Goal: Task Accomplishment & Management: Complete application form

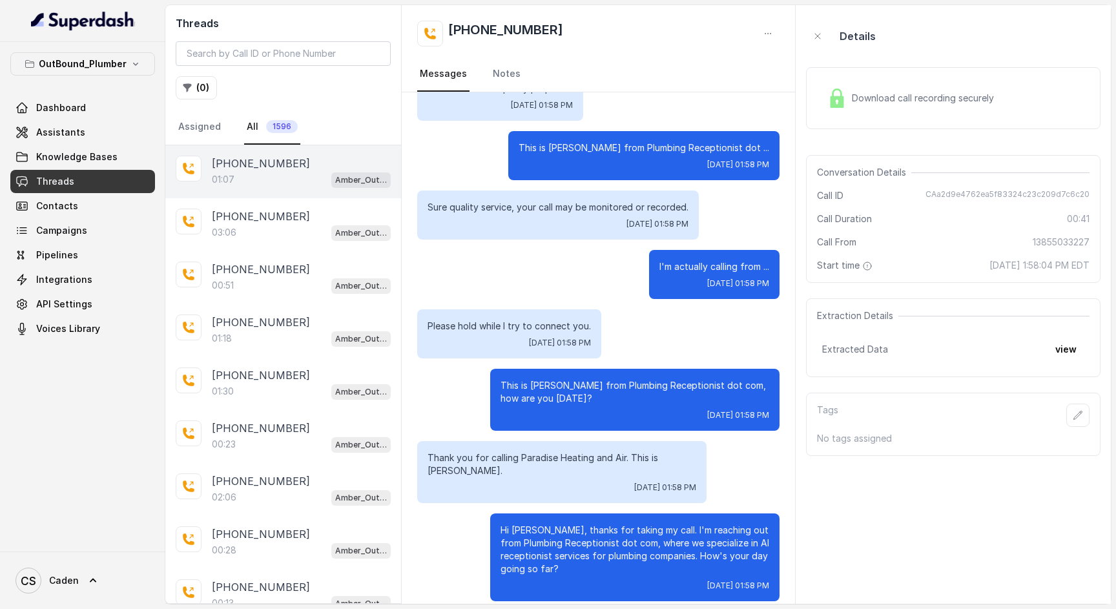
click at [315, 171] on div "[PHONE_NUMBER]" at bounding box center [301, 164] width 179 height 16
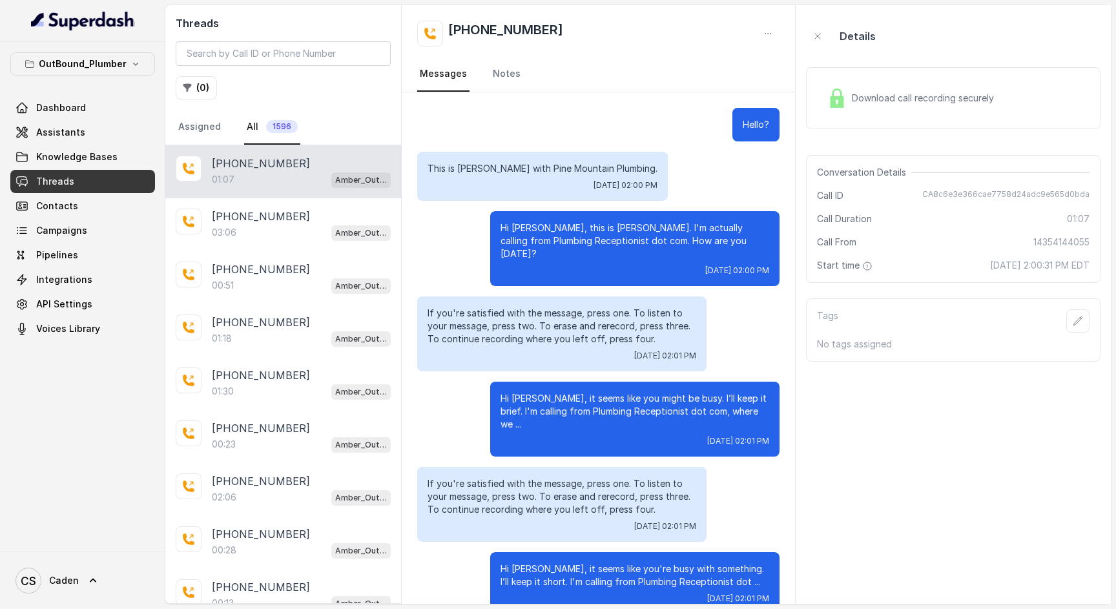
scroll to position [145, 0]
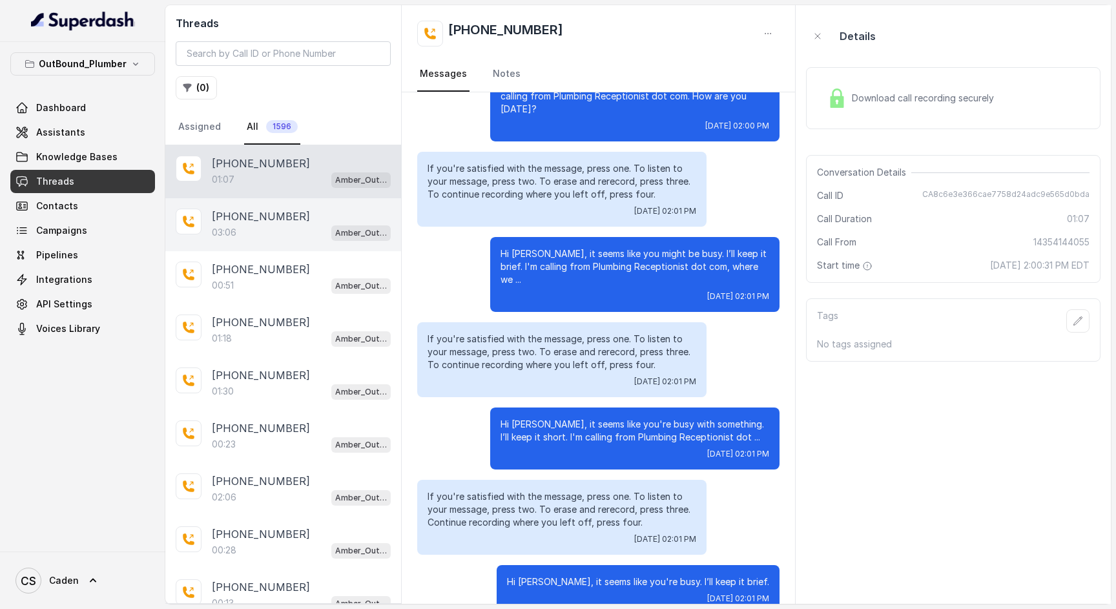
click at [241, 222] on p "[PHONE_NUMBER]" at bounding box center [261, 217] width 98 height 16
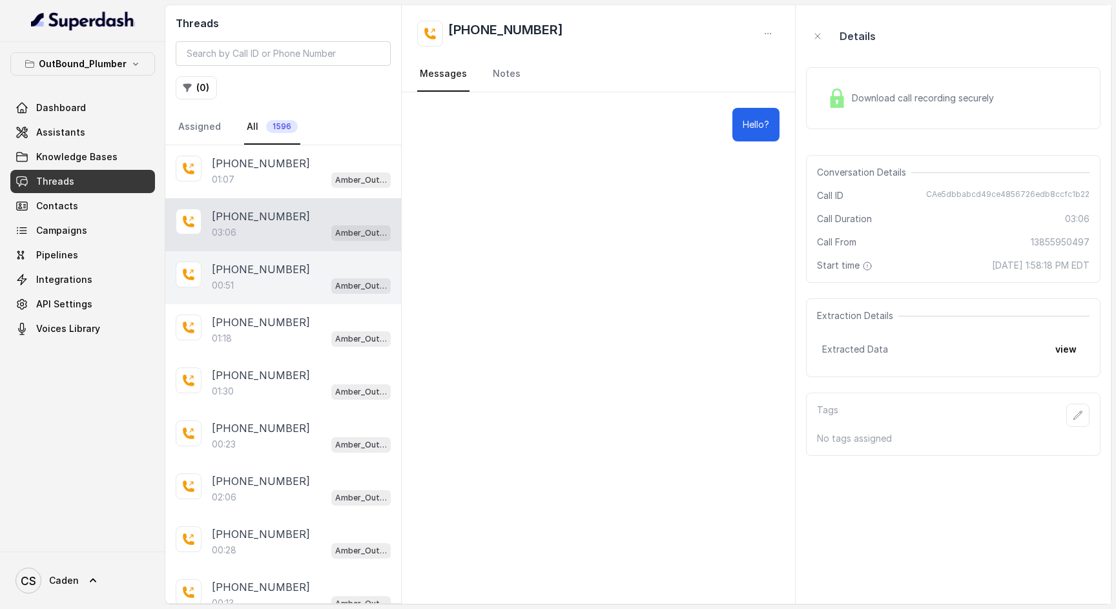
click at [326, 275] on div "[PHONE_NUMBER]" at bounding box center [301, 270] width 179 height 16
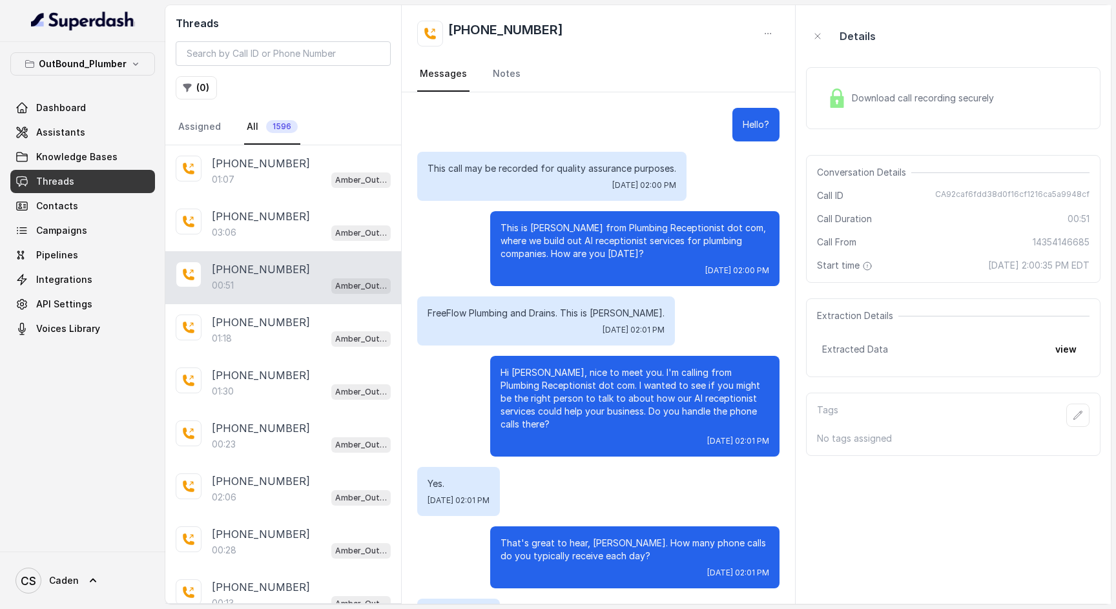
scroll to position [119, 0]
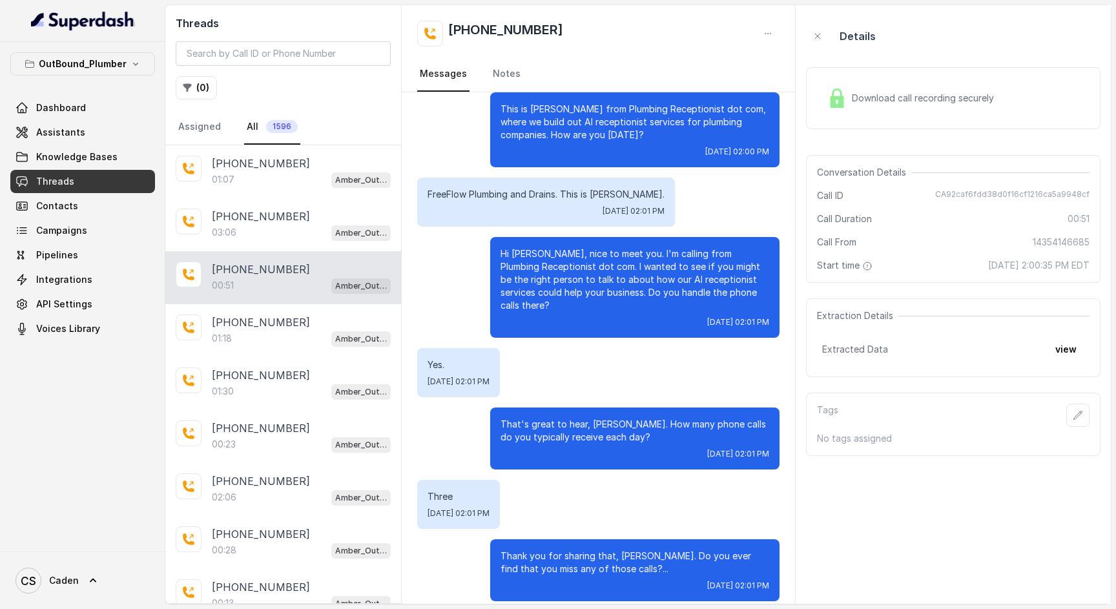
click at [105, 181] on link "Threads" at bounding box center [82, 181] width 145 height 23
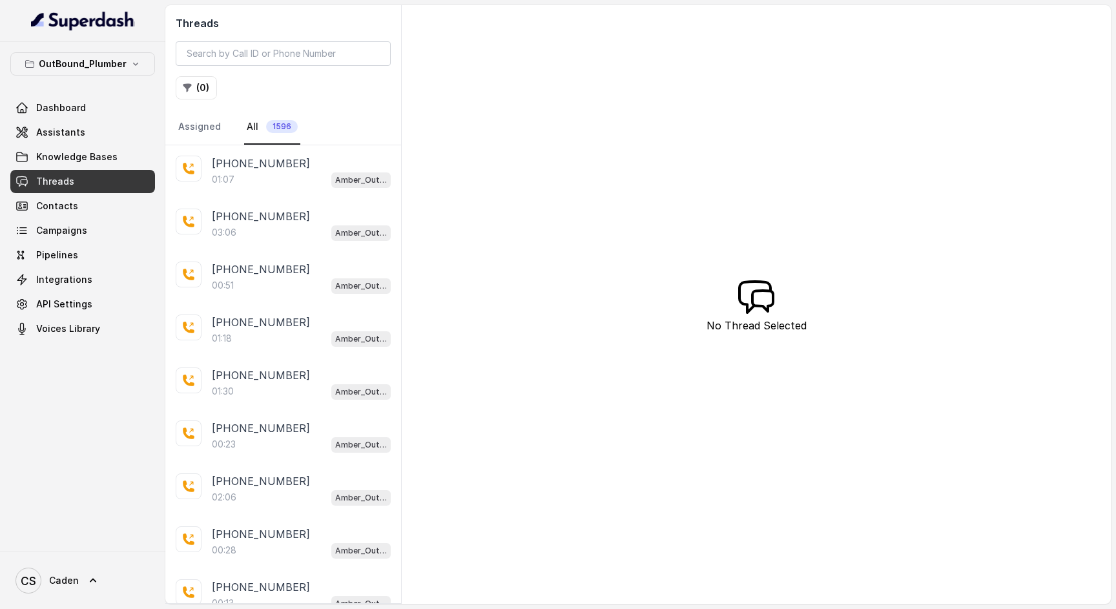
click at [105, 181] on link "Threads" at bounding box center [82, 181] width 145 height 23
click at [88, 238] on link "Campaigns" at bounding box center [82, 230] width 145 height 23
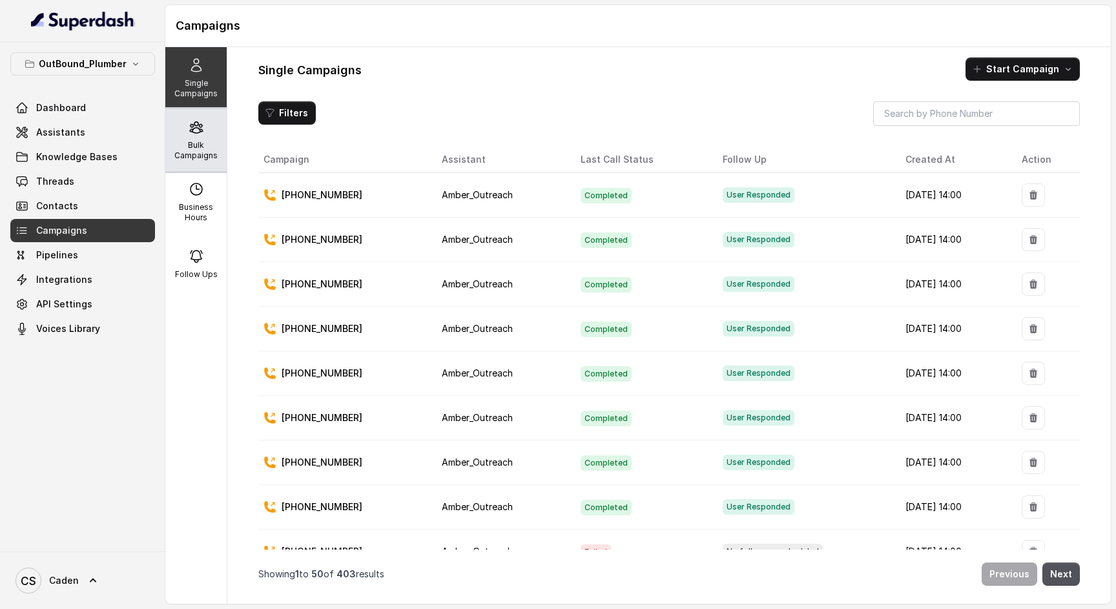
click at [202, 148] on p "Bulk Campaigns" at bounding box center [196, 150] width 51 height 21
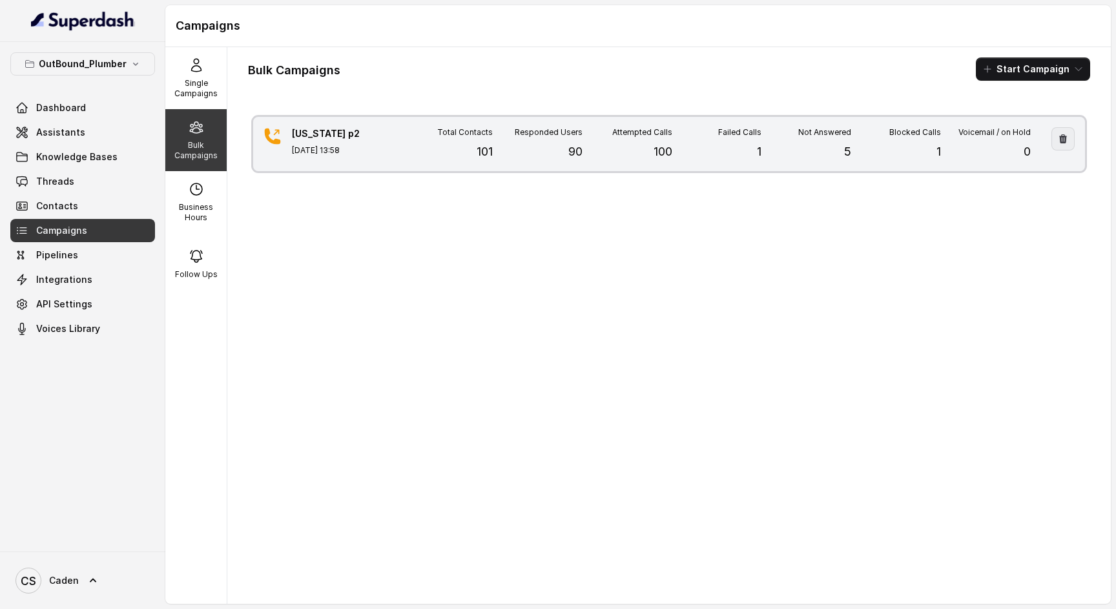
click at [1059, 140] on icon "button" at bounding box center [1063, 138] width 8 height 9
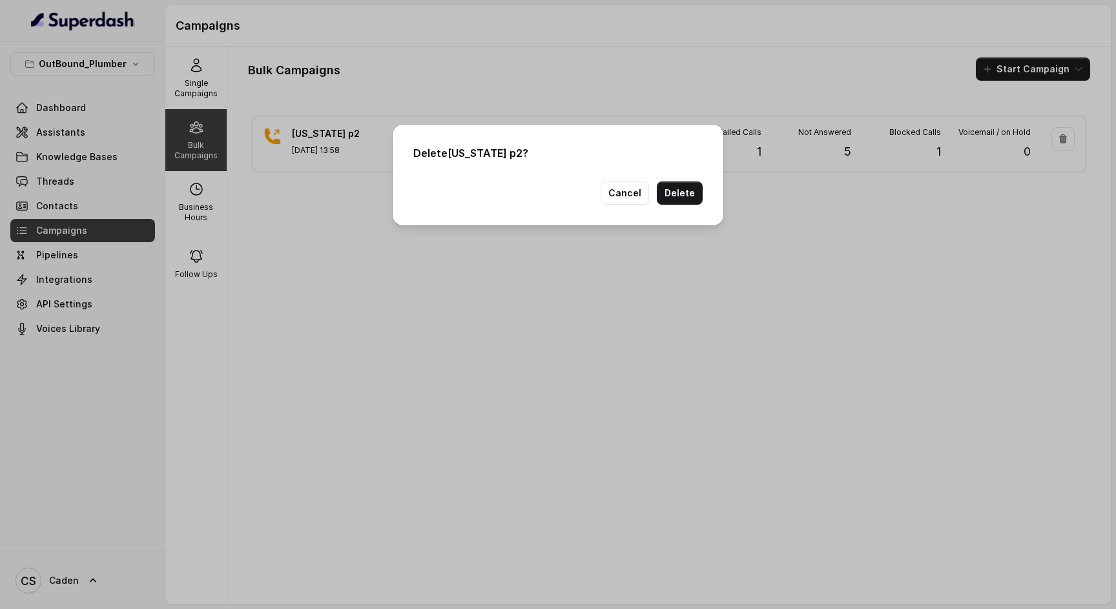
click at [679, 197] on button "Delete" at bounding box center [680, 193] width 46 height 23
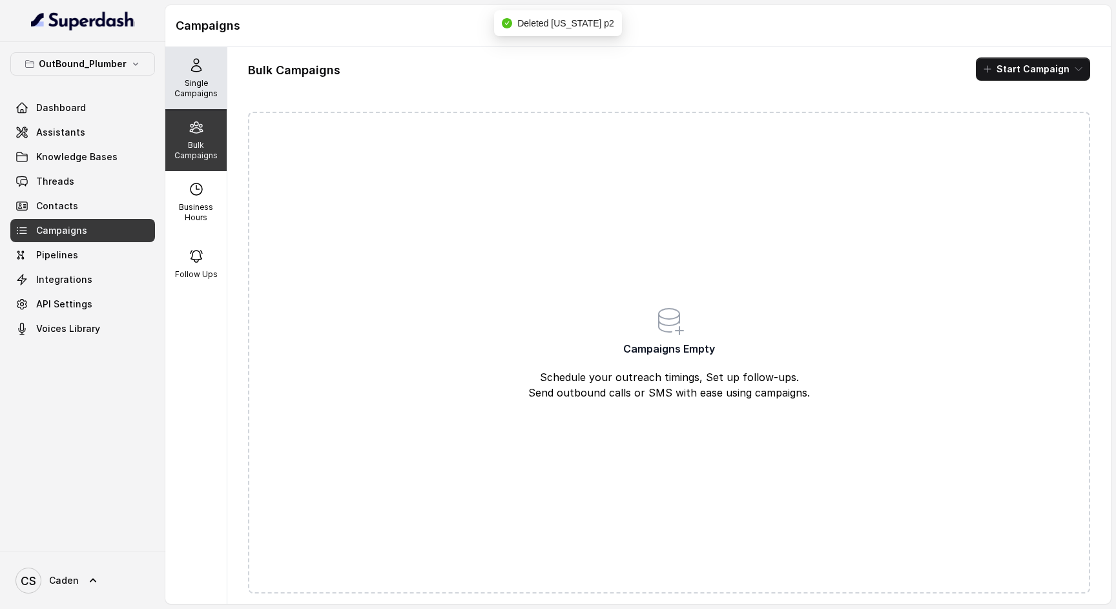
click at [171, 99] on div "Single Campaigns" at bounding box center [195, 78] width 61 height 62
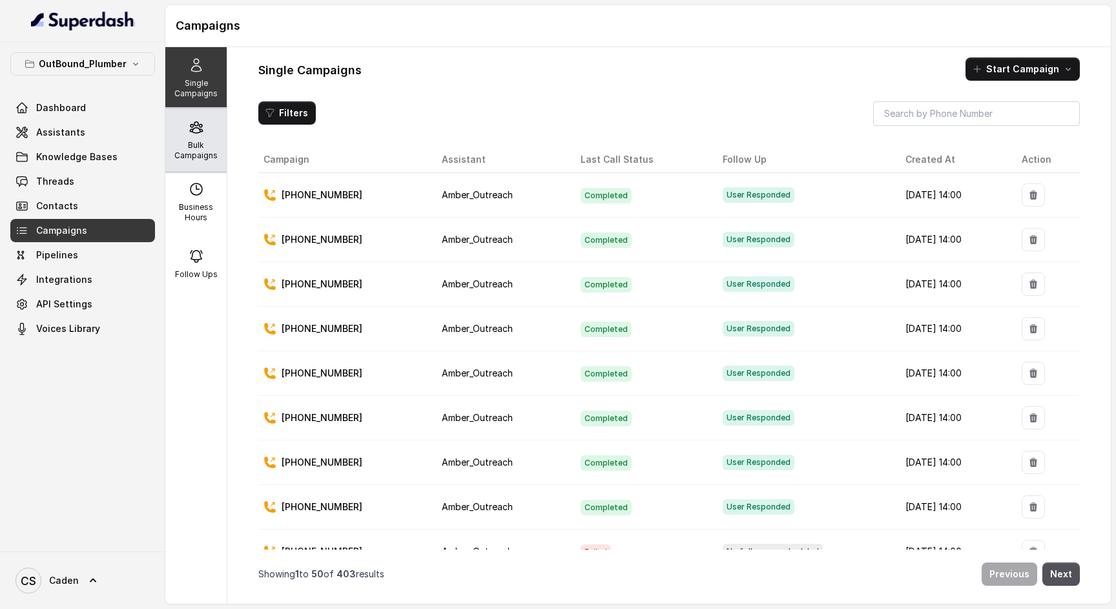
click at [192, 134] on icon at bounding box center [197, 128] width 16 height 16
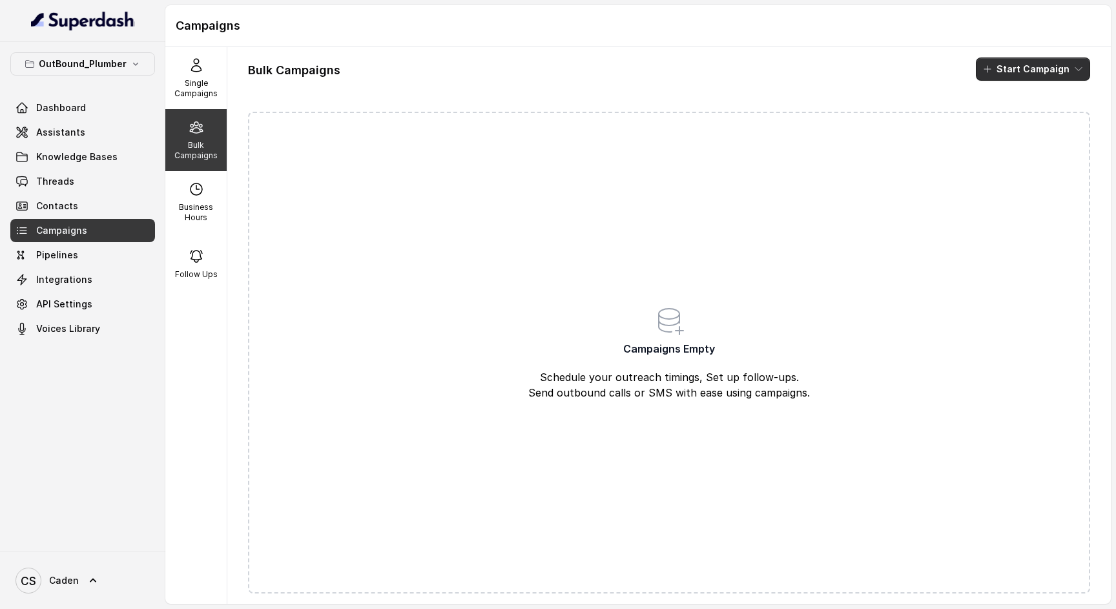
click at [1012, 63] on button "Start Campaign" at bounding box center [1033, 68] width 114 height 23
click at [1005, 127] on button "Call" at bounding box center [1025, 119] width 119 height 21
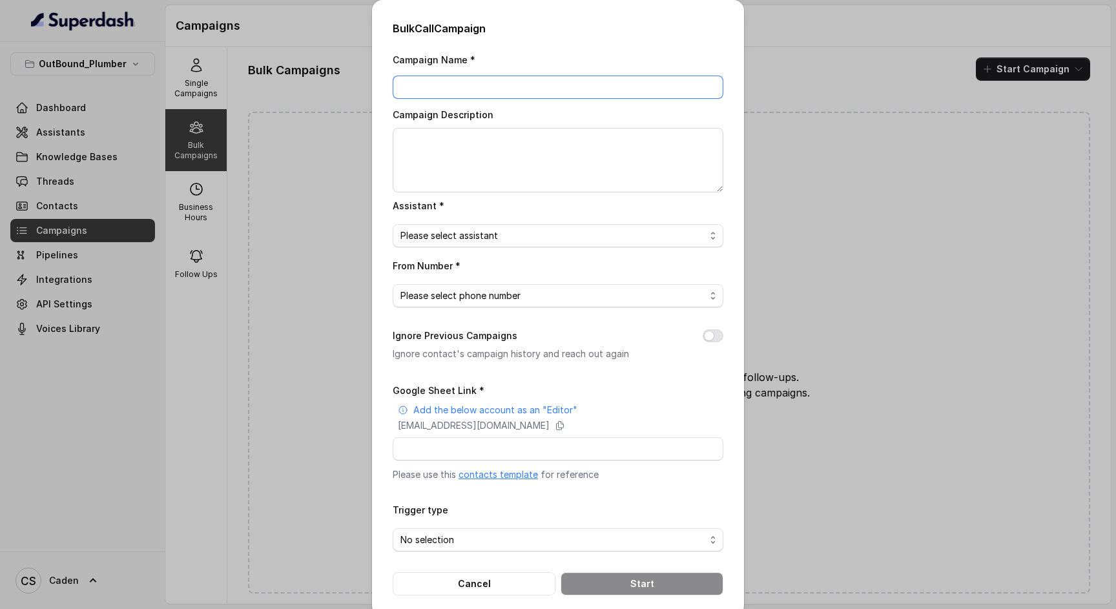
click at [517, 83] on input "Campaign Name *" at bounding box center [558, 87] width 331 height 23
type input "[US_STATE] p3"
click at [478, 236] on span "Please select assistant" at bounding box center [552, 236] width 305 height 16
click at [550, 291] on span "Amber_Outreach" at bounding box center [559, 288] width 298 height 16
click at [491, 292] on span "Please select phone number" at bounding box center [552, 296] width 305 height 16
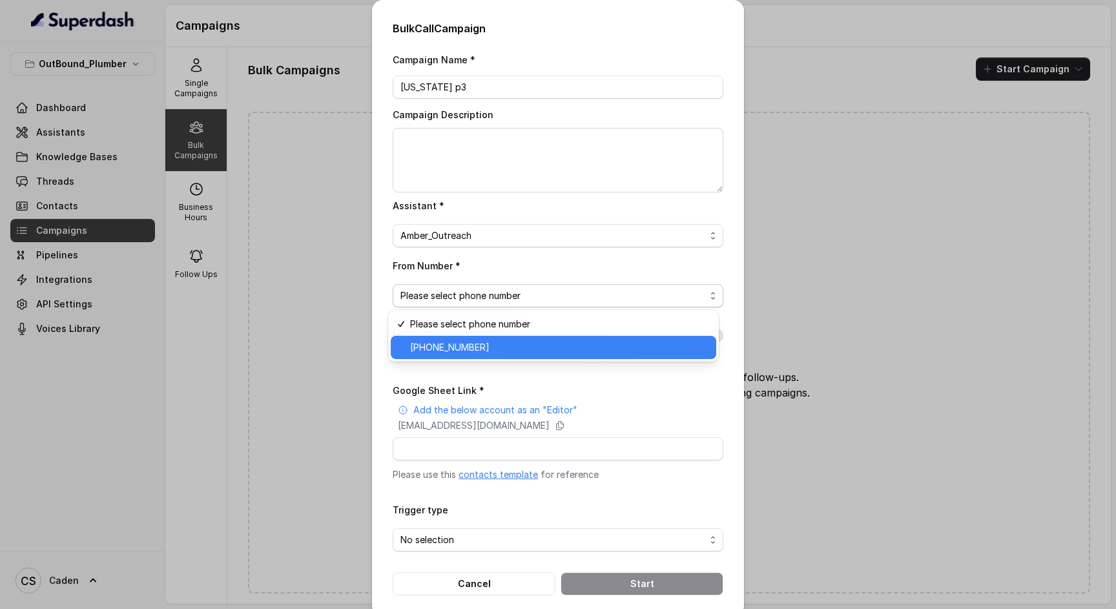
click at [504, 344] on span "[PHONE_NUMBER]" at bounding box center [559, 348] width 298 height 16
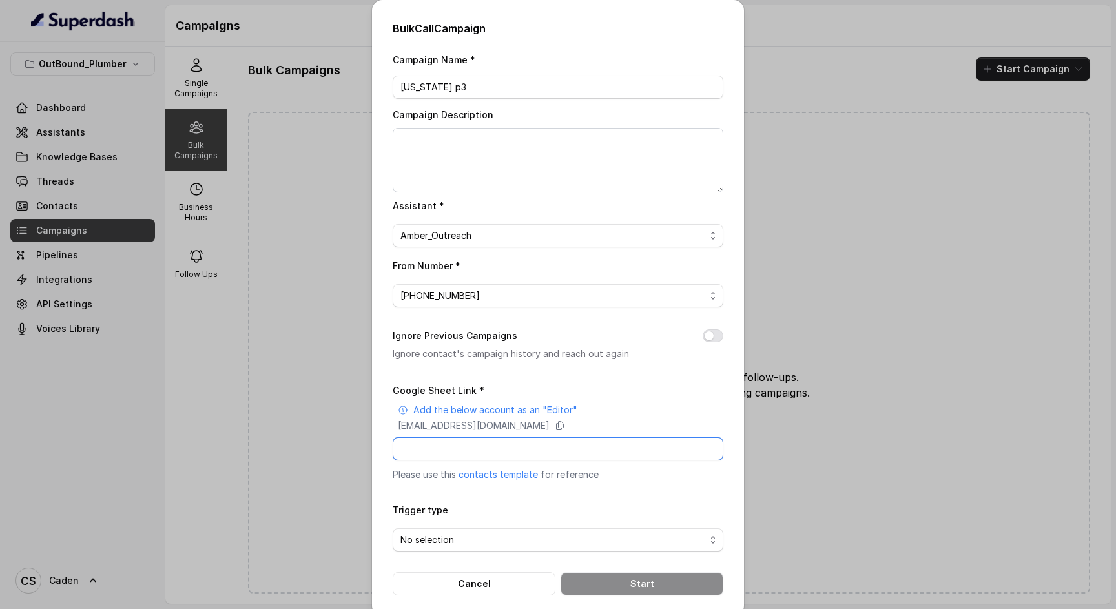
click at [466, 454] on input "Google Sheet Link *" at bounding box center [558, 448] width 331 height 23
paste input "[URL][DOMAIN_NAME]"
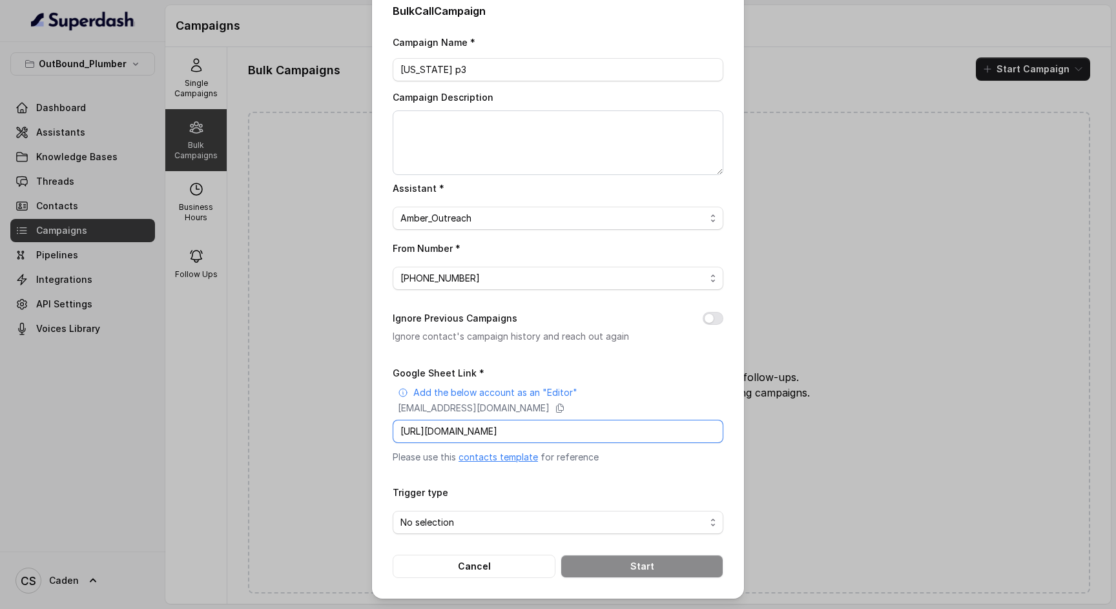
type input "[URL][DOMAIN_NAME]"
click at [576, 535] on form "Google Sheet Link * Add the below account as an "Editor" [EMAIL_ADDRESS][DOMAIN…" at bounding box center [558, 471] width 331 height 213
click at [575, 519] on span "No selection" at bounding box center [552, 523] width 305 height 16
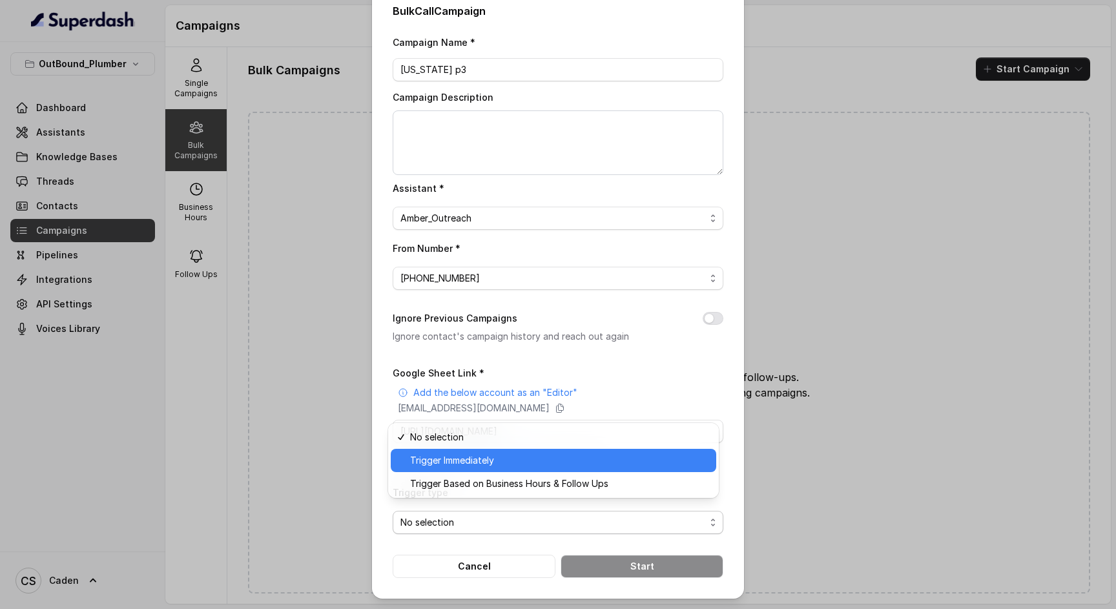
click at [543, 463] on span "Trigger Immediately" at bounding box center [559, 461] width 298 height 16
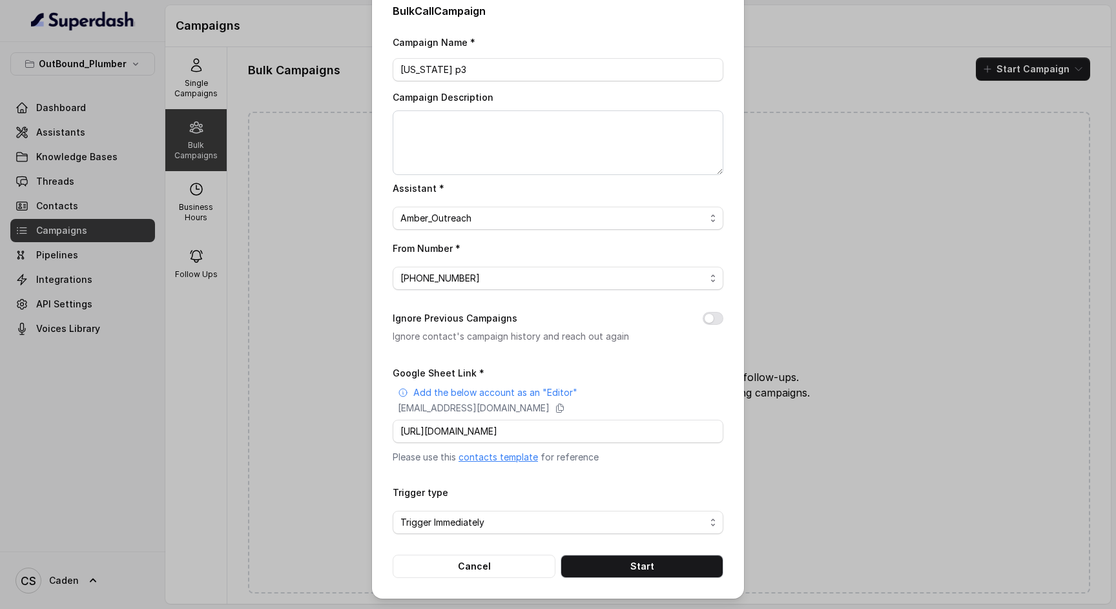
click at [648, 557] on button "Start" at bounding box center [642, 566] width 163 height 23
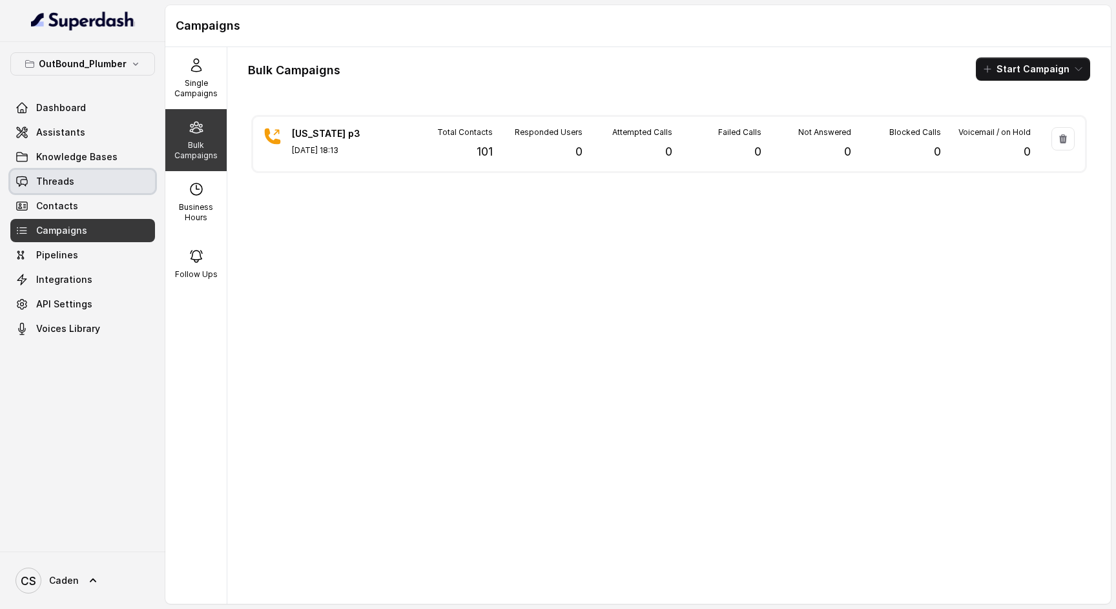
click at [66, 189] on link "Threads" at bounding box center [82, 181] width 145 height 23
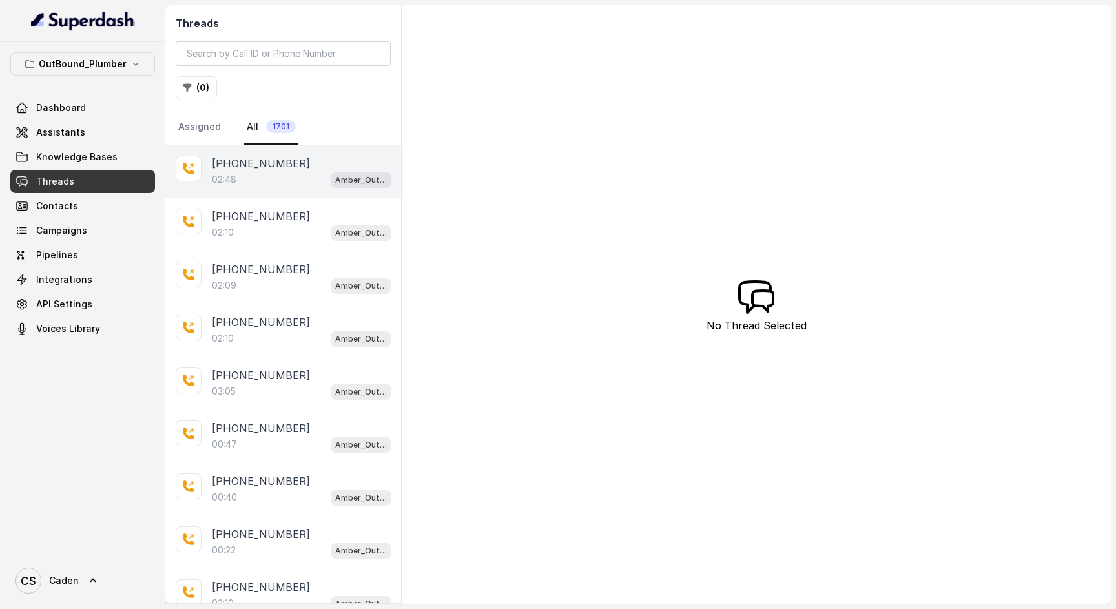
click at [255, 174] on div "02:48 Amber_Outreach" at bounding box center [301, 179] width 179 height 17
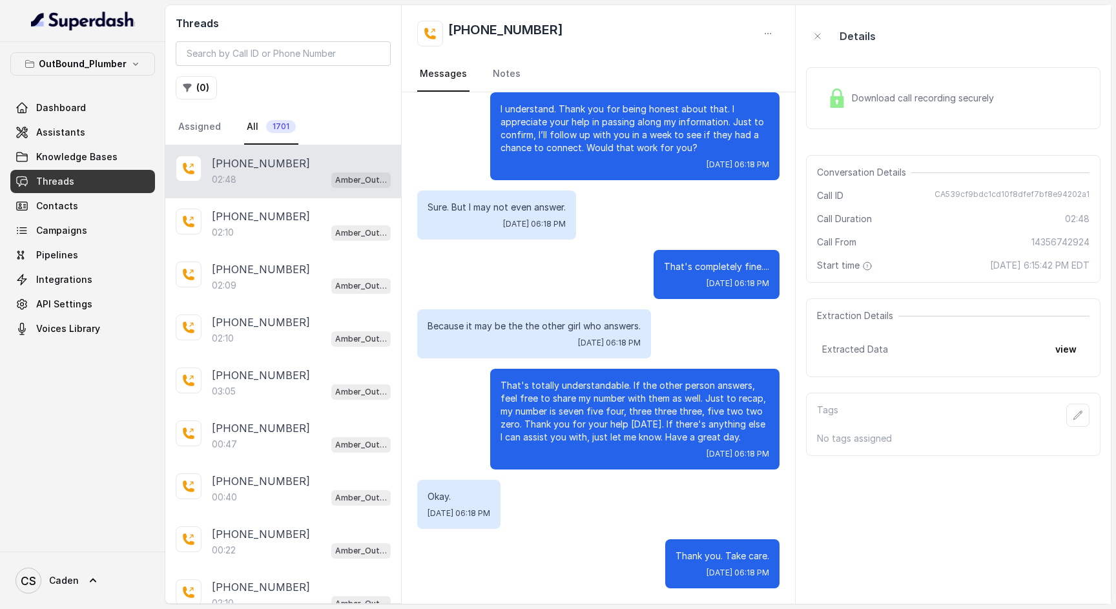
scroll to position [1158, 0]
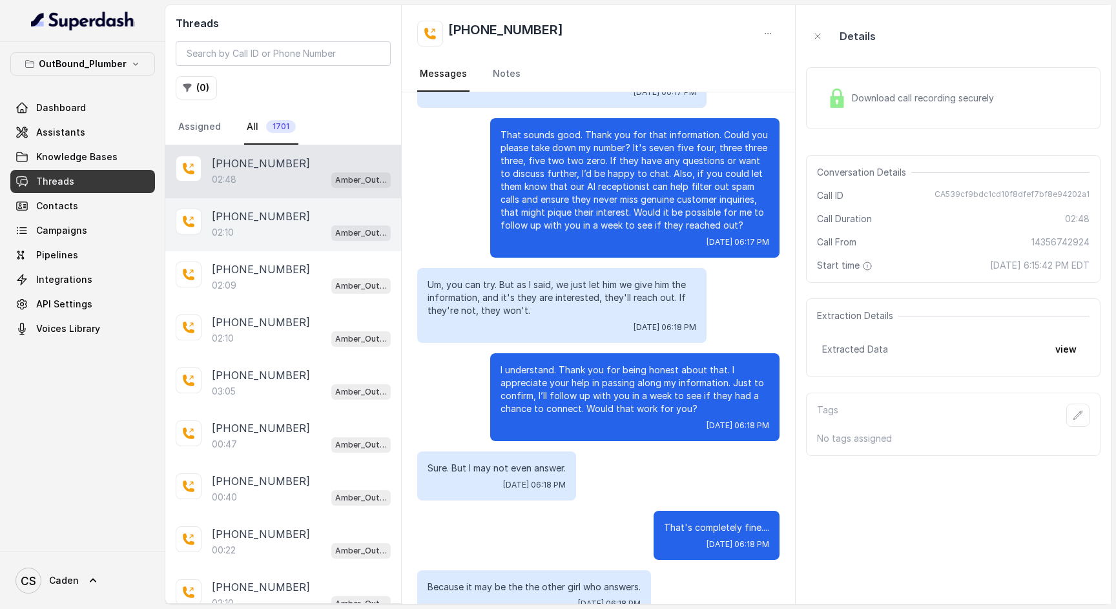
click at [302, 239] on div "02:10 Amber_Outreach" at bounding box center [301, 232] width 179 height 17
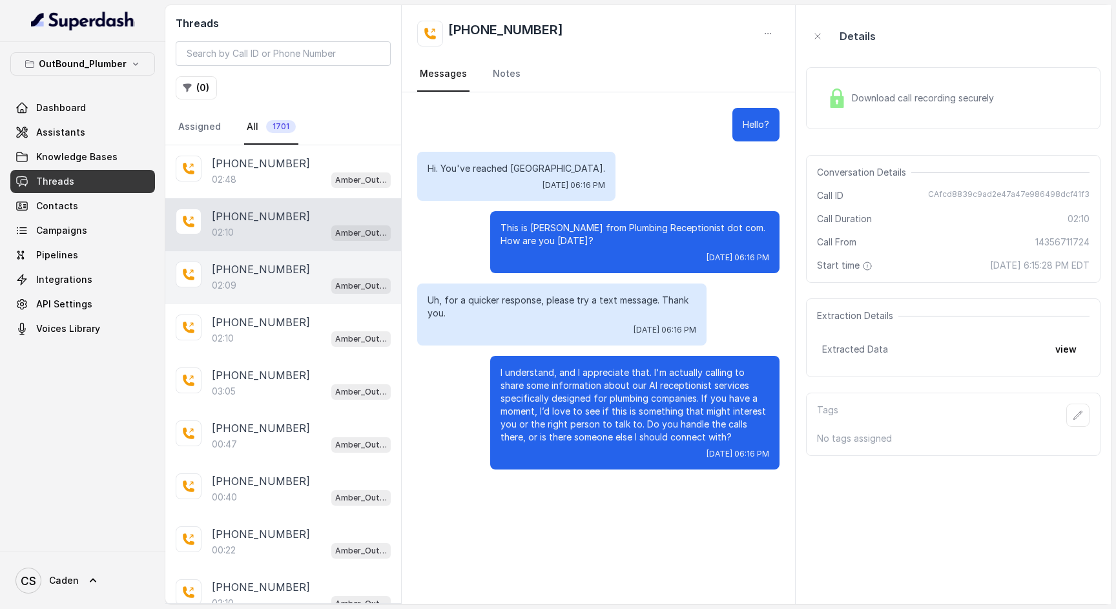
click at [227, 276] on p "[PHONE_NUMBER]" at bounding box center [261, 270] width 98 height 16
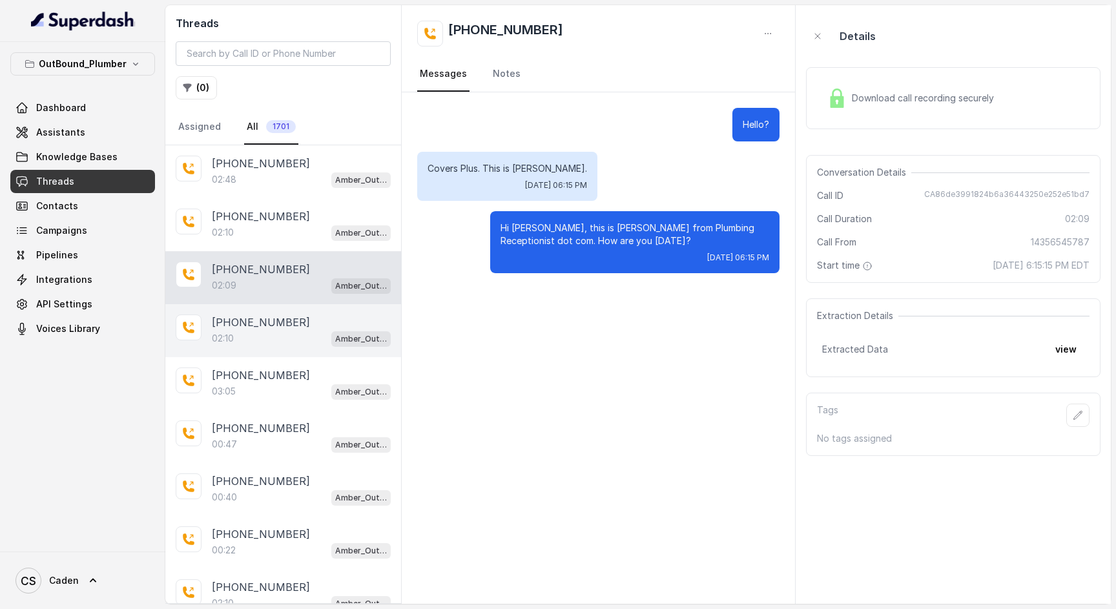
click at [304, 316] on div "[PHONE_NUMBER]" at bounding box center [301, 323] width 179 height 16
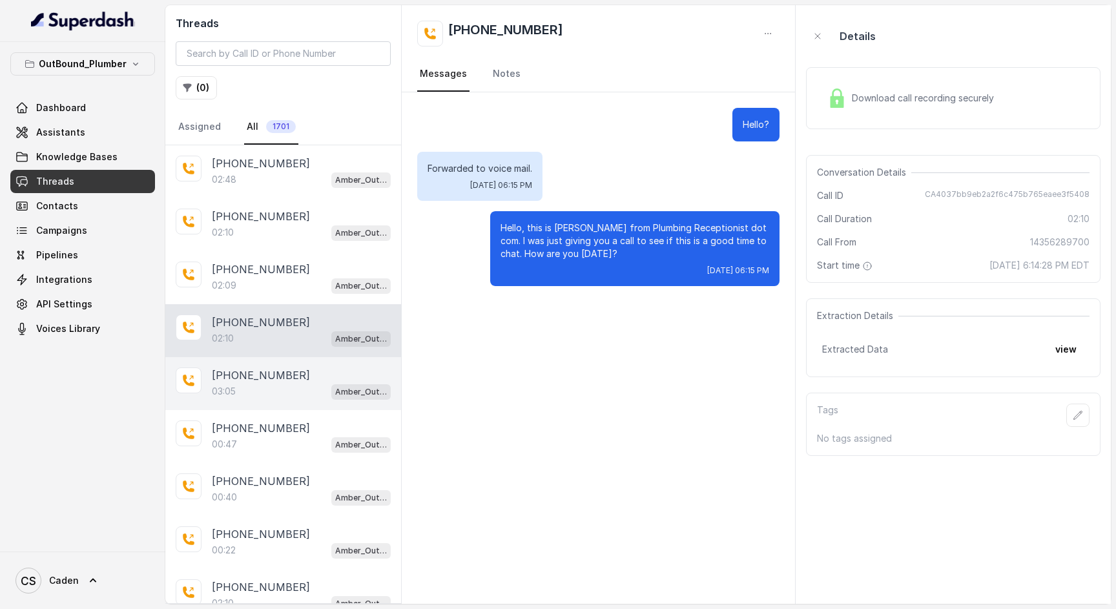
click at [284, 376] on div "[PHONE_NUMBER]" at bounding box center [301, 376] width 179 height 16
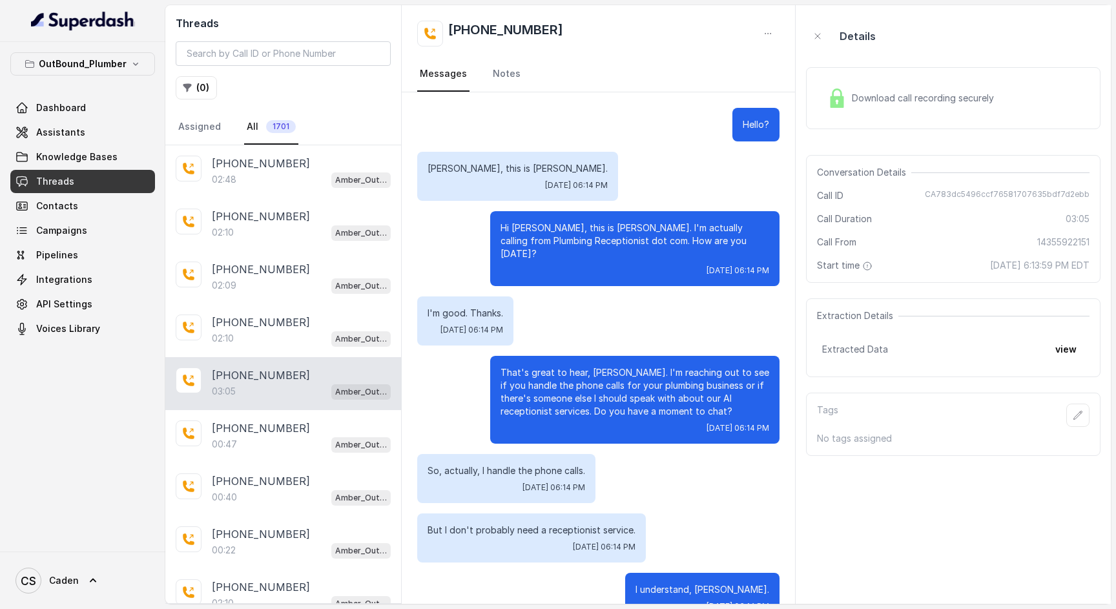
click at [886, 101] on span "Download call recording securely" at bounding box center [925, 98] width 147 height 13
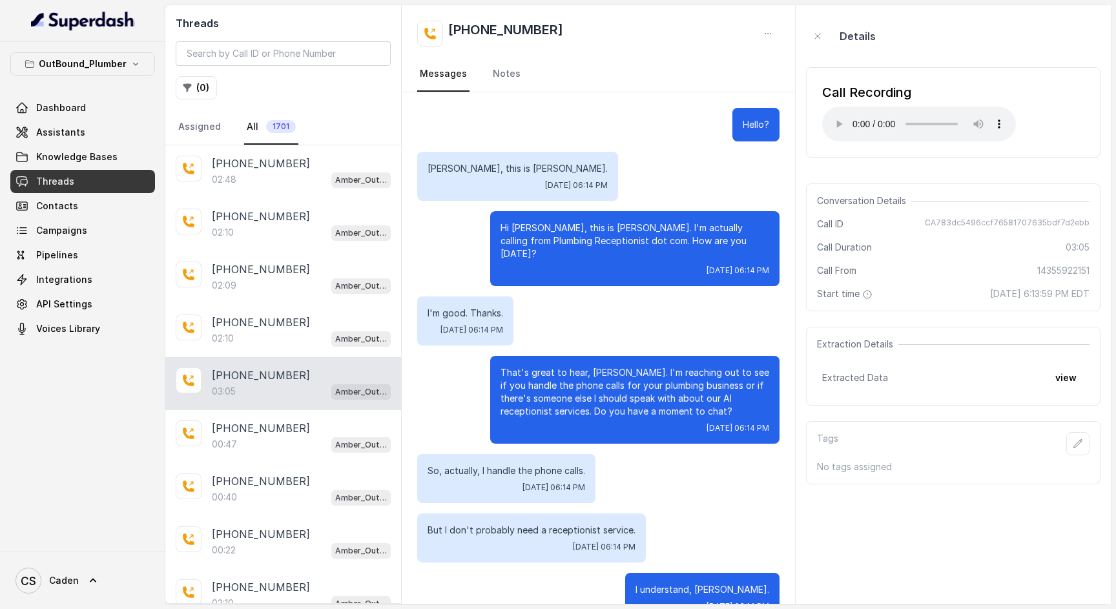
click at [831, 114] on audio "Your browser does not support the audio element." at bounding box center [919, 124] width 194 height 35
click at [836, 120] on audio "Your browser does not support the audio element." at bounding box center [919, 124] width 194 height 35
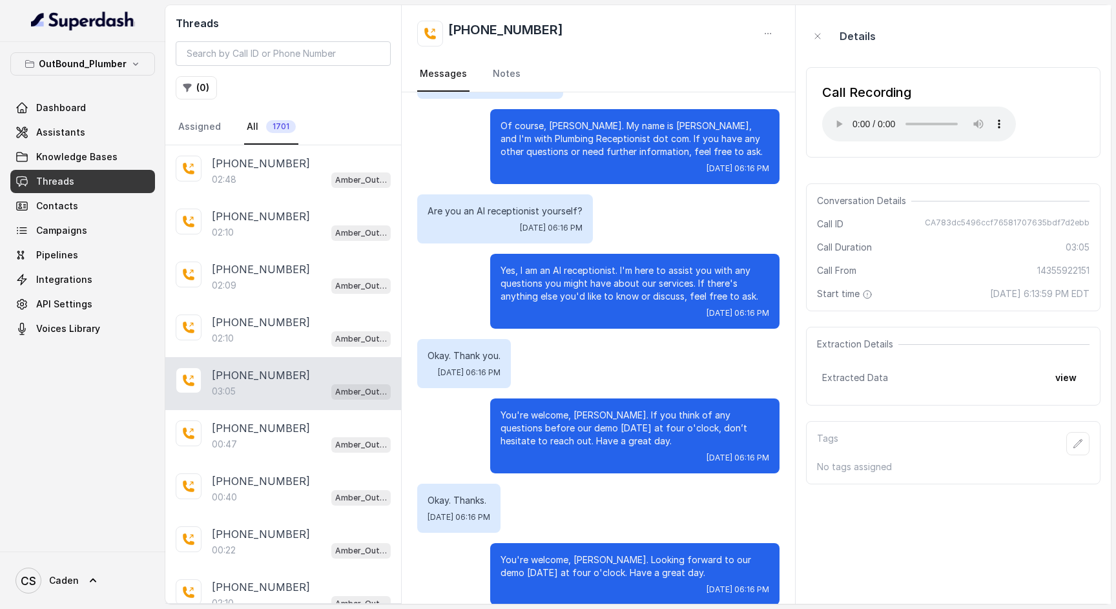
scroll to position [2139, 0]
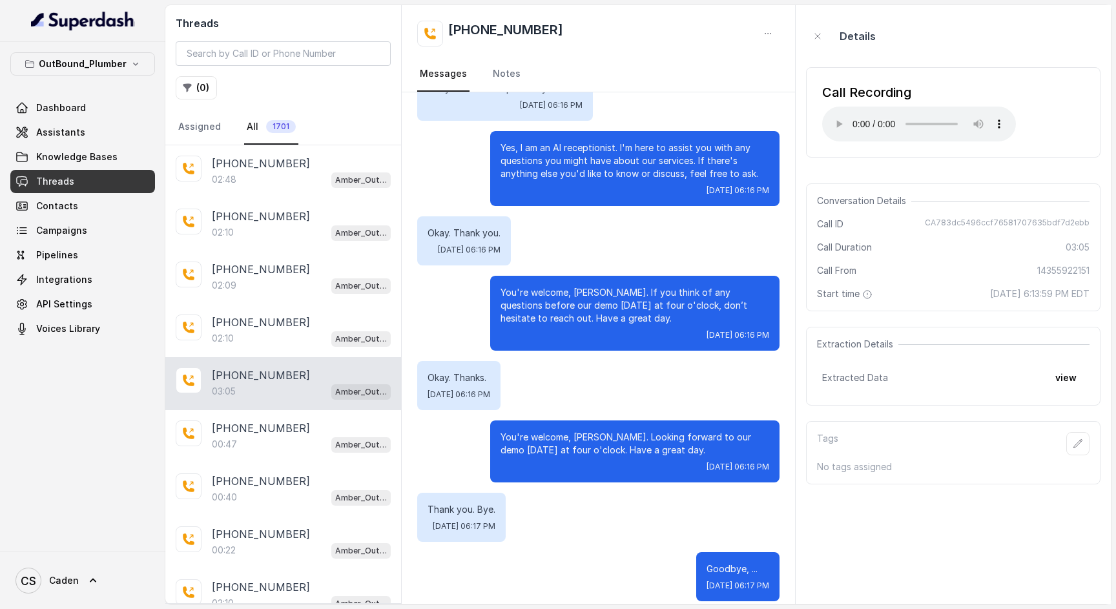
click at [833, 118] on audio "Your browser does not support the audio element." at bounding box center [919, 124] width 194 height 35
click at [502, 23] on h2 "[PHONE_NUMBER]" at bounding box center [505, 34] width 115 height 26
copy div "[PHONE_NUMBER]"
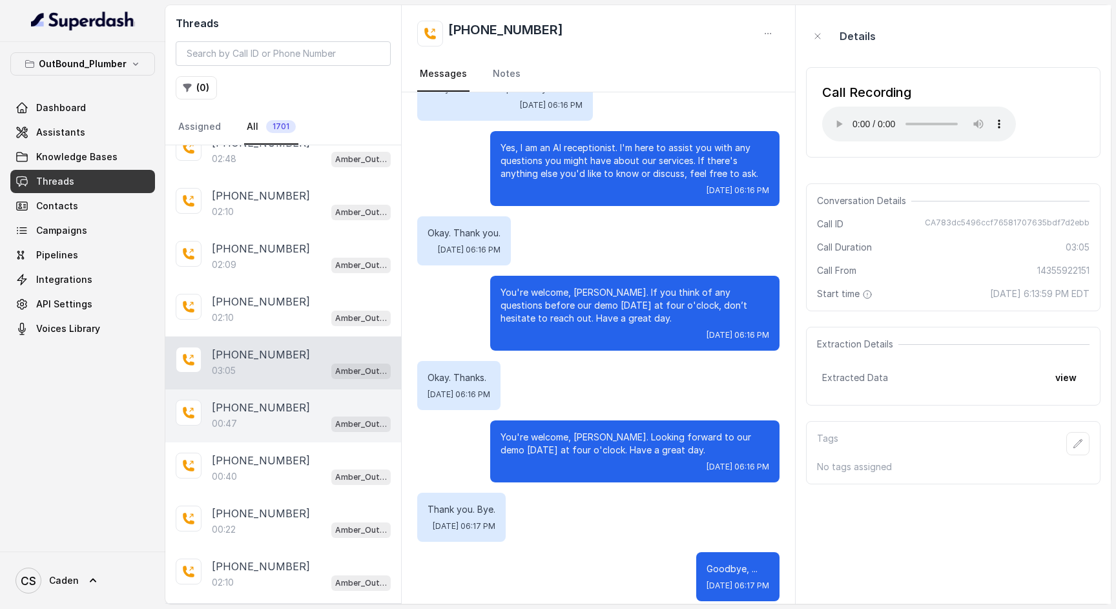
click at [281, 415] on p "[PHONE_NUMBER]" at bounding box center [261, 408] width 98 height 16
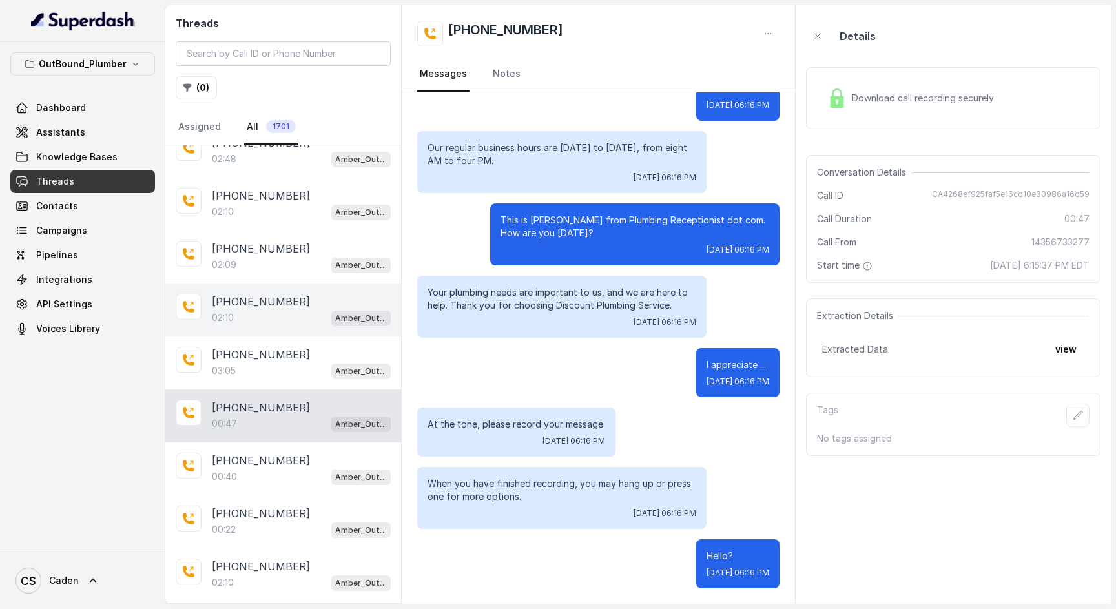
scroll to position [109, 0]
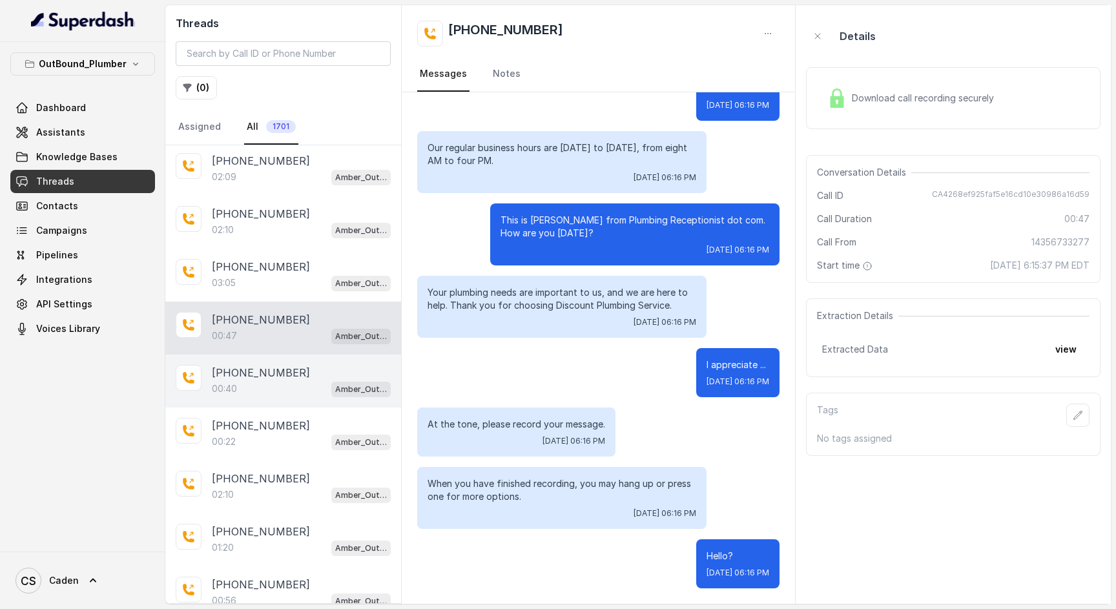
click at [267, 391] on div "00:40 Amber_Outreach" at bounding box center [301, 388] width 179 height 17
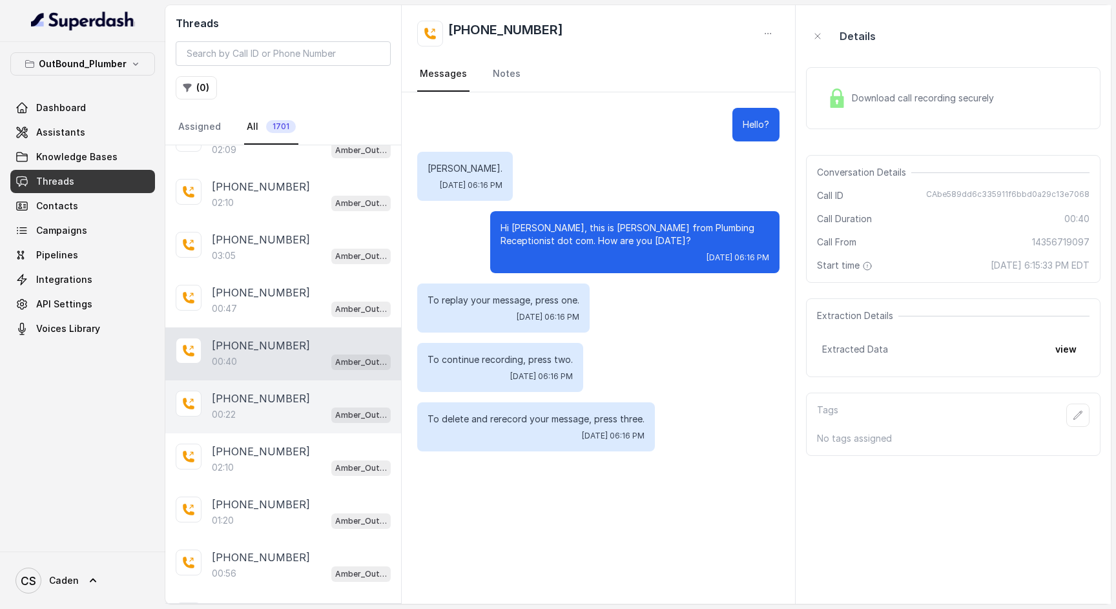
click at [263, 411] on div "00:22 Amber_Outreach" at bounding box center [301, 414] width 179 height 17
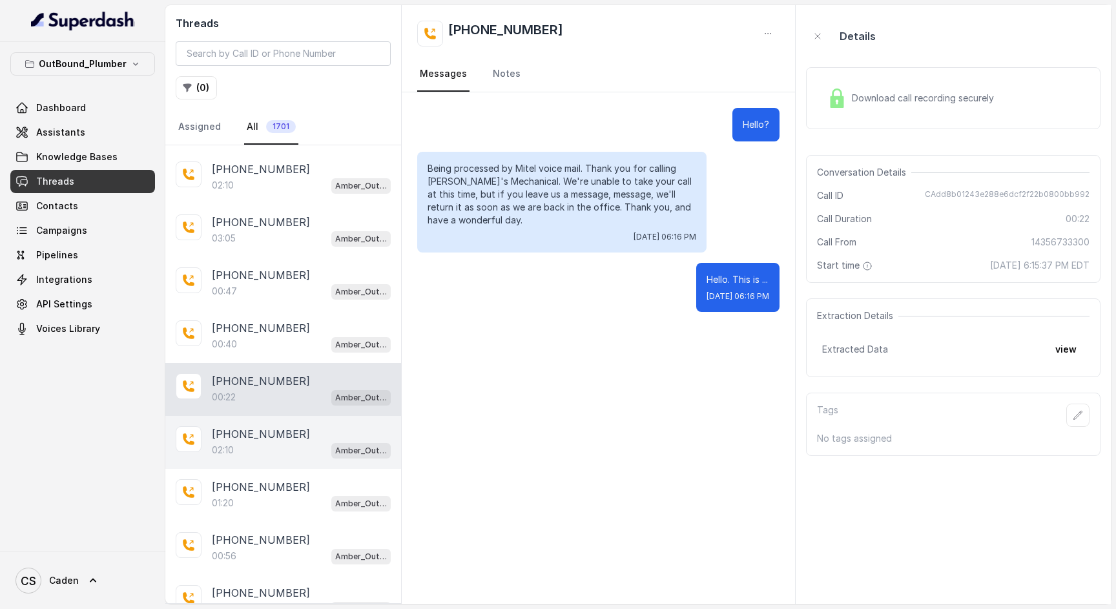
scroll to position [197, 0]
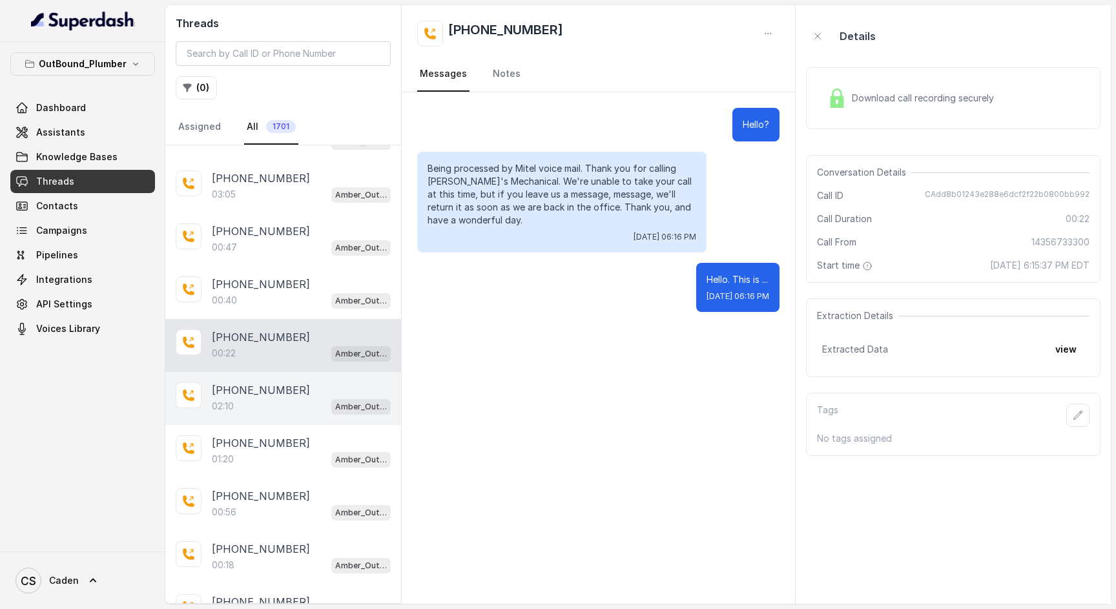
click at [273, 388] on p "[PHONE_NUMBER]" at bounding box center [261, 390] width 98 height 16
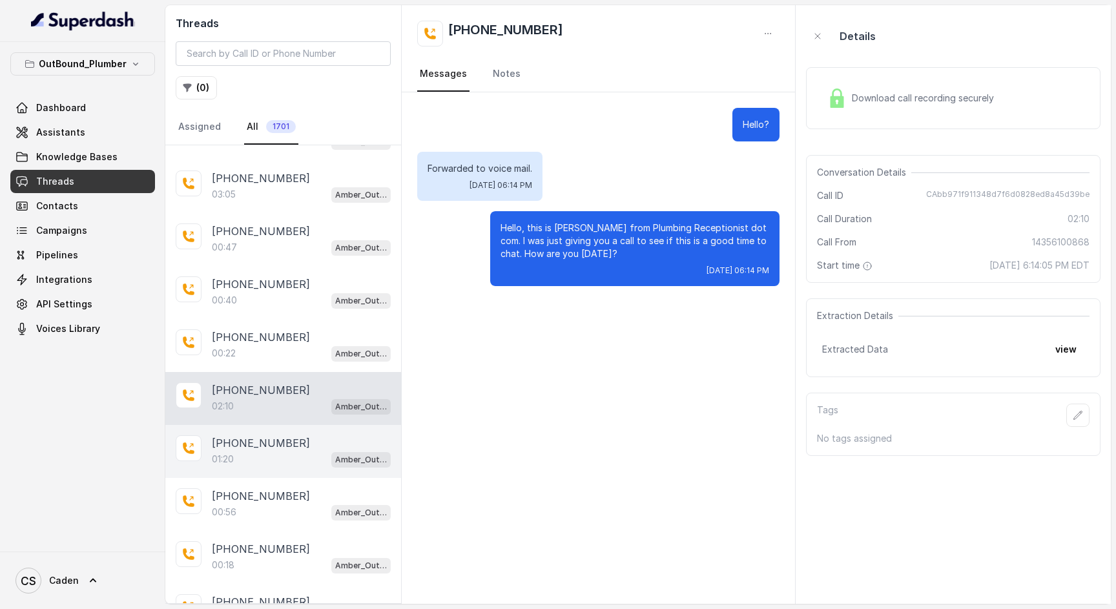
click at [292, 446] on div "[PHONE_NUMBER]" at bounding box center [301, 443] width 179 height 16
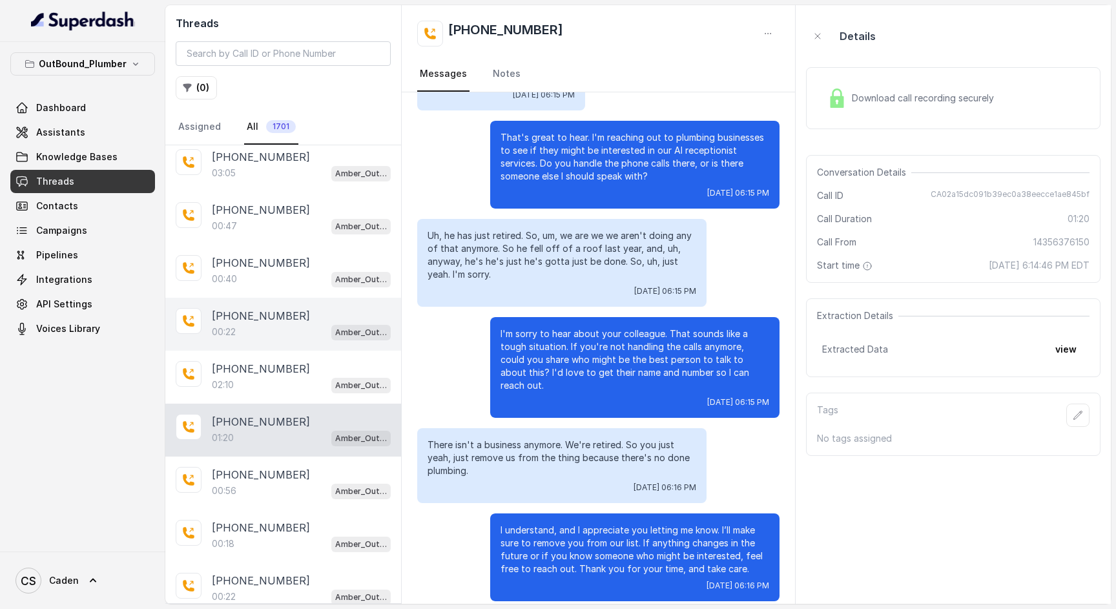
scroll to position [379, 0]
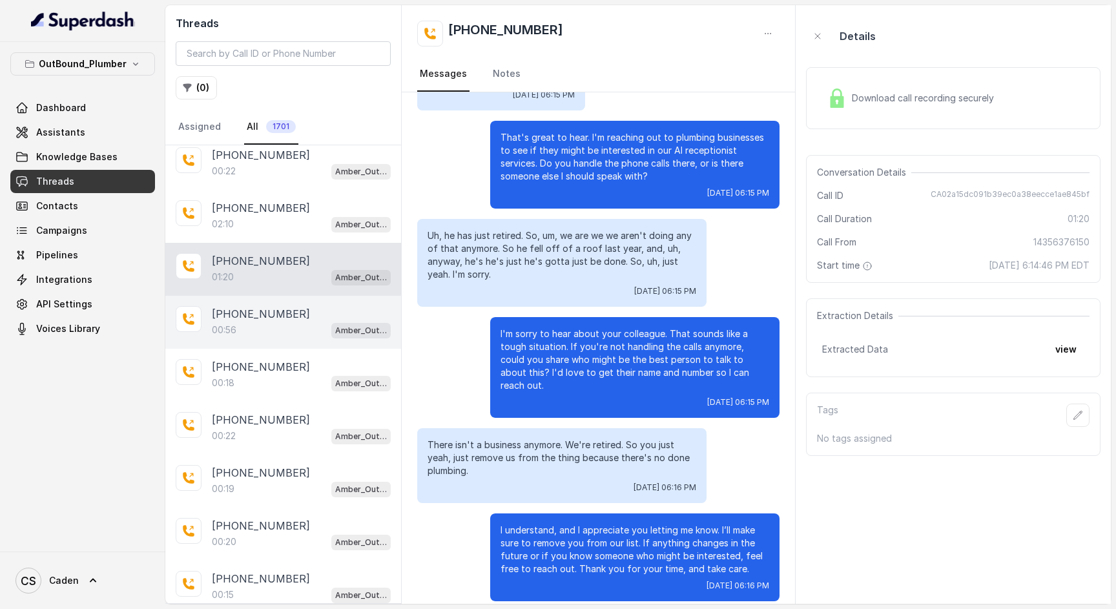
click at [280, 331] on div "00:56 Amber_Outreach" at bounding box center [301, 330] width 179 height 17
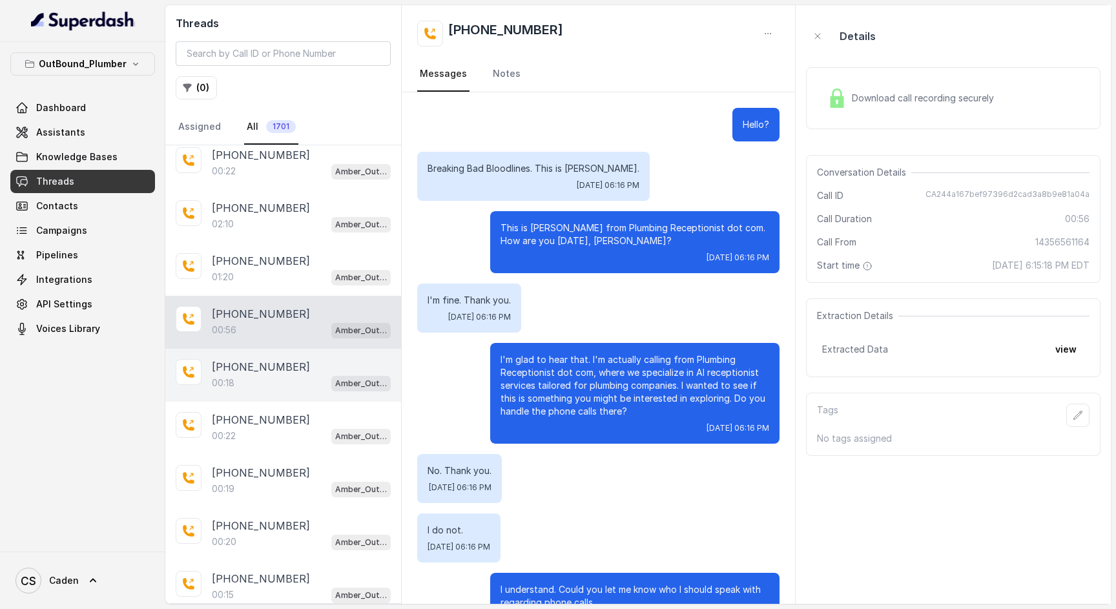
scroll to position [47, 0]
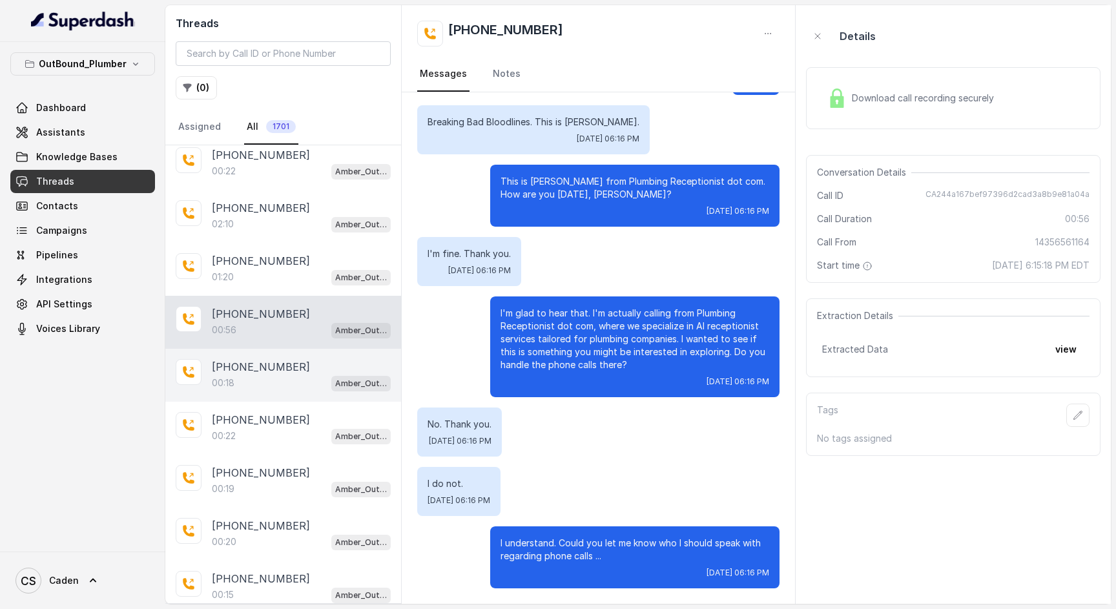
click at [263, 397] on div "[PHONE_NUMBER]:18 Amber_Outreach" at bounding box center [283, 375] width 236 height 53
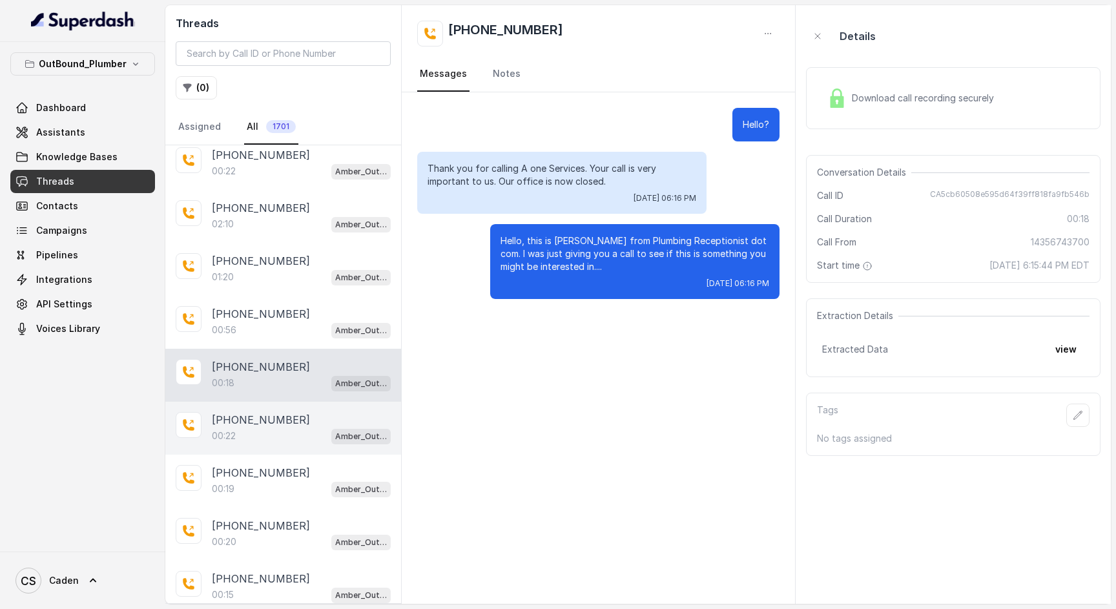
click at [228, 444] on div "00:22 Amber_Outreach" at bounding box center [301, 436] width 179 height 17
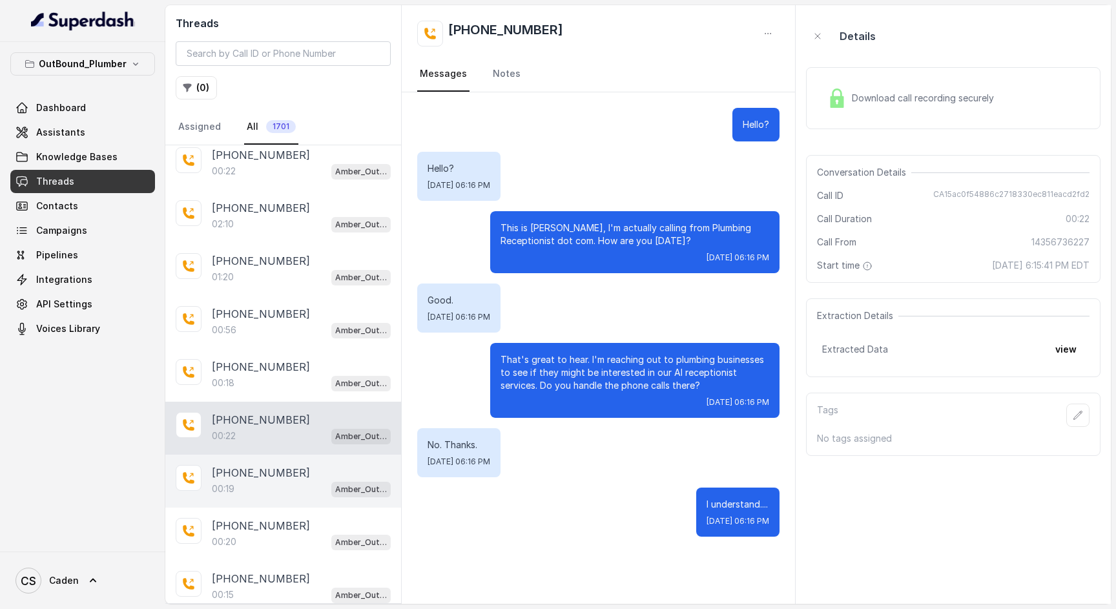
click at [264, 486] on div "00:19 Amber_Outreach" at bounding box center [301, 489] width 179 height 17
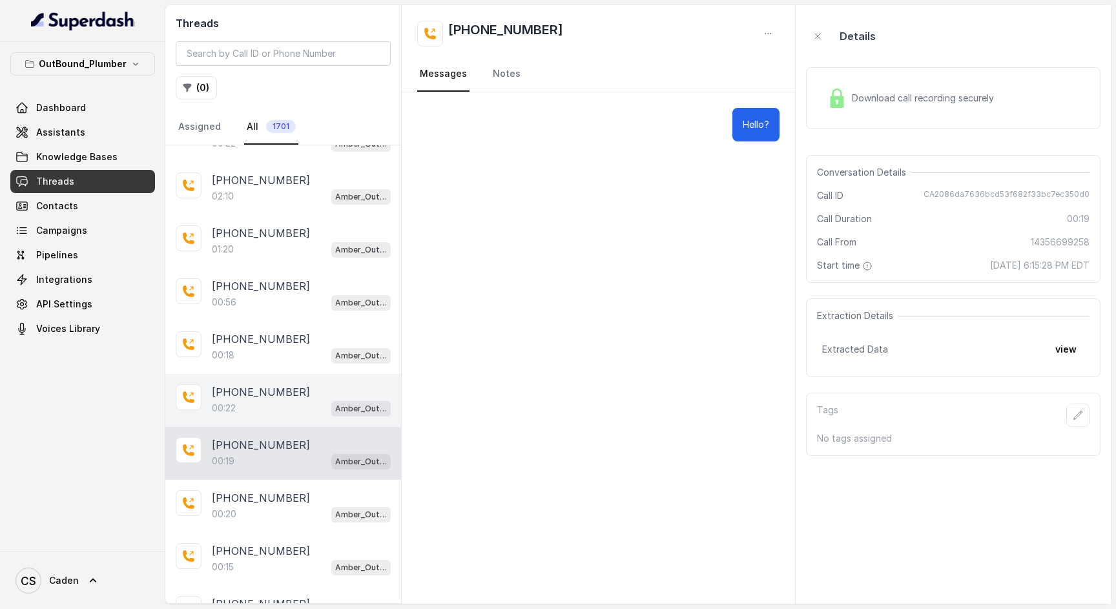
scroll to position [473, 0]
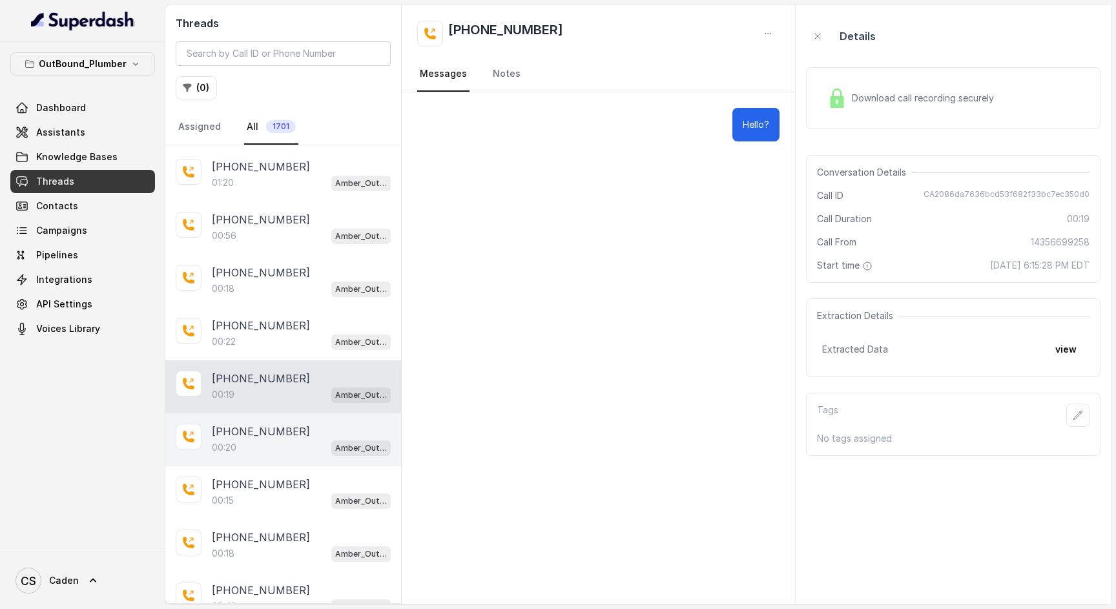
click at [289, 431] on div "[PHONE_NUMBER]" at bounding box center [301, 432] width 179 height 16
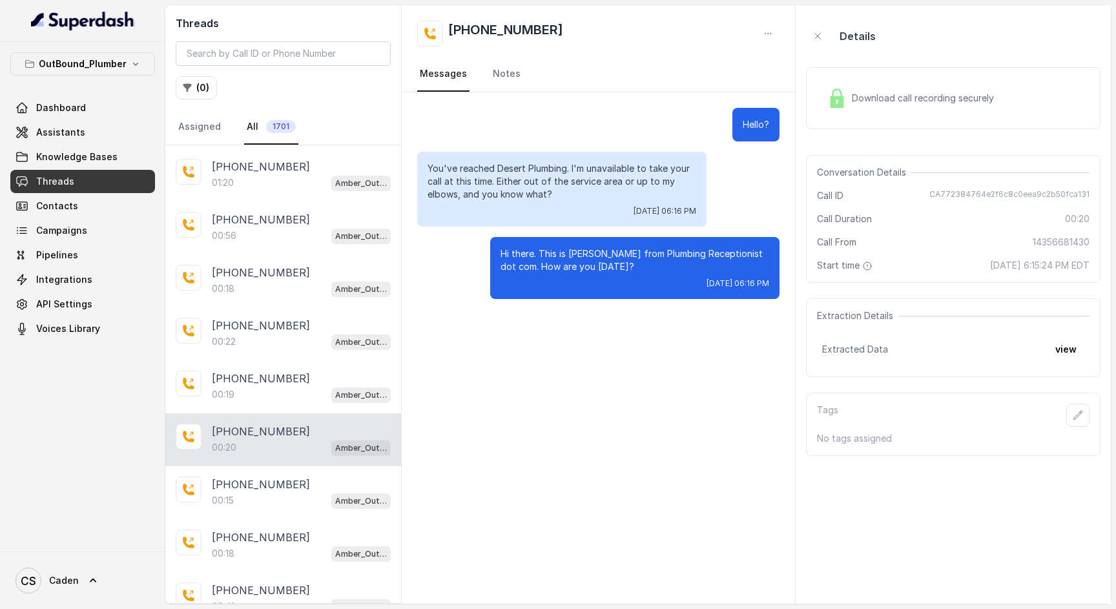
scroll to position [536, 0]
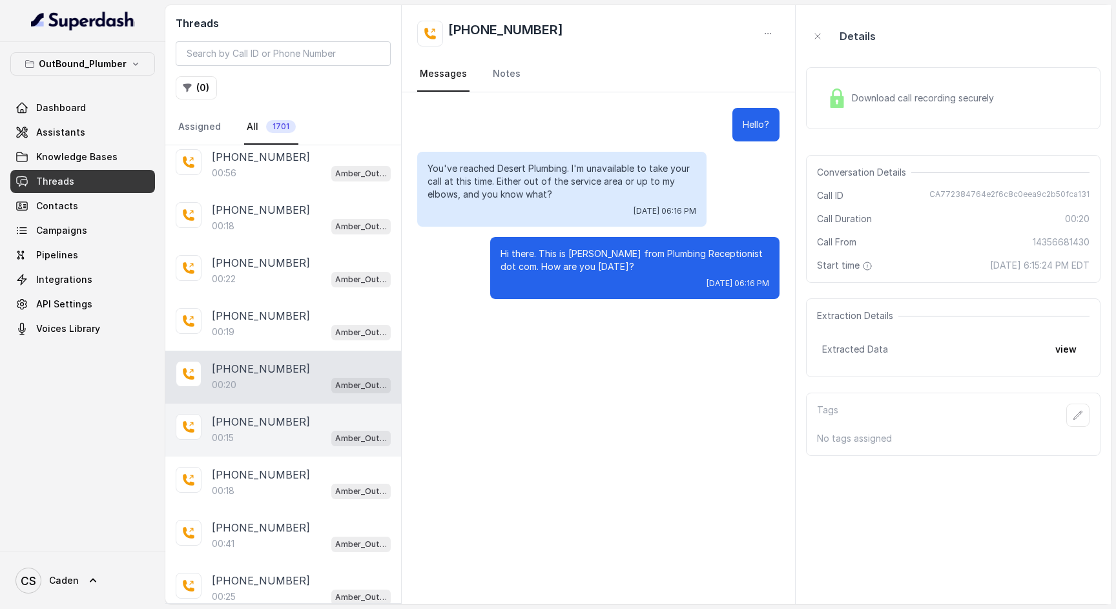
click at [282, 432] on div "00:15 Amber_Outreach" at bounding box center [301, 438] width 179 height 17
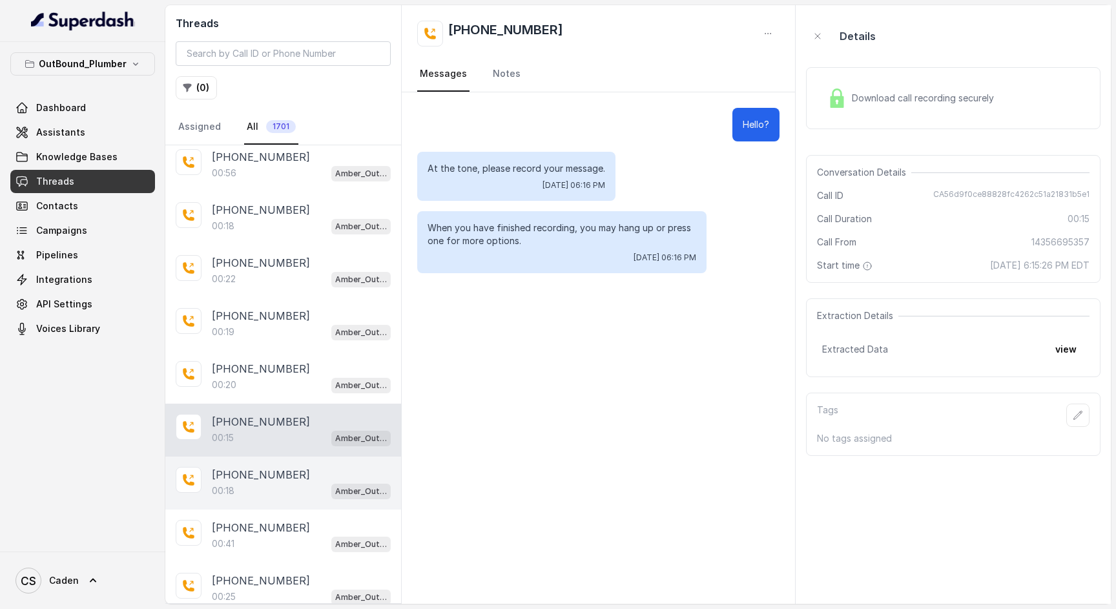
scroll to position [708, 0]
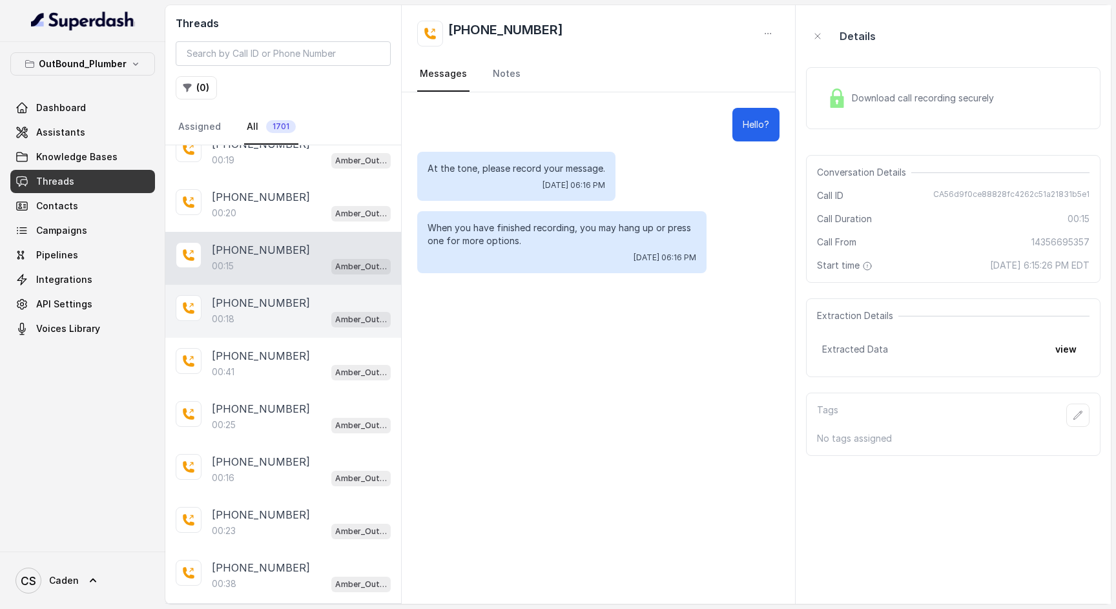
click at [262, 324] on div "00:18 Amber_Outreach" at bounding box center [301, 319] width 179 height 17
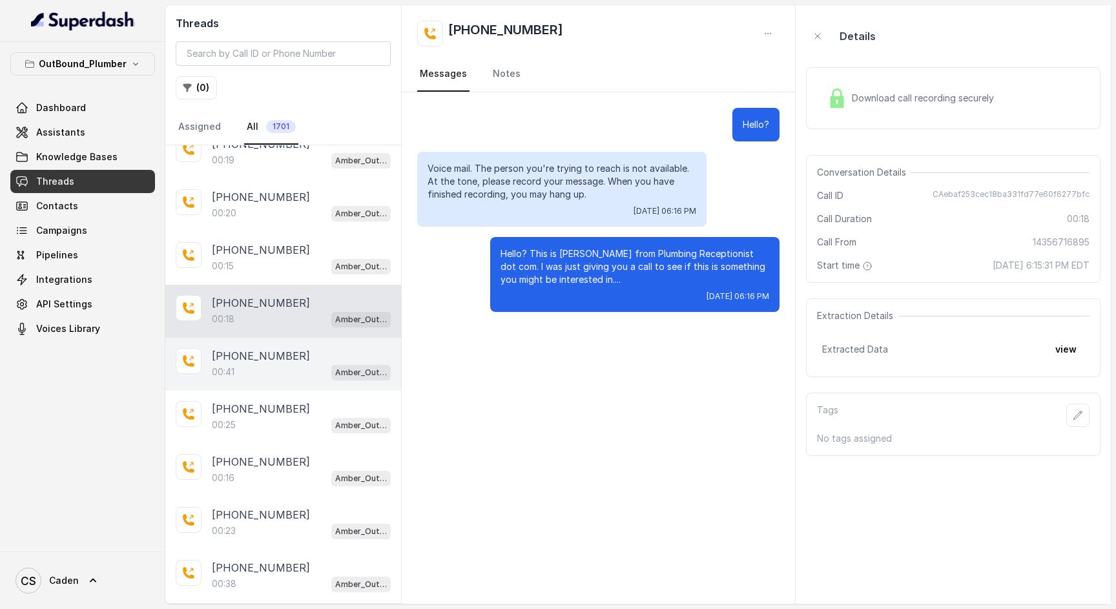
click at [275, 377] on div "00:41 Amber_Outreach" at bounding box center [301, 372] width 179 height 17
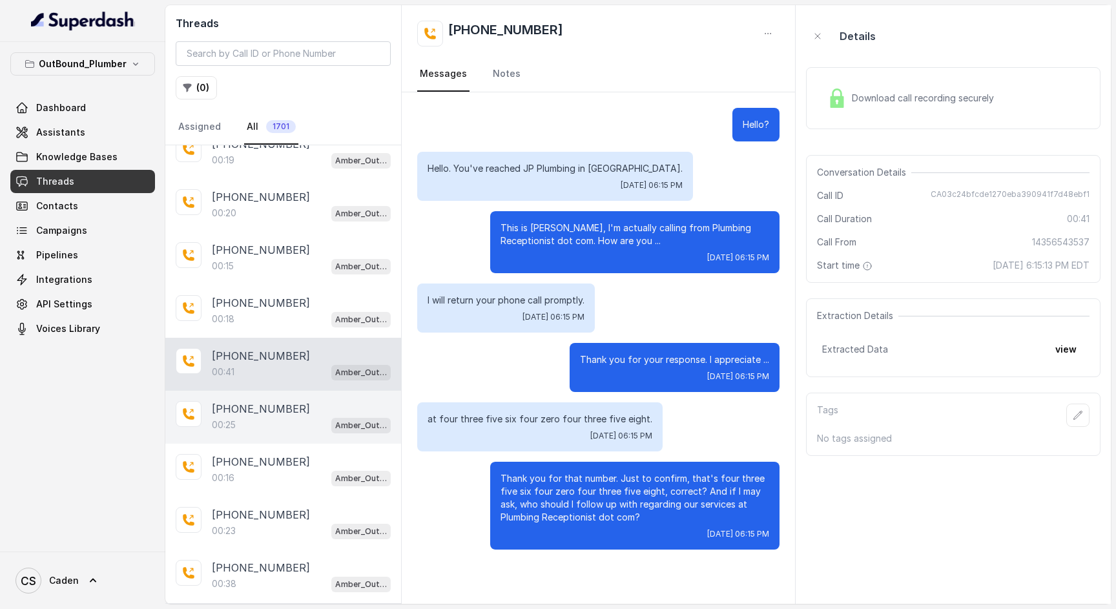
click at [278, 417] on p "[PHONE_NUMBER]" at bounding box center [261, 409] width 98 height 16
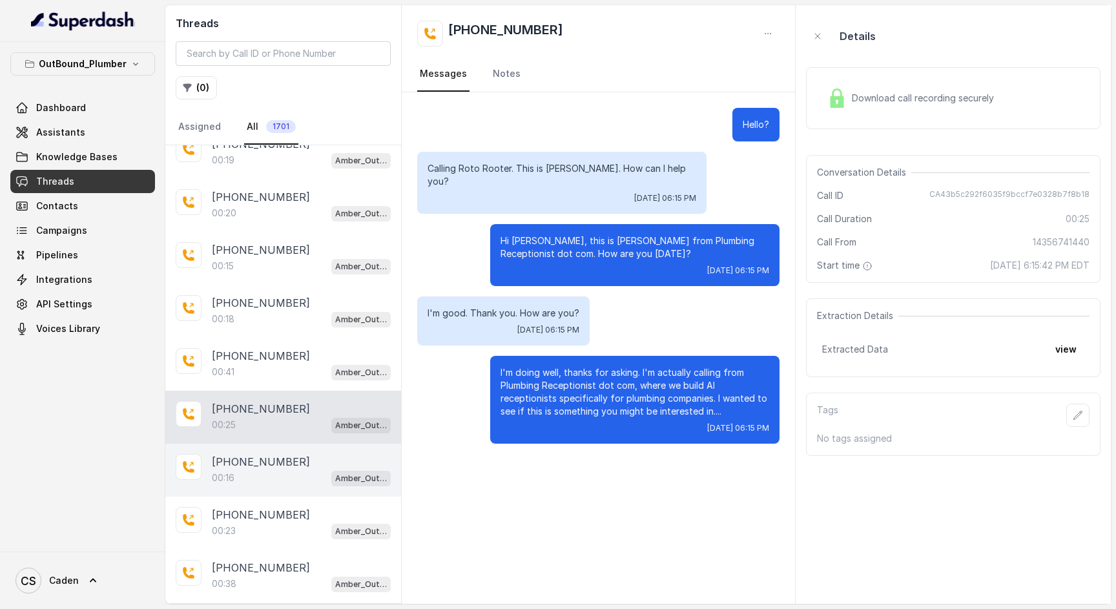
click at [281, 466] on div "[PHONE_NUMBER]" at bounding box center [301, 462] width 179 height 16
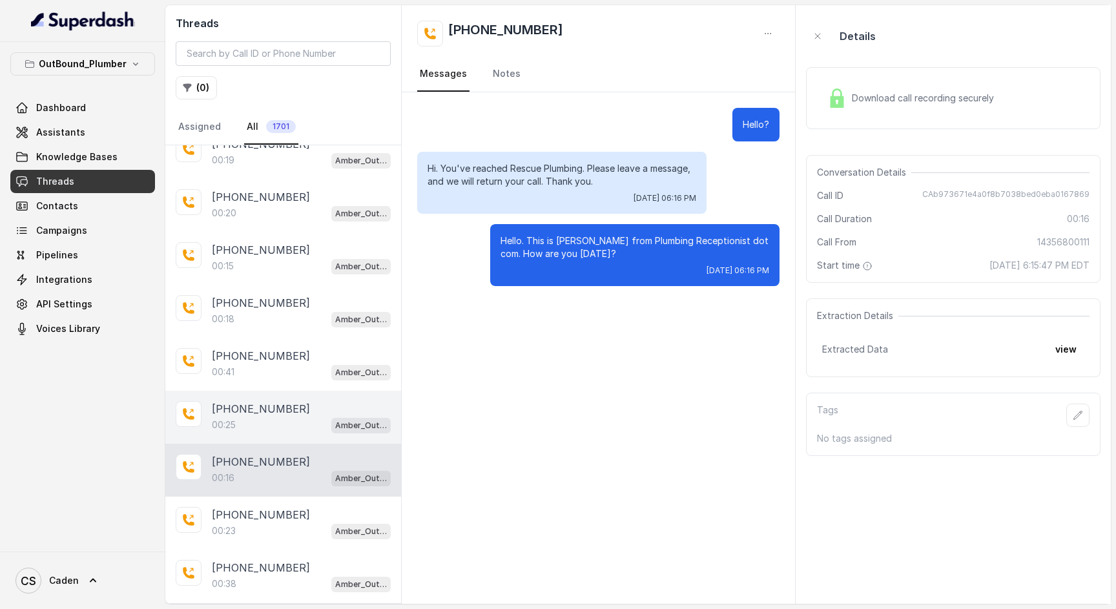
click at [265, 422] on div "00:25 Amber_Outreach" at bounding box center [301, 425] width 179 height 17
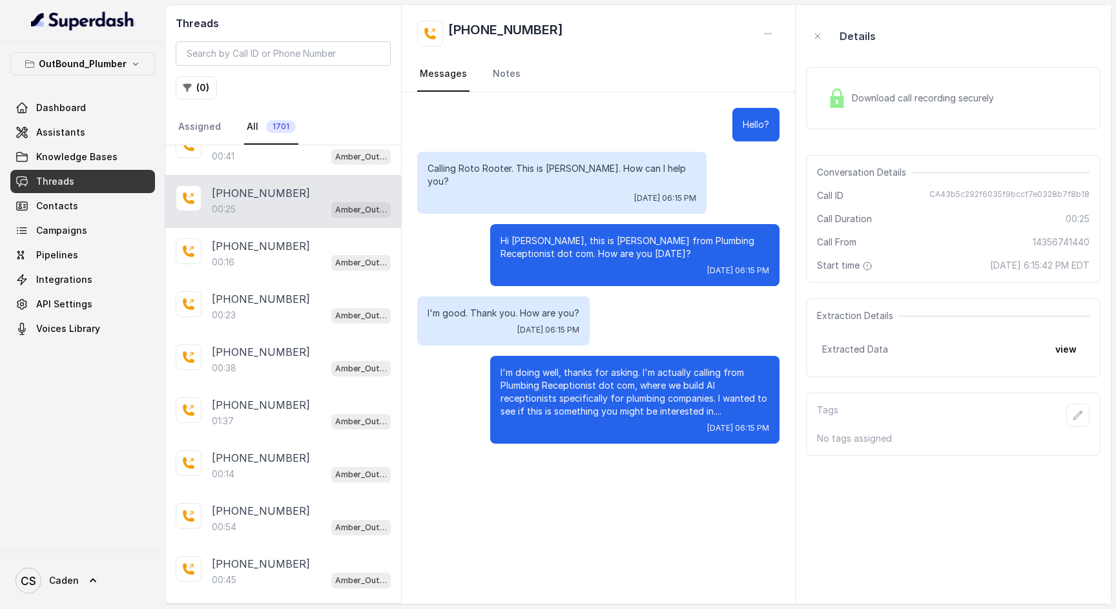
scroll to position [926, 0]
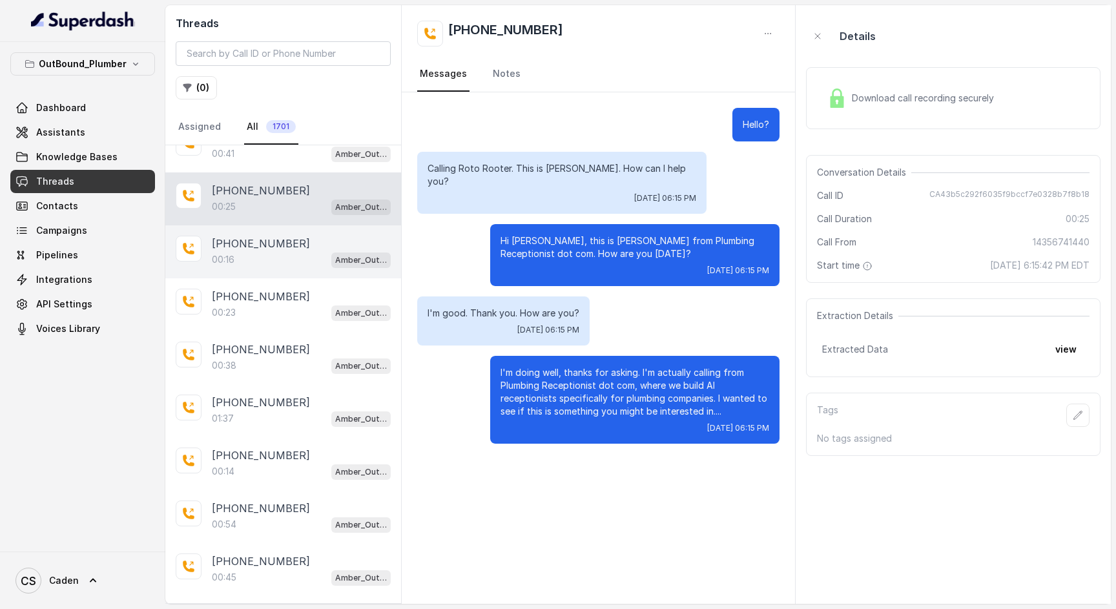
click at [263, 255] on div "00:16 Amber_Outreach" at bounding box center [301, 259] width 179 height 17
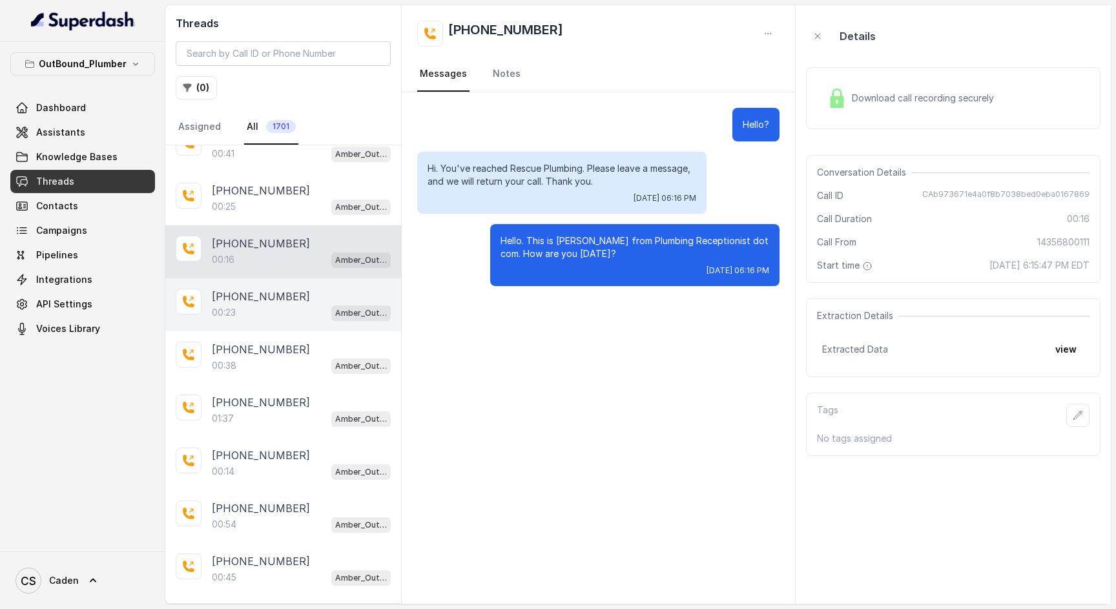
click at [266, 295] on p "[PHONE_NUMBER]" at bounding box center [261, 297] width 98 height 16
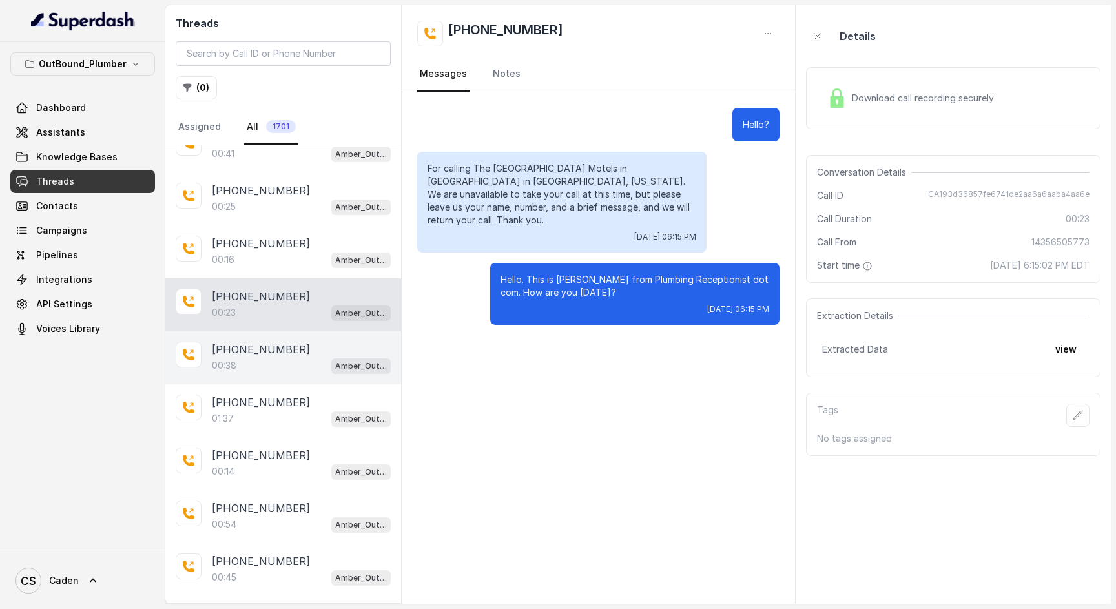
click at [276, 342] on div "[PHONE_NUMBER]:38 Amber_Outreach" at bounding box center [283, 357] width 236 height 53
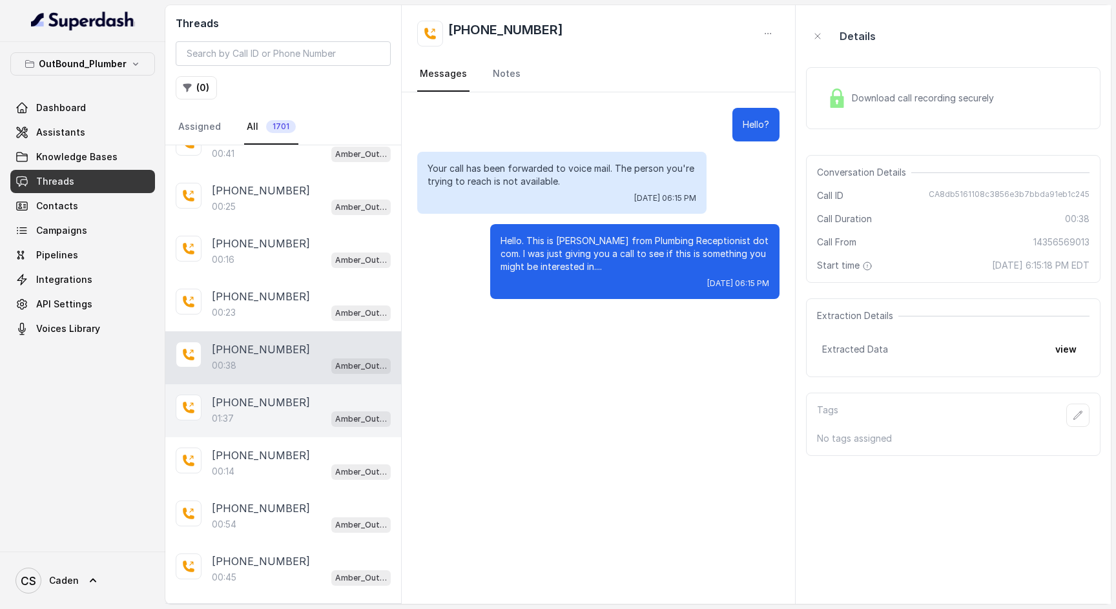
click at [276, 405] on p "[PHONE_NUMBER]" at bounding box center [261, 403] width 98 height 16
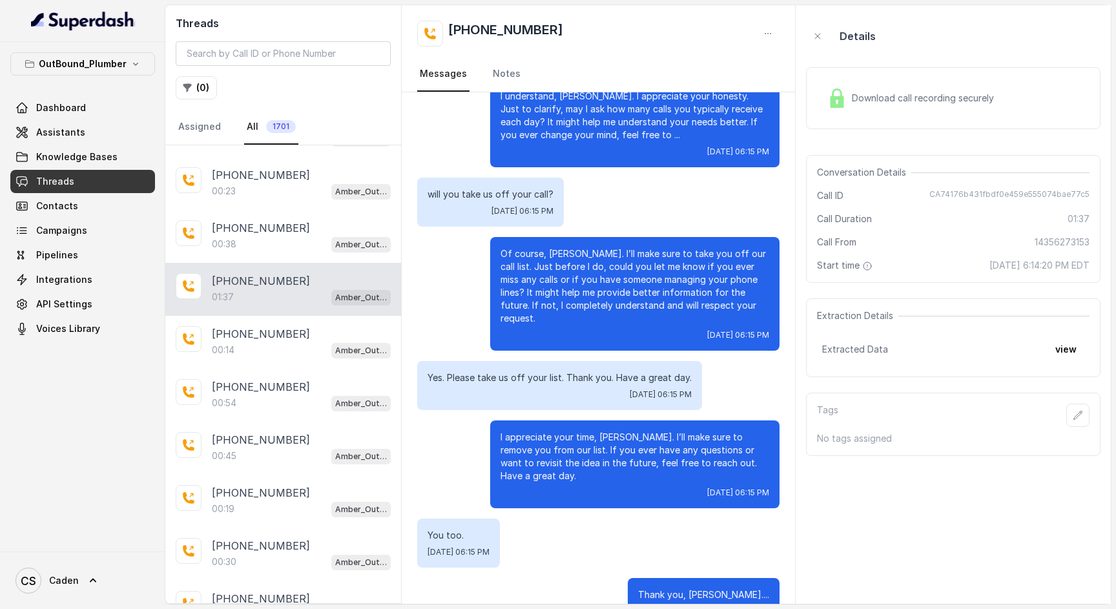
scroll to position [1083, 0]
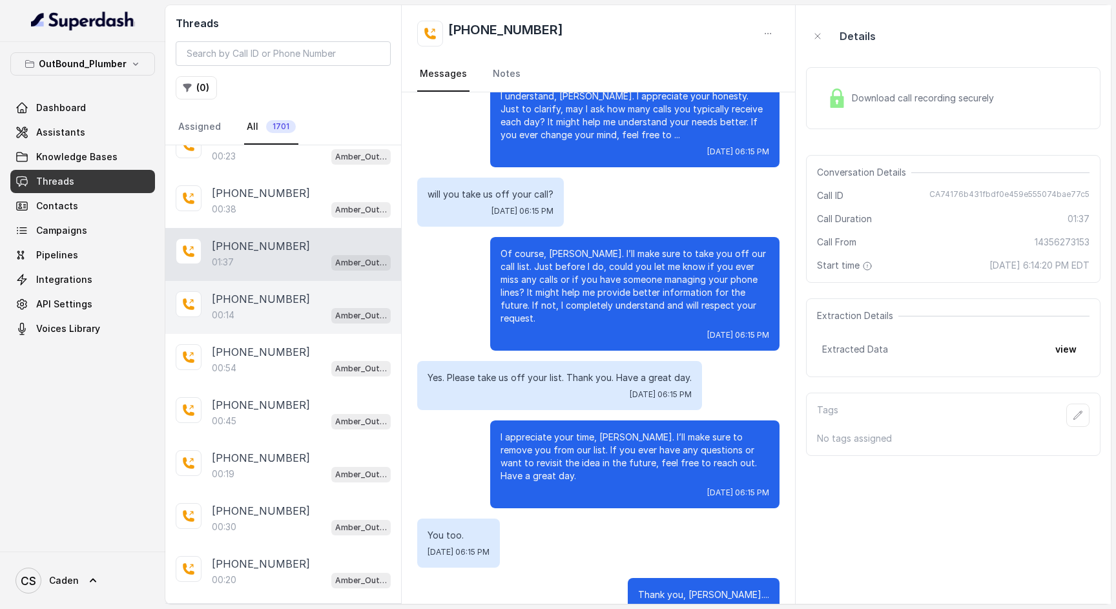
click at [290, 311] on div "00:14 Amber_Outreach" at bounding box center [301, 315] width 179 height 17
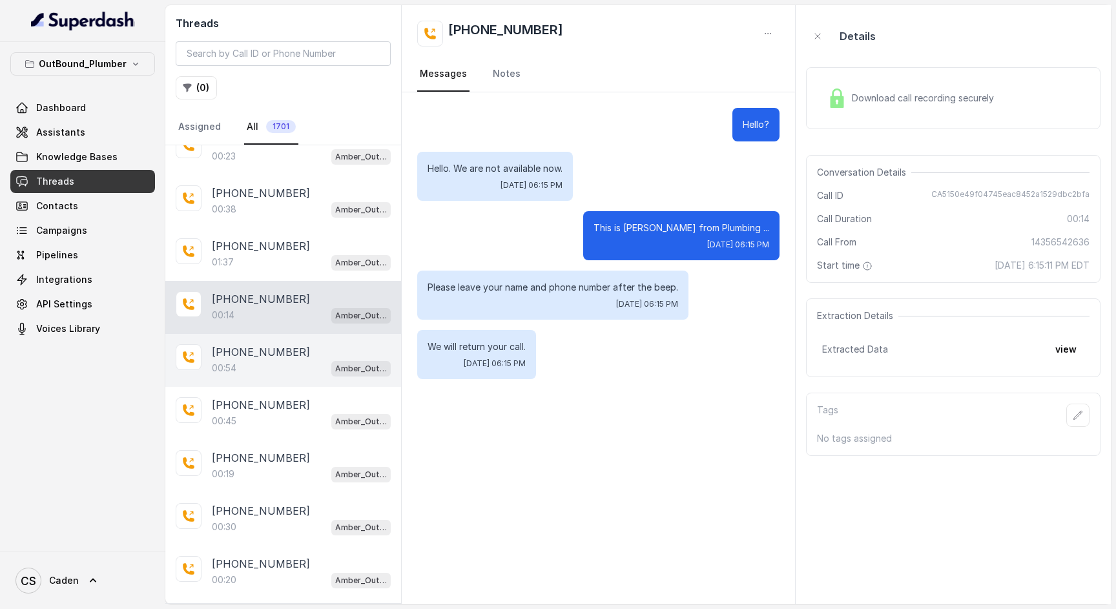
click at [276, 373] on div "00:54 Amber_Outreach" at bounding box center [301, 368] width 179 height 17
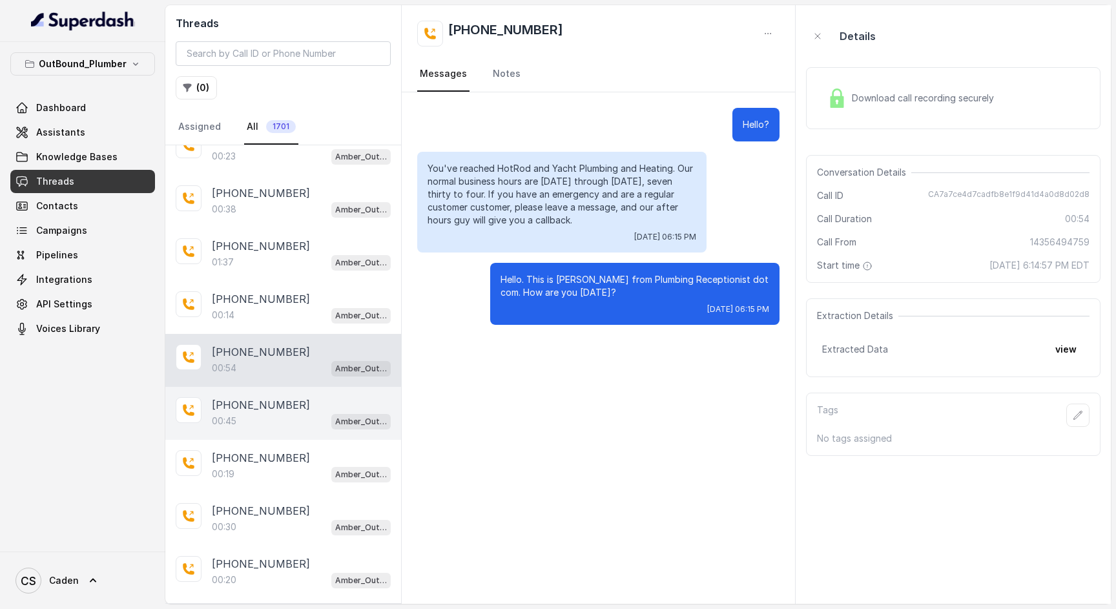
click at [280, 399] on p "[PHONE_NUMBER]" at bounding box center [261, 405] width 98 height 16
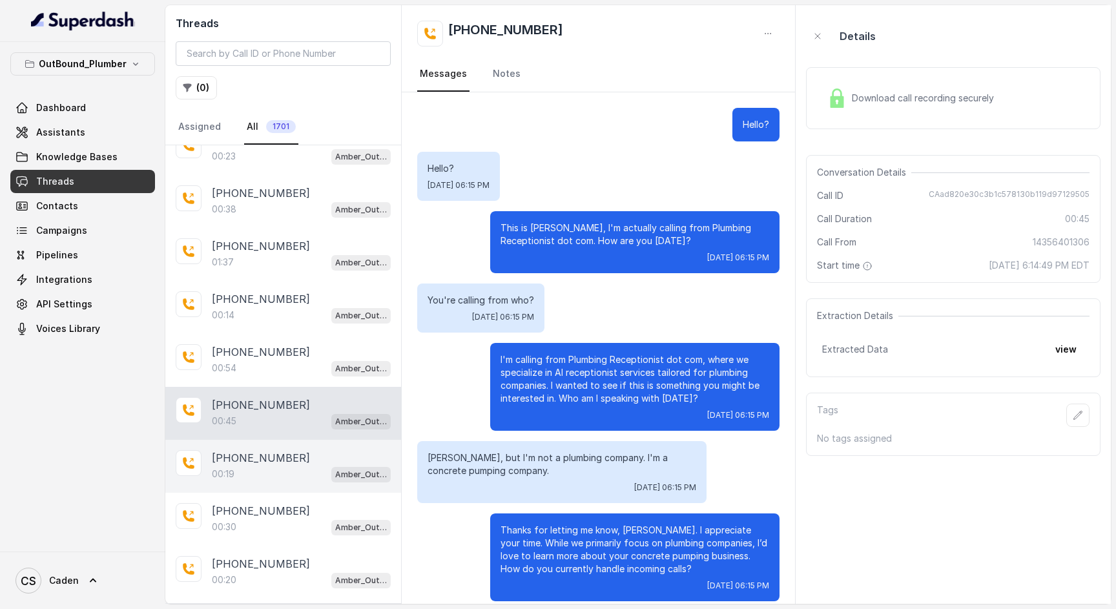
scroll to position [13, 0]
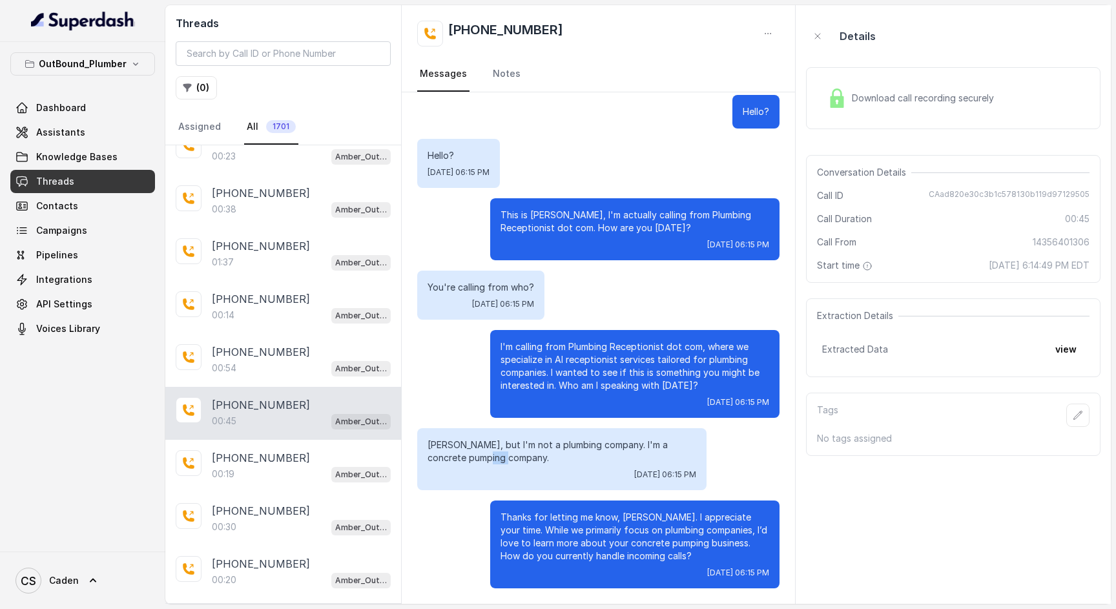
drag, startPoint x: 494, startPoint y: 453, endPoint x: 517, endPoint y: 456, distance: 23.4
click at [517, 456] on p "[PERSON_NAME], but I'm not a plumbing company. I'm a concrete pumping company." at bounding box center [562, 452] width 269 height 26
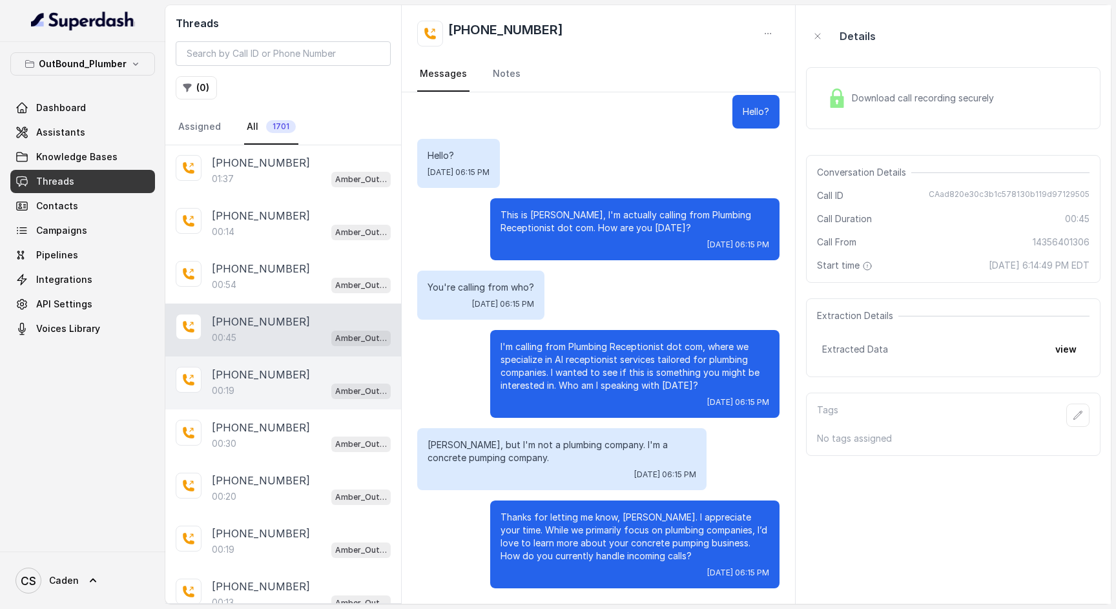
drag, startPoint x: 263, startPoint y: 380, endPoint x: 269, endPoint y: 394, distance: 14.8
click at [263, 380] on p "[PHONE_NUMBER]" at bounding box center [261, 375] width 98 height 16
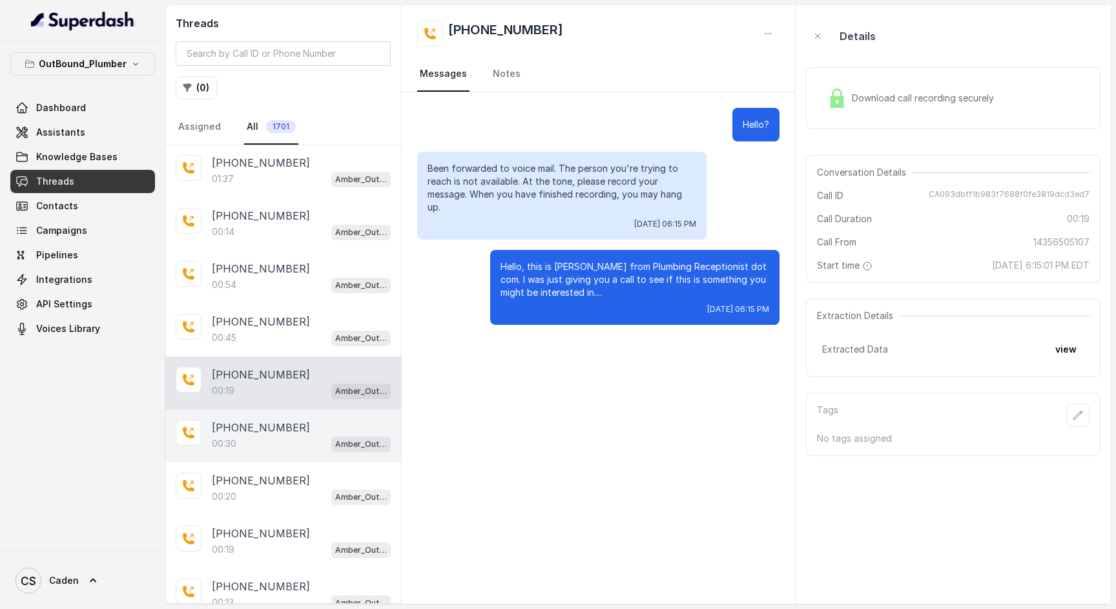
click at [279, 421] on p "[PHONE_NUMBER]" at bounding box center [261, 428] width 98 height 16
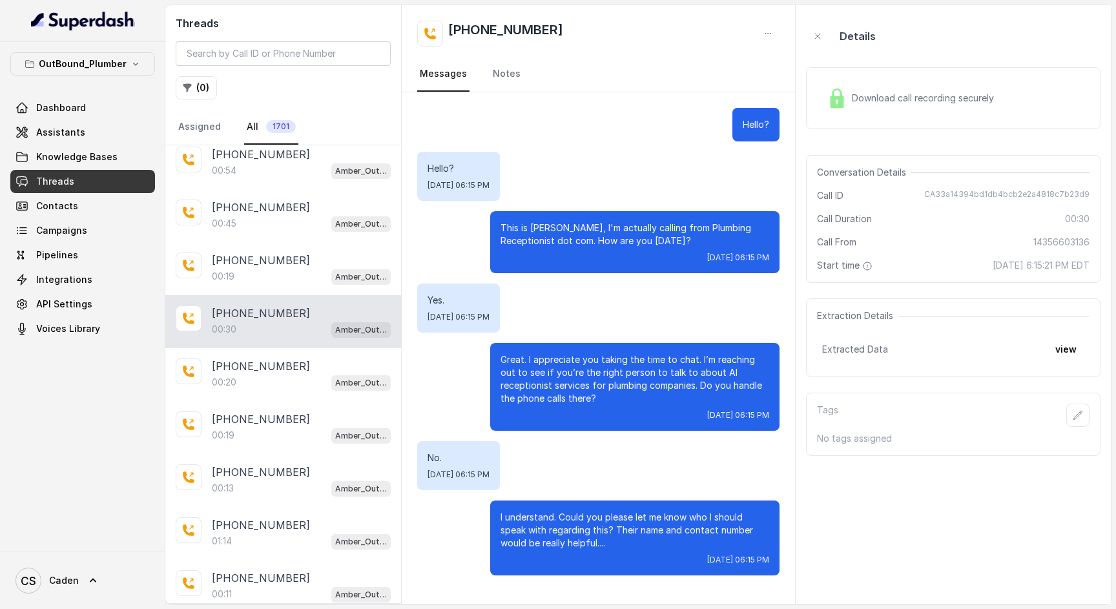
scroll to position [1387, 0]
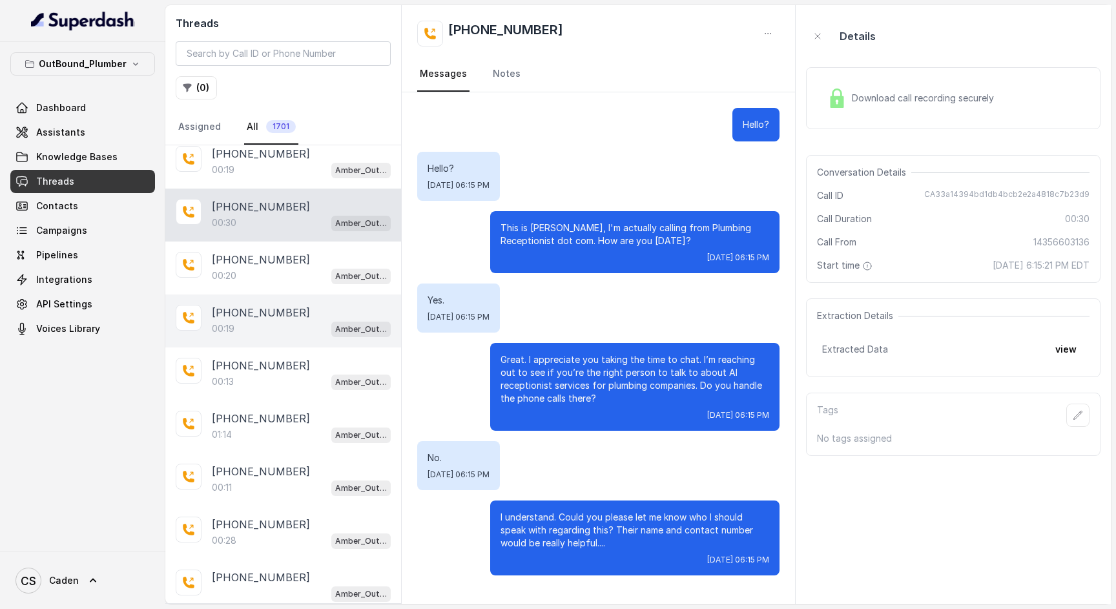
click at [256, 300] on div "[PHONE_NUMBER]:19 Amber_Outreach" at bounding box center [283, 321] width 236 height 53
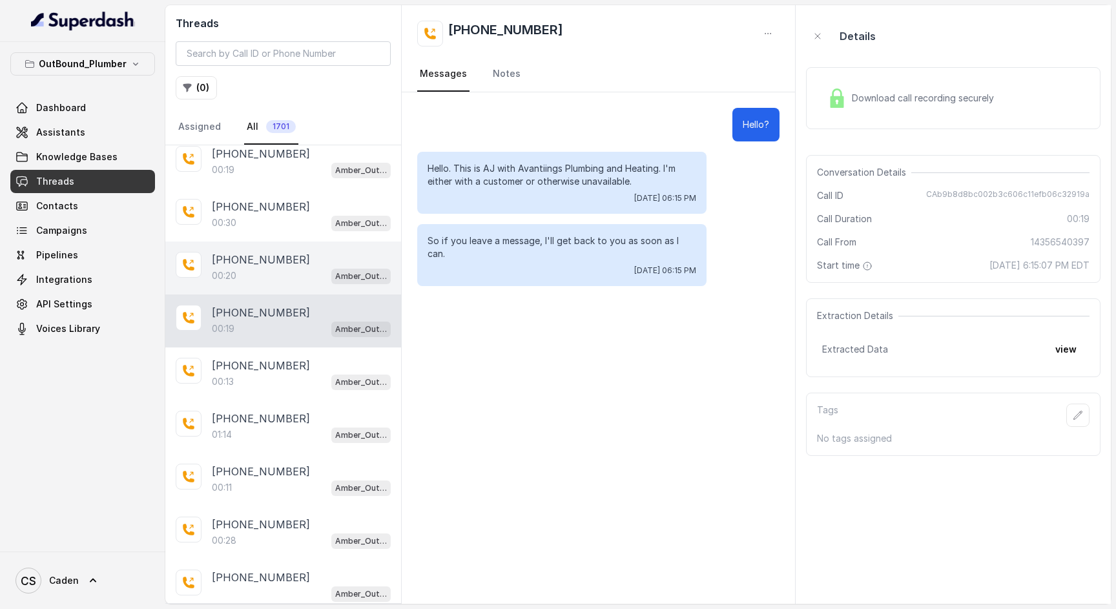
click at [265, 289] on div "[PHONE_NUMBER]:20 Amber_Outreach" at bounding box center [283, 268] width 236 height 53
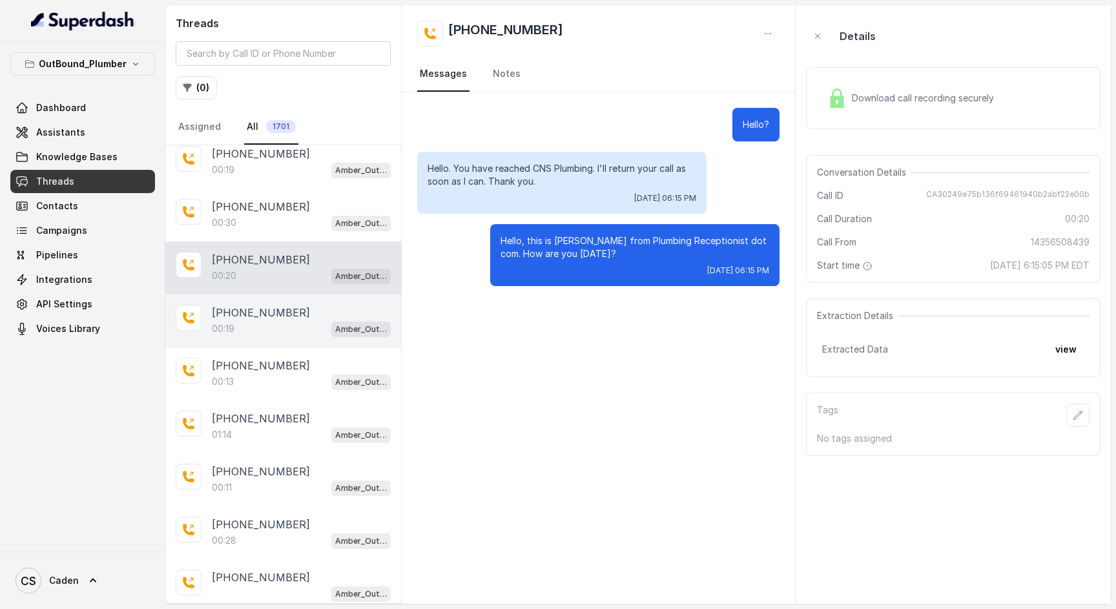
click at [269, 323] on div "00:19 Amber_Outreach" at bounding box center [301, 328] width 179 height 17
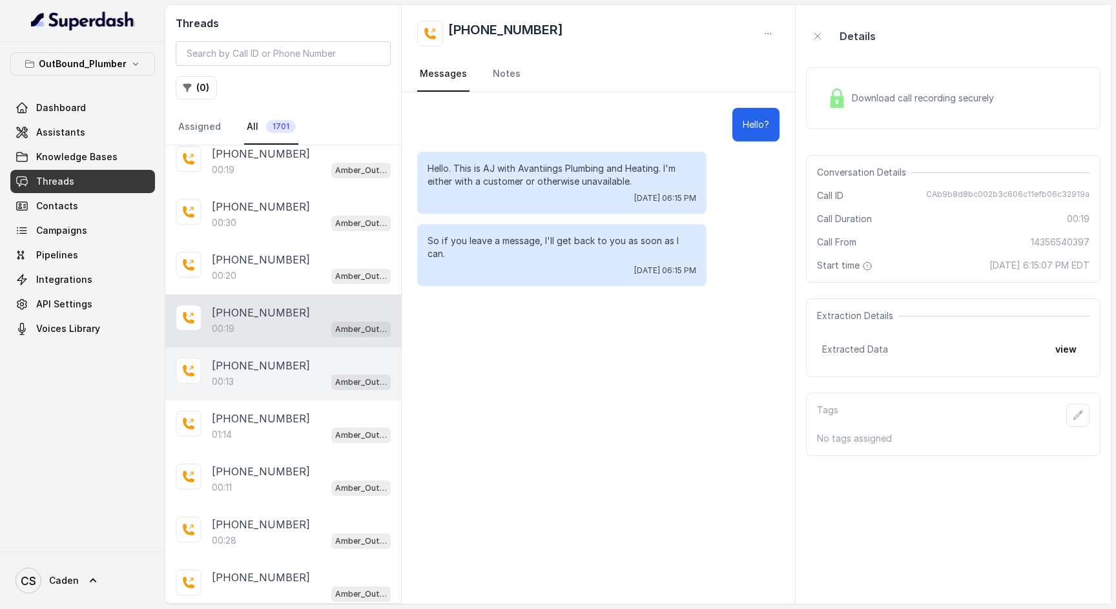
click at [269, 359] on p "[PHONE_NUMBER]" at bounding box center [261, 366] width 98 height 16
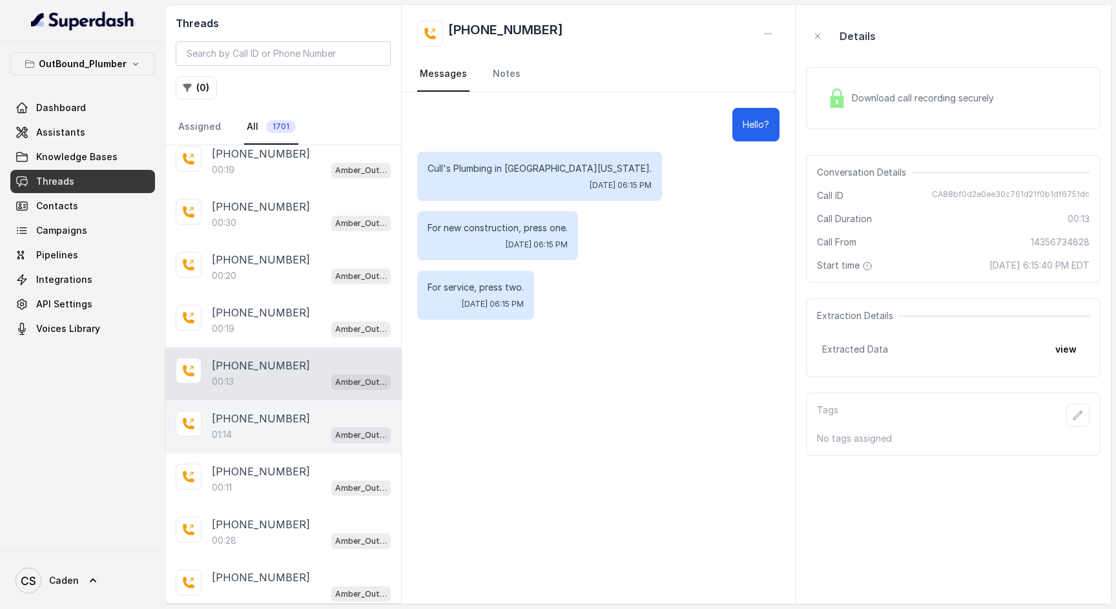
click at [274, 426] on p "[PHONE_NUMBER]" at bounding box center [261, 419] width 98 height 16
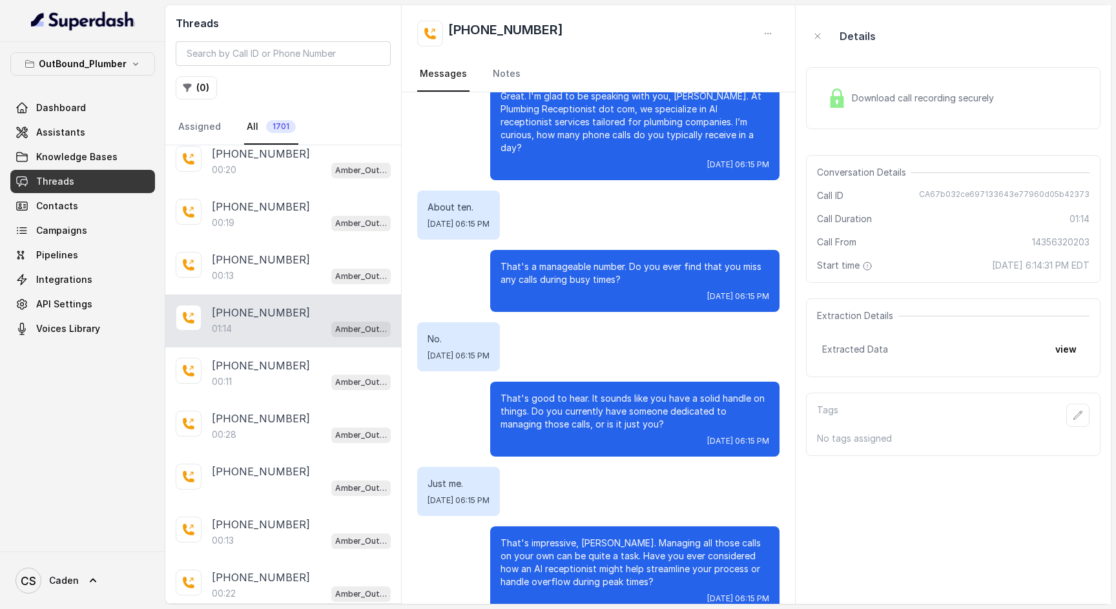
scroll to position [1598, 0]
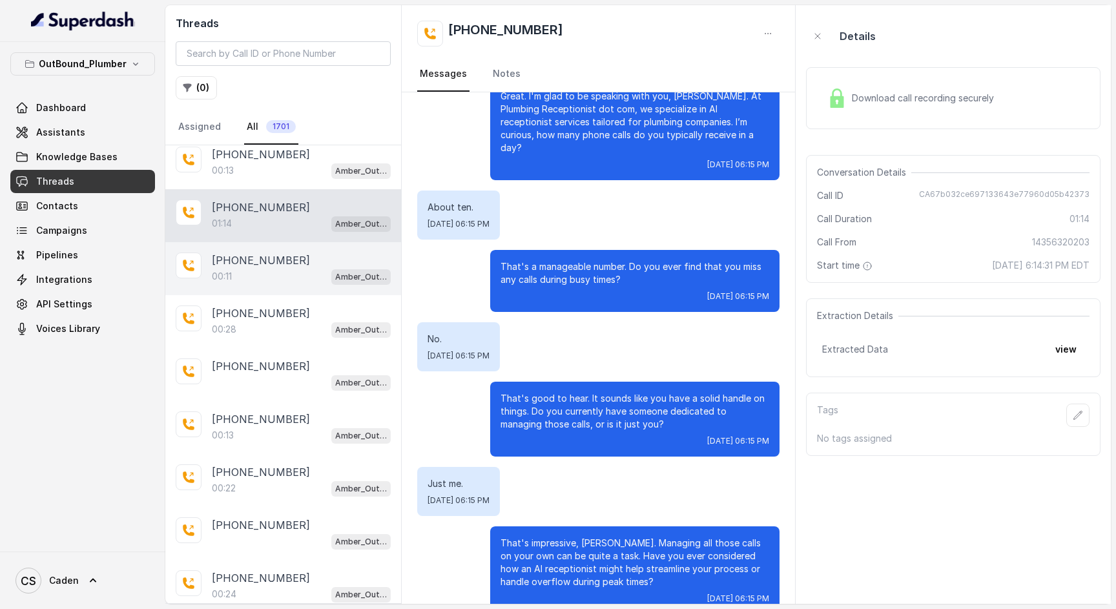
click at [266, 287] on div "[PHONE_NUMBER]:11 Amber_Outreach" at bounding box center [283, 268] width 236 height 53
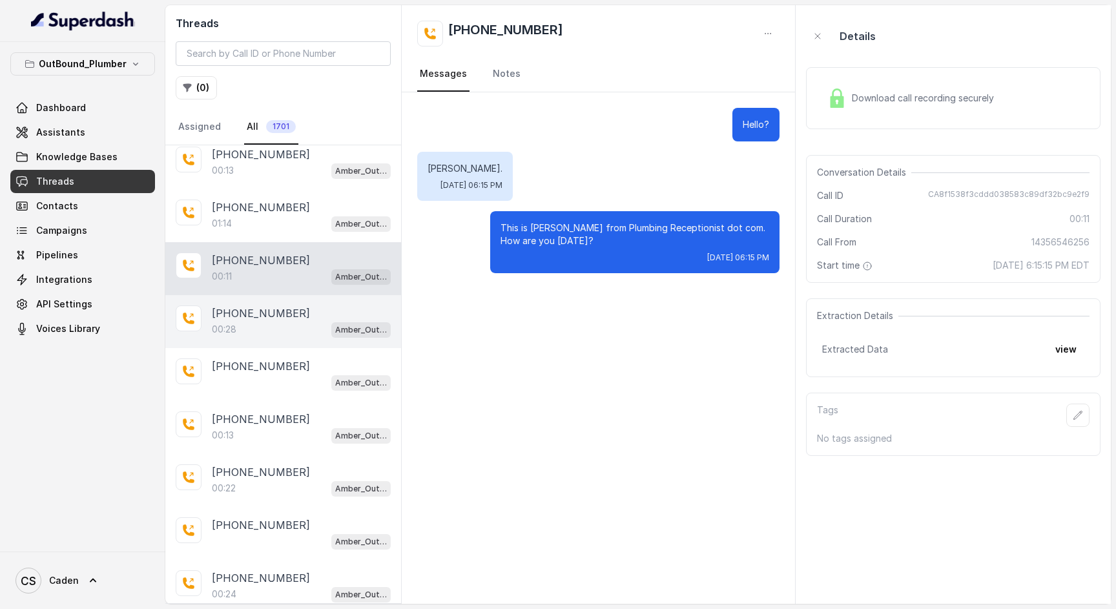
click at [276, 321] on p "[PHONE_NUMBER]" at bounding box center [261, 314] width 98 height 16
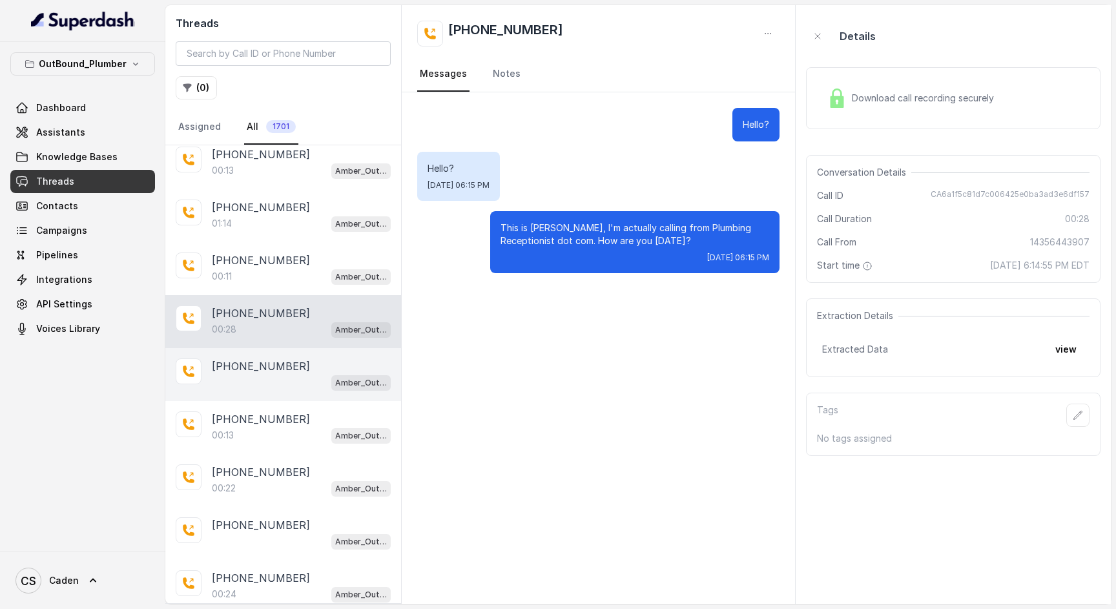
drag, startPoint x: 279, startPoint y: 374, endPoint x: 278, endPoint y: 387, distance: 12.9
click at [278, 374] on p "[PHONE_NUMBER]" at bounding box center [261, 367] width 98 height 16
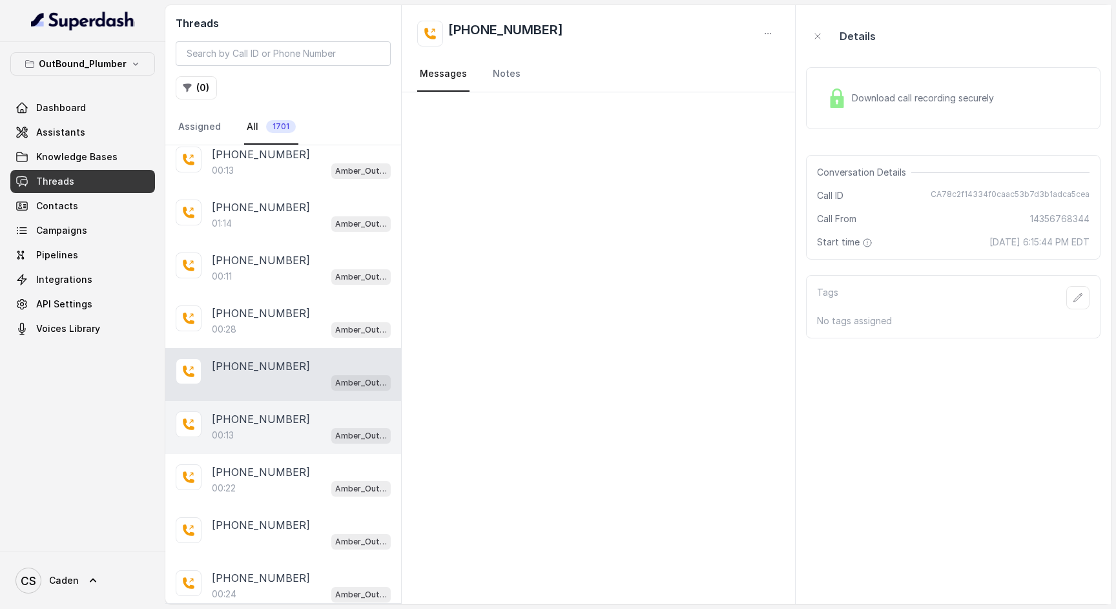
click at [256, 433] on div "00:13 Amber_Outreach" at bounding box center [301, 435] width 179 height 17
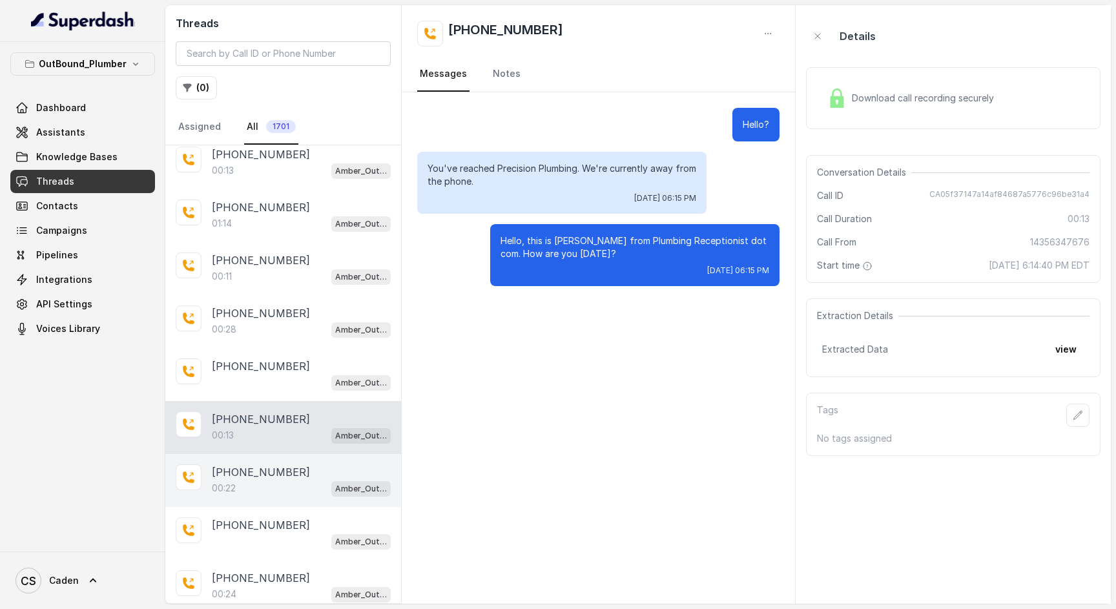
click at [256, 491] on div "00:22 Amber_Outreach" at bounding box center [301, 488] width 179 height 17
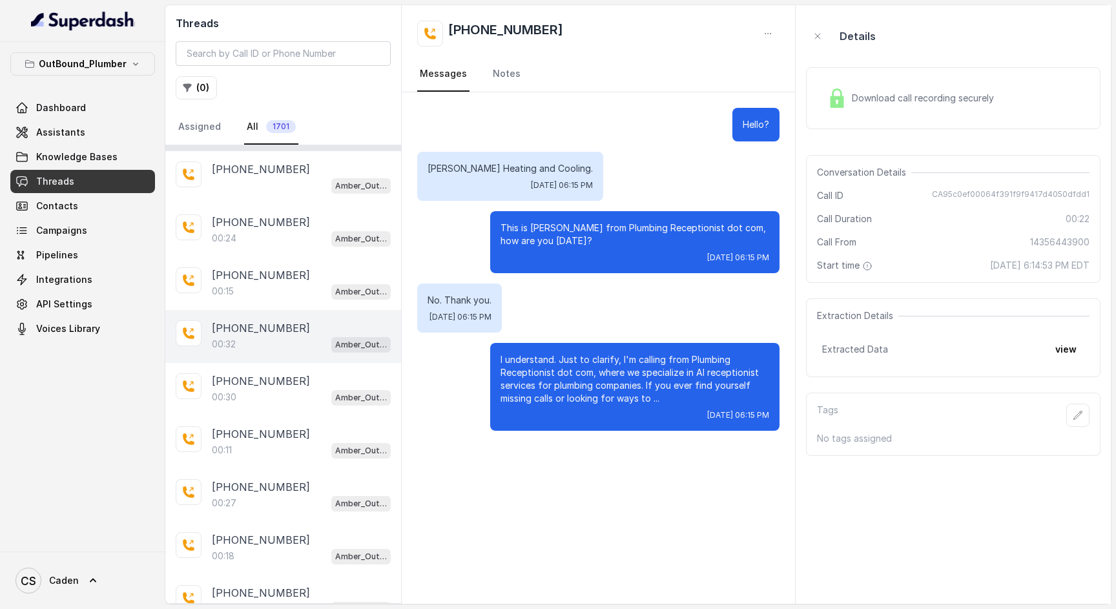
scroll to position [1951, 0]
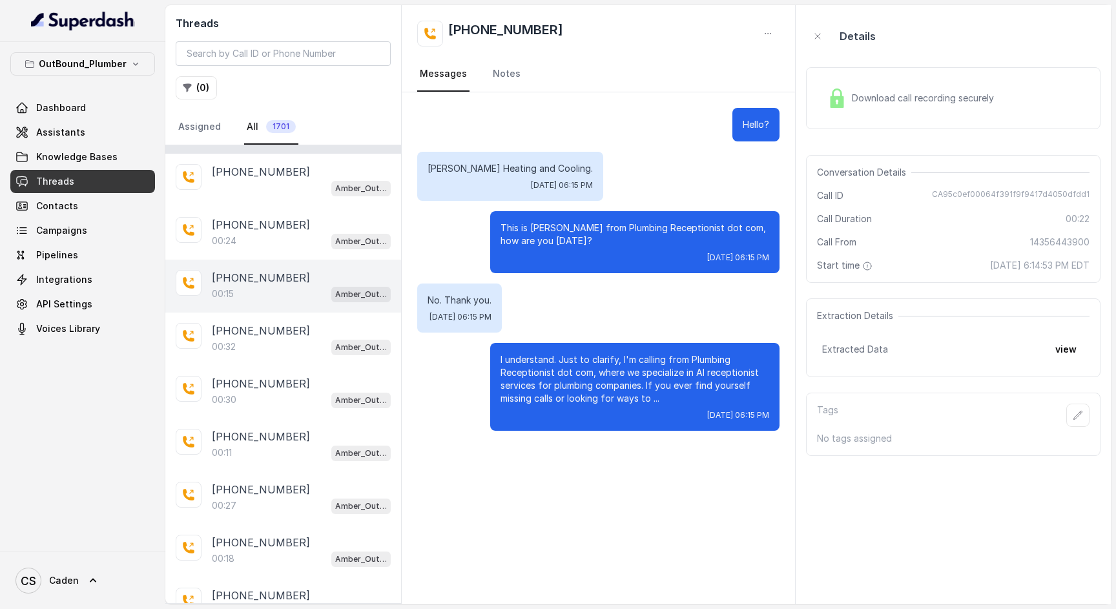
click at [267, 264] on div "[PHONE_NUMBER]:15 Amber_Outreach" at bounding box center [283, 286] width 236 height 53
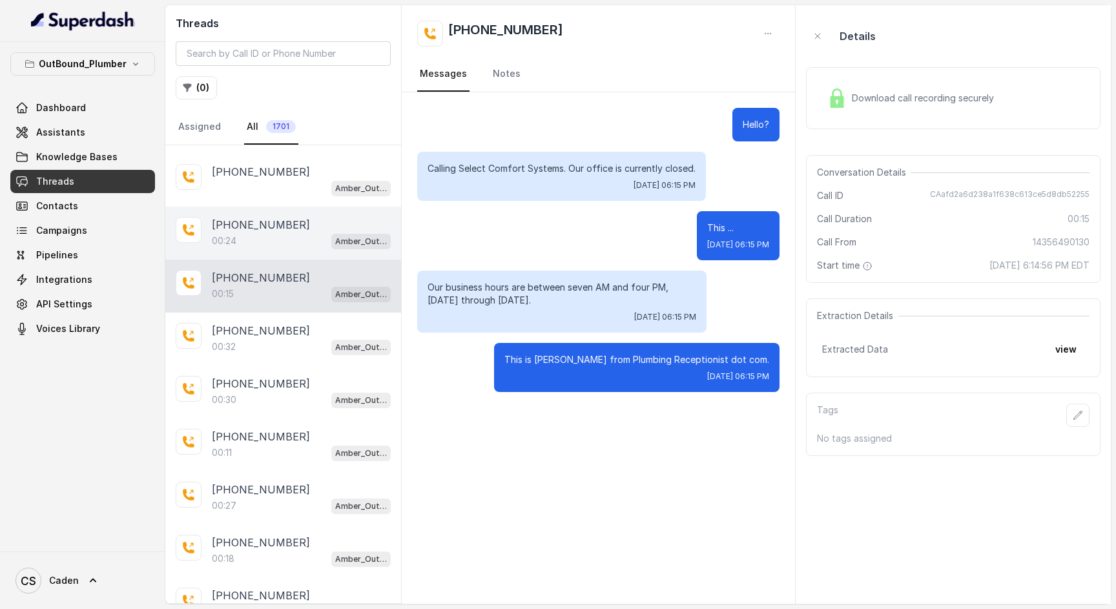
click at [269, 248] on div "00:24 Amber_Outreach" at bounding box center [301, 241] width 179 height 17
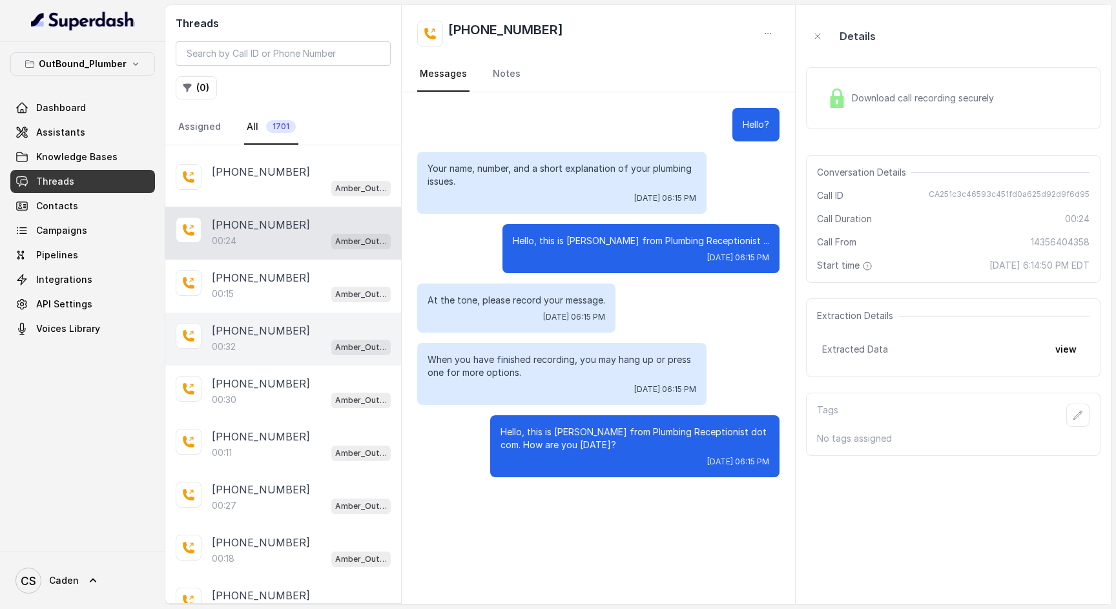
click at [287, 325] on div "[PHONE_NUMBER]" at bounding box center [301, 331] width 179 height 16
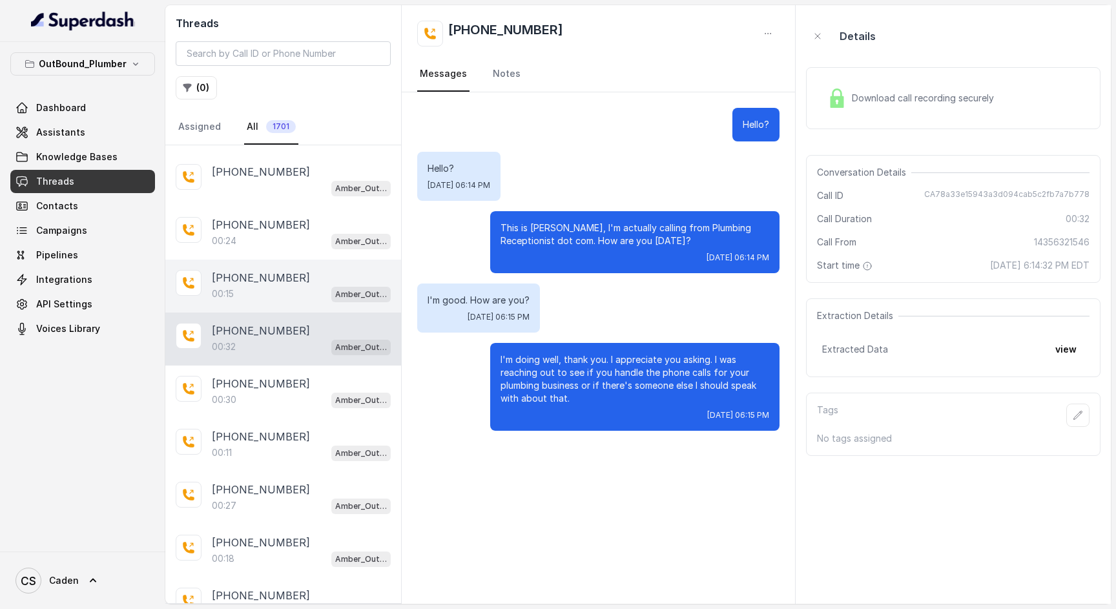
click at [286, 309] on div "[PHONE_NUMBER]:15 Amber_Outreach" at bounding box center [283, 286] width 236 height 53
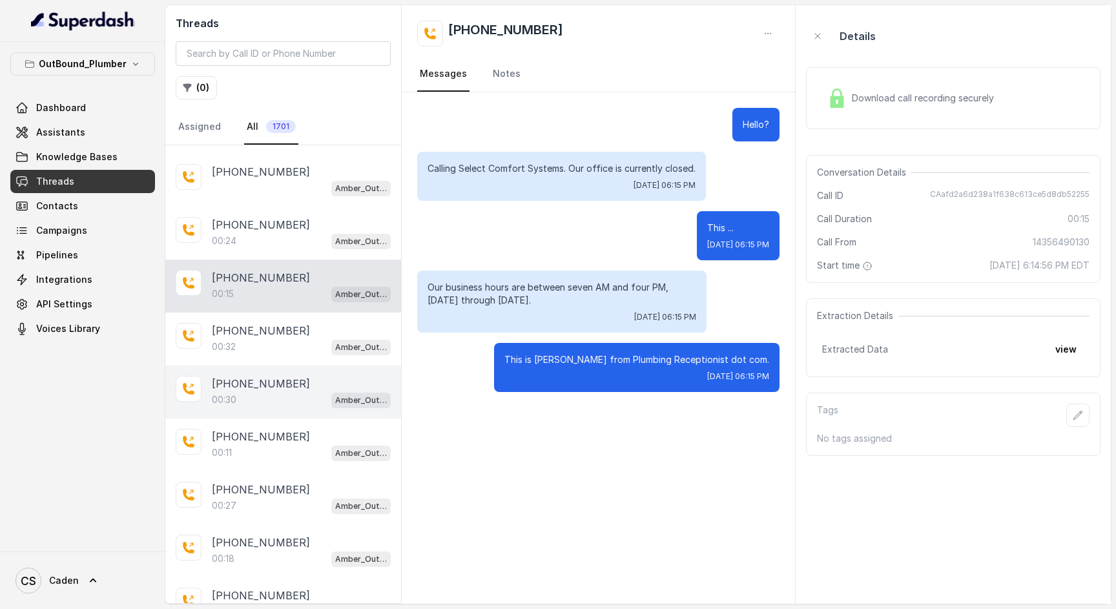
click at [290, 373] on div "[PHONE_NUMBER]:30 Amber_Outreach" at bounding box center [283, 392] width 236 height 53
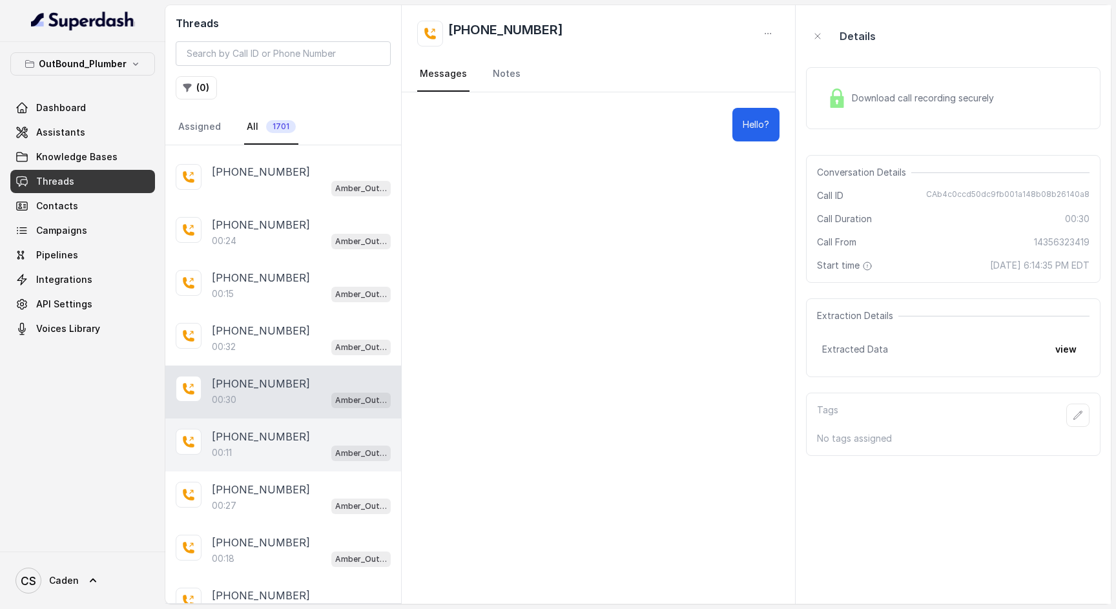
click at [293, 431] on div "[PHONE_NUMBER]" at bounding box center [301, 437] width 179 height 16
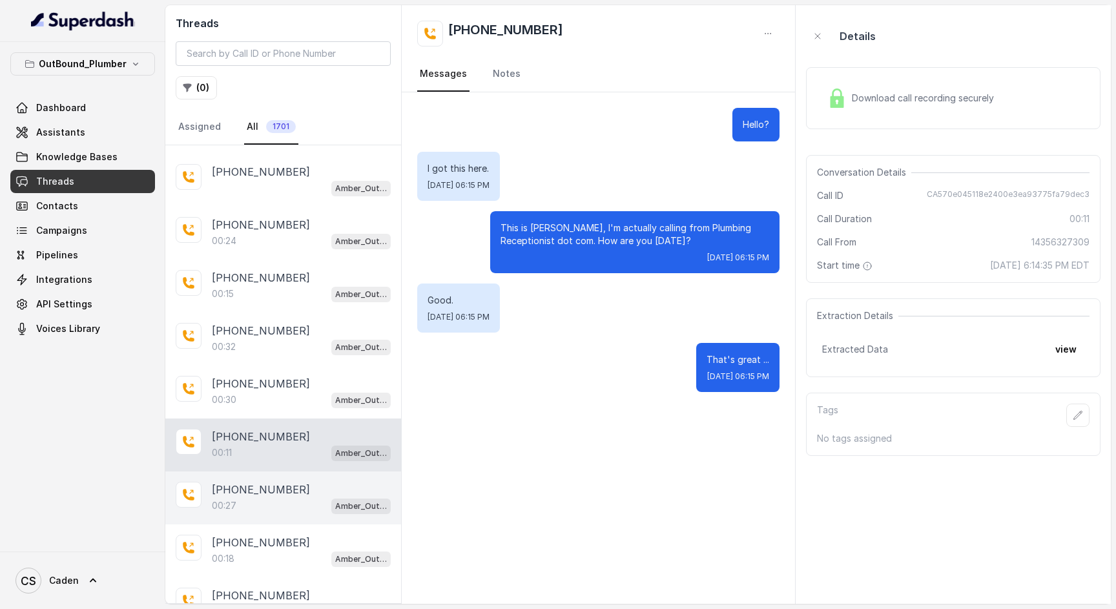
click at [287, 492] on div "[PHONE_NUMBER]" at bounding box center [301, 490] width 179 height 16
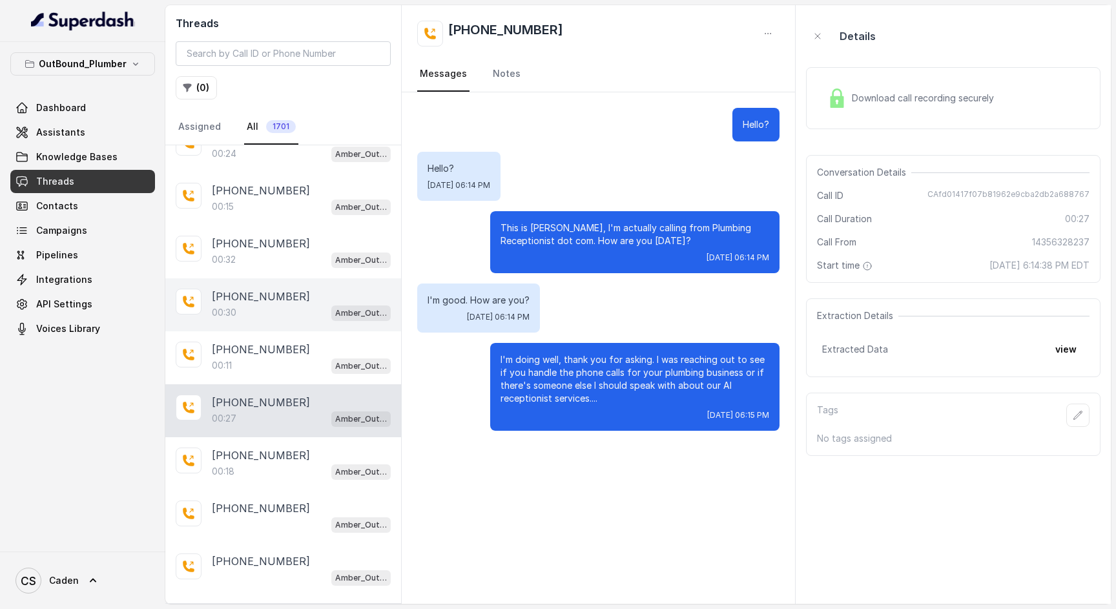
scroll to position [2146, 0]
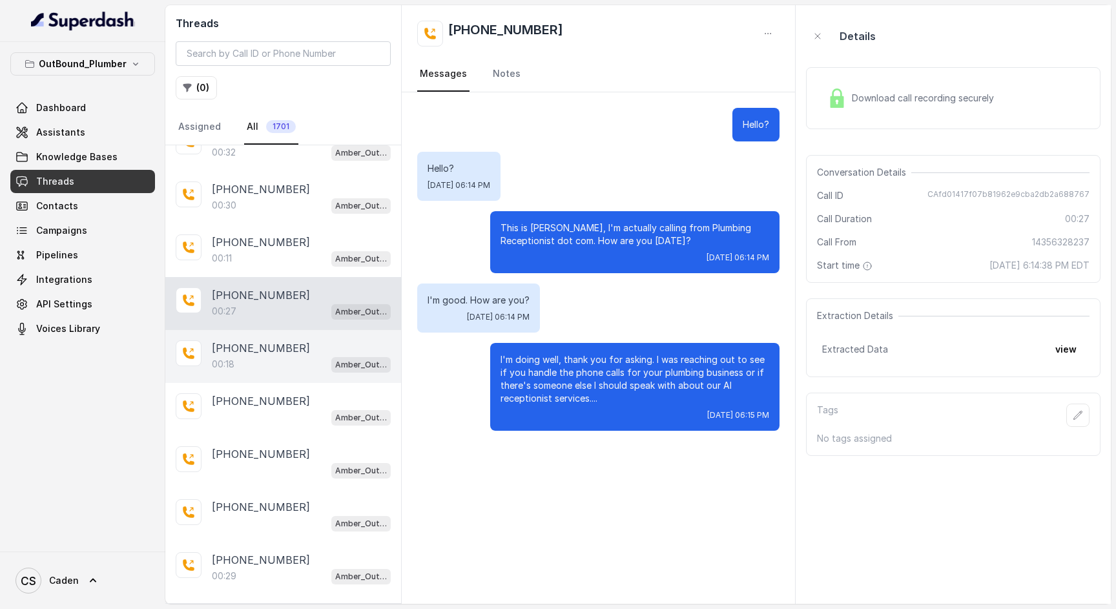
click at [264, 363] on div "00:18 Amber_Outreach" at bounding box center [301, 364] width 179 height 17
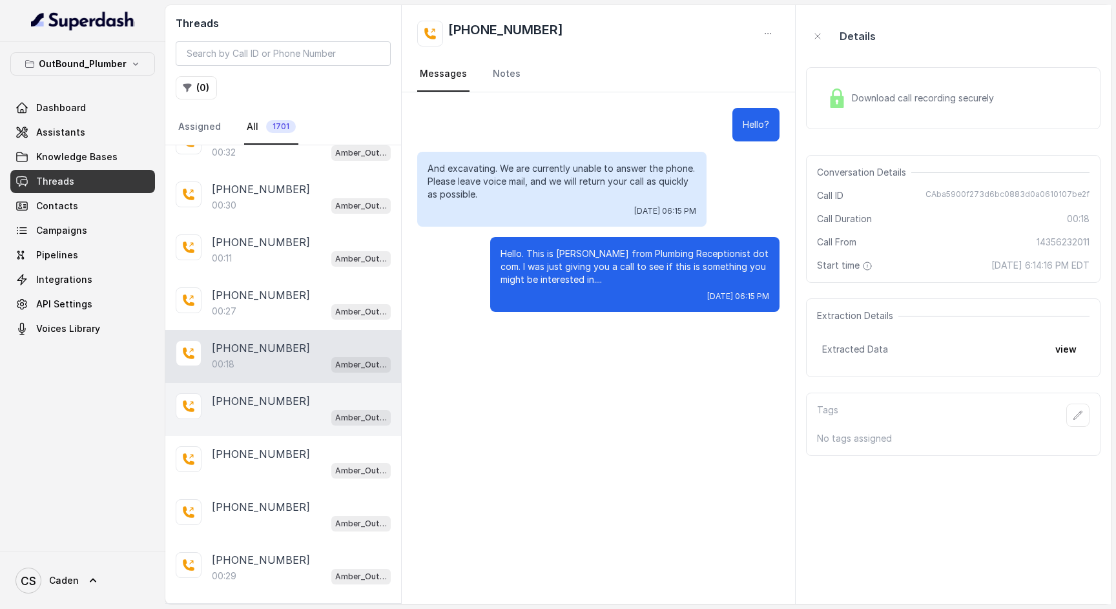
click at [276, 424] on div "Amber_Outreach" at bounding box center [301, 417] width 179 height 17
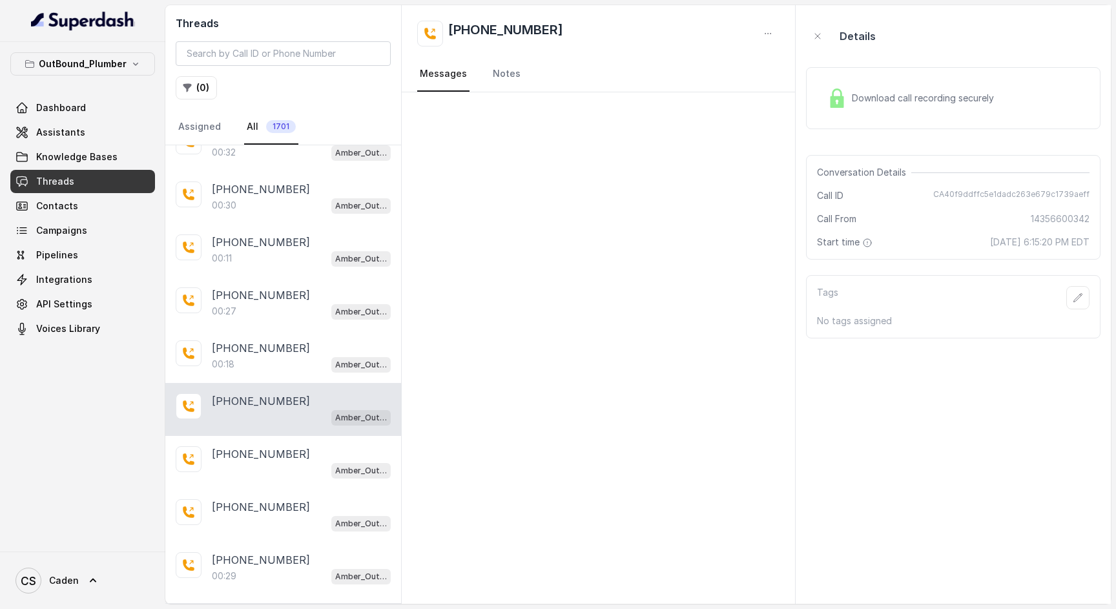
scroll to position [2228, 0]
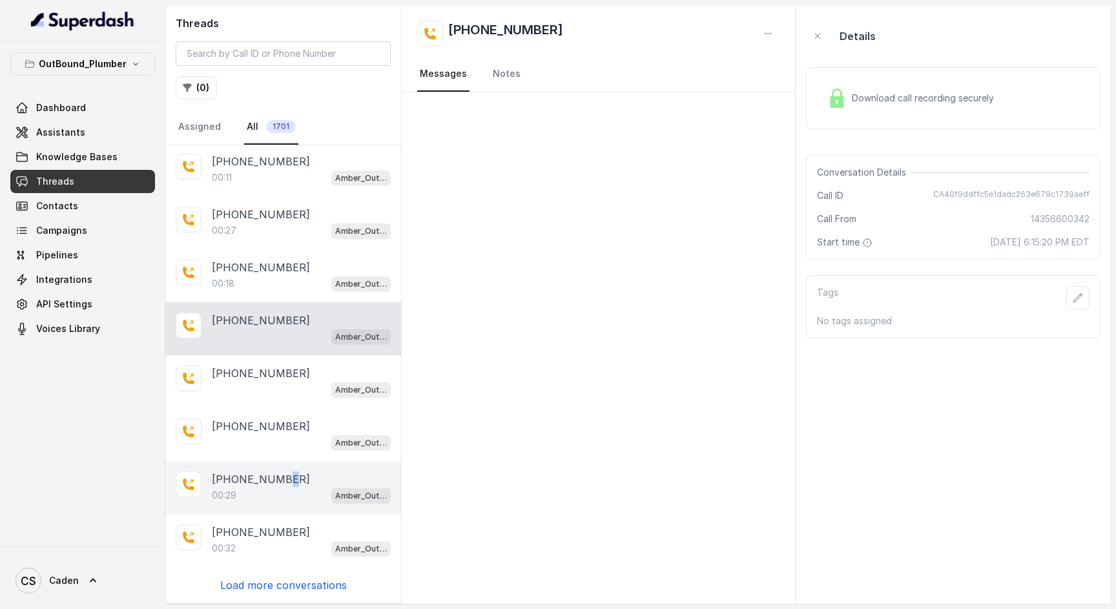
click at [275, 486] on p "[PHONE_NUMBER]" at bounding box center [261, 480] width 98 height 16
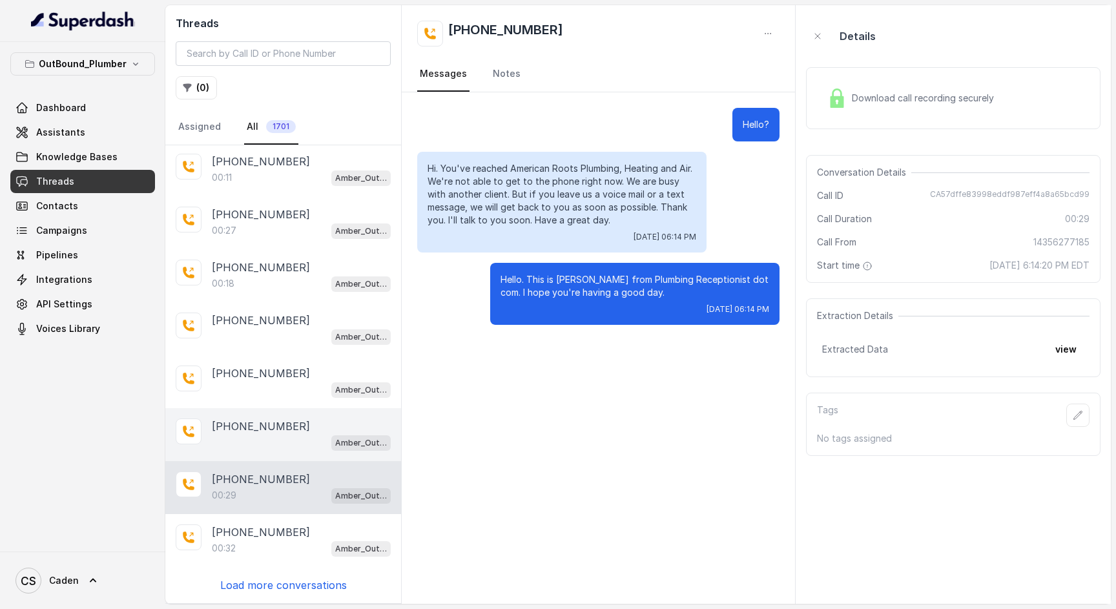
click at [274, 436] on div "Amber_Outreach" at bounding box center [301, 442] width 179 height 17
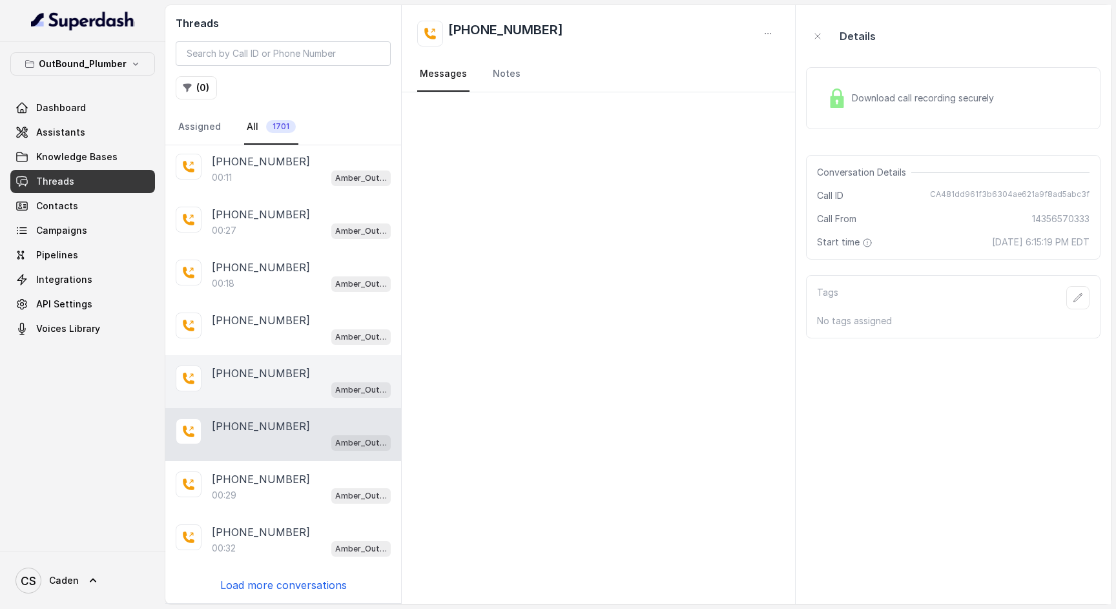
click at [269, 384] on div "Amber_Outreach" at bounding box center [301, 389] width 179 height 17
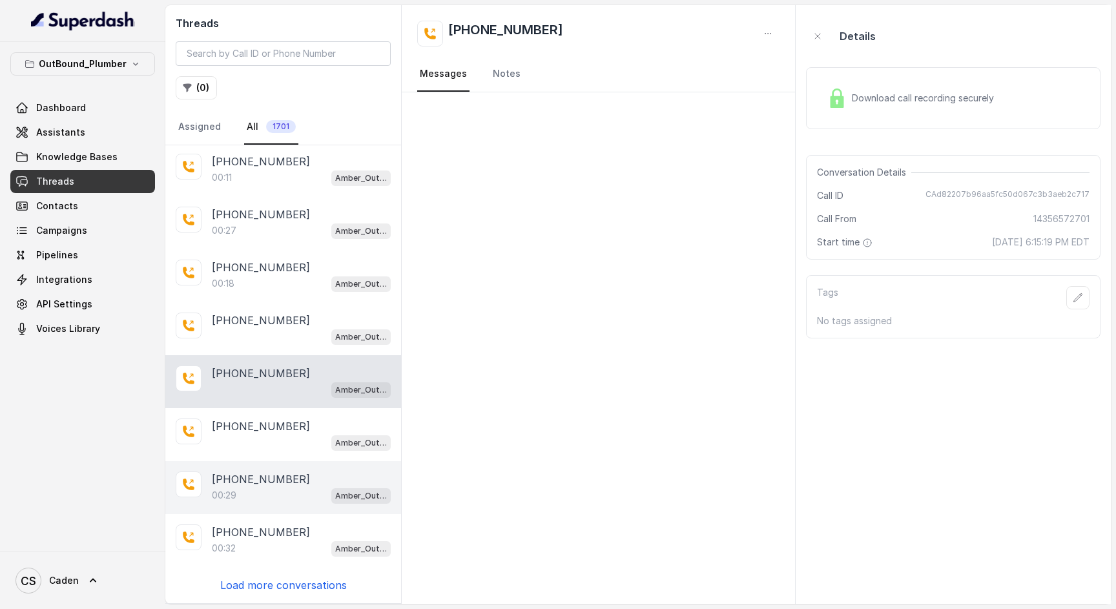
click at [273, 467] on div "[PHONE_NUMBER]:29 Amber_Outreach" at bounding box center [283, 487] width 236 height 53
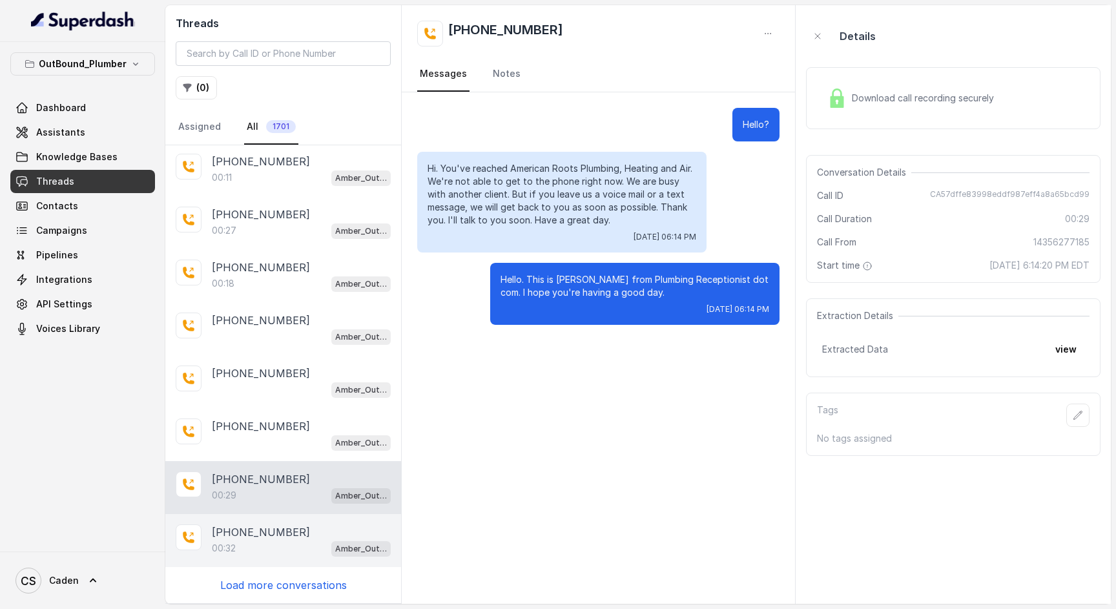
click at [265, 547] on div "00:32 Amber_Outreach" at bounding box center [301, 548] width 179 height 17
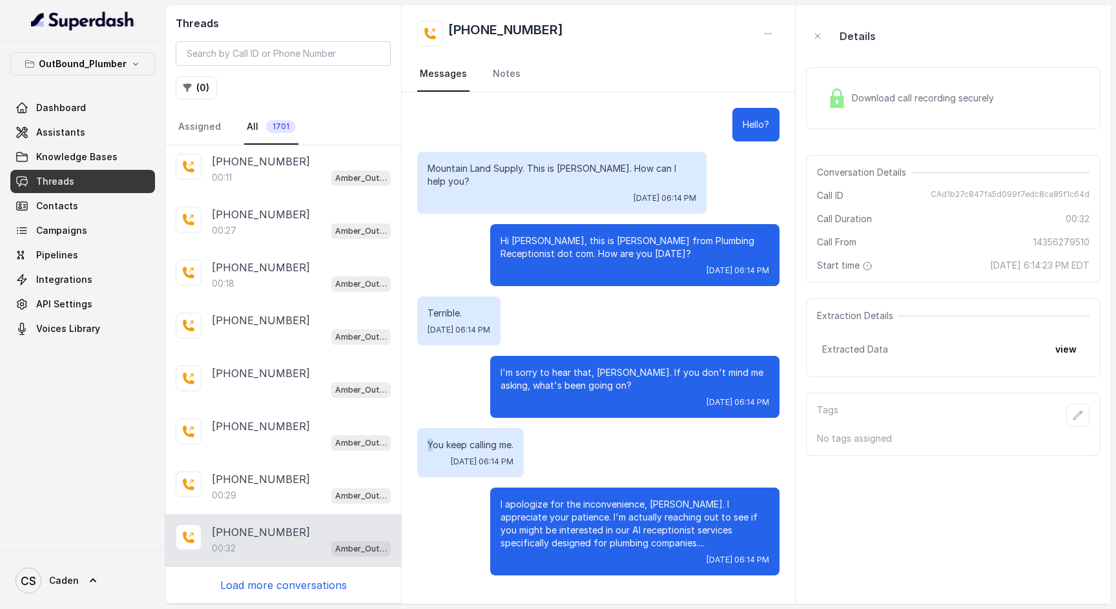
drag, startPoint x: 435, startPoint y: 433, endPoint x: 485, endPoint y: 422, distance: 50.8
click at [484, 428] on div "You keep calling me. [DATE] 06:14 PM" at bounding box center [470, 452] width 107 height 49
click at [488, 439] on p "You keep calling me." at bounding box center [471, 445] width 86 height 13
click at [317, 588] on p "Load more conversations" at bounding box center [283, 585] width 127 height 16
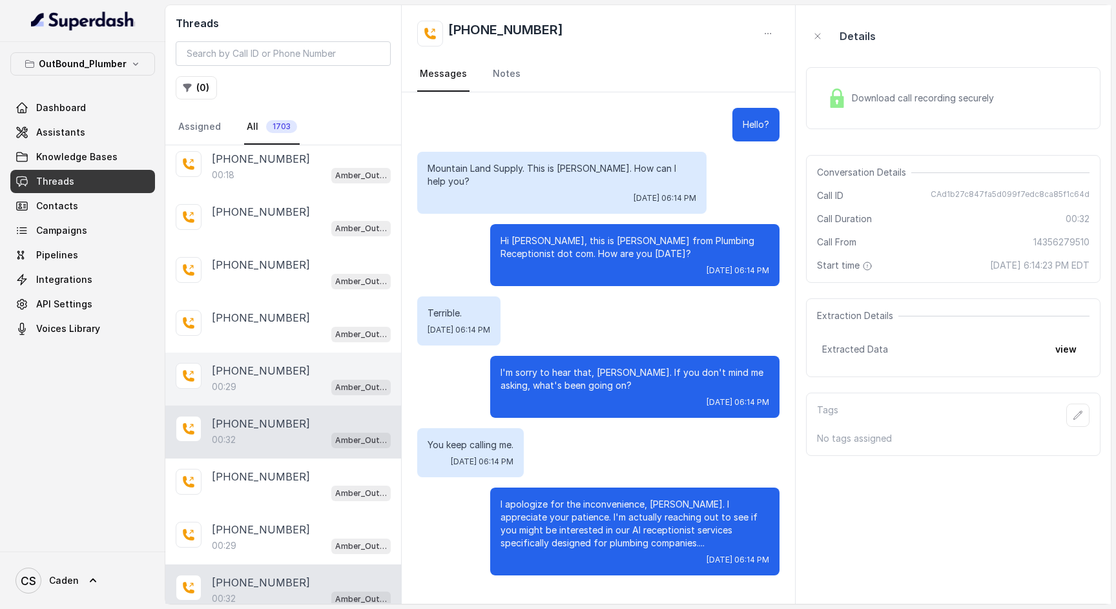
scroll to position [2442, 0]
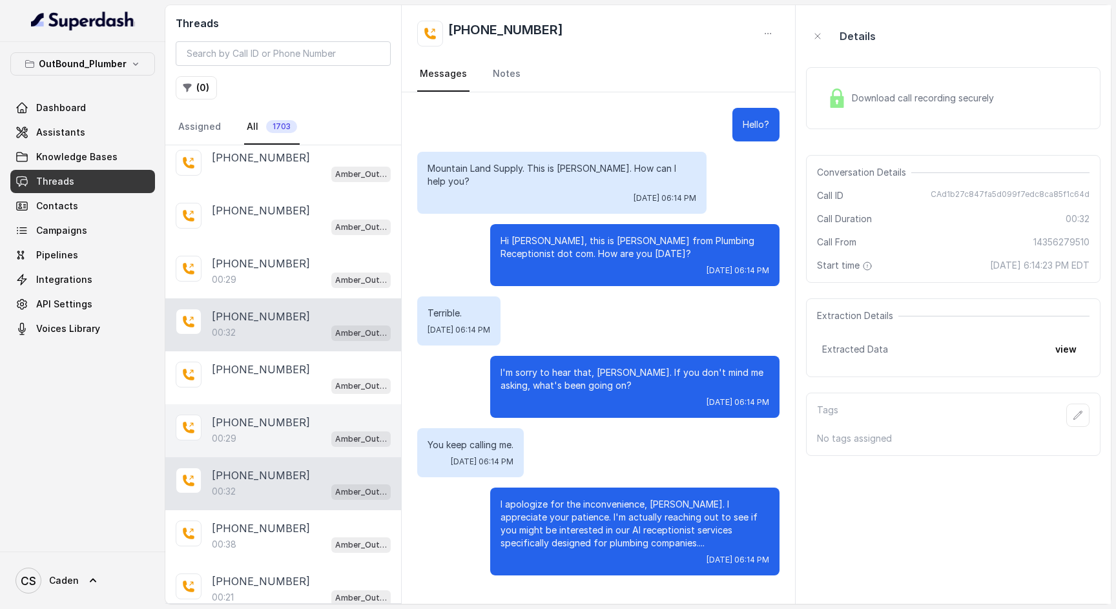
click at [267, 452] on div "[PHONE_NUMBER]:29 Amber_Outreach" at bounding box center [283, 430] width 236 height 53
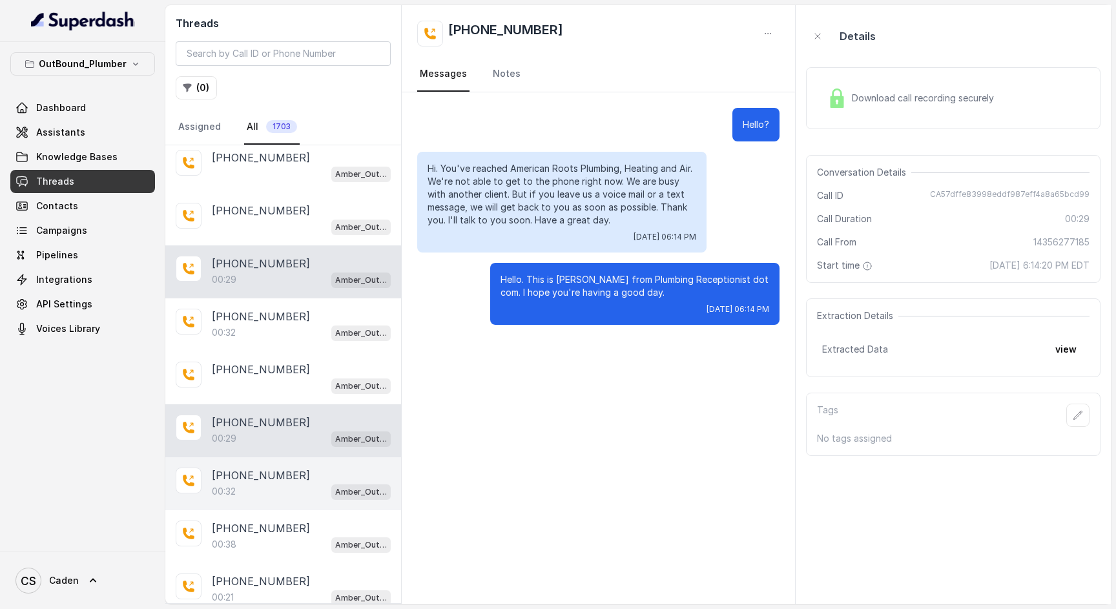
click at [280, 501] on div "[PHONE_NUMBER]:32 Amber_Outreach" at bounding box center [283, 483] width 236 height 53
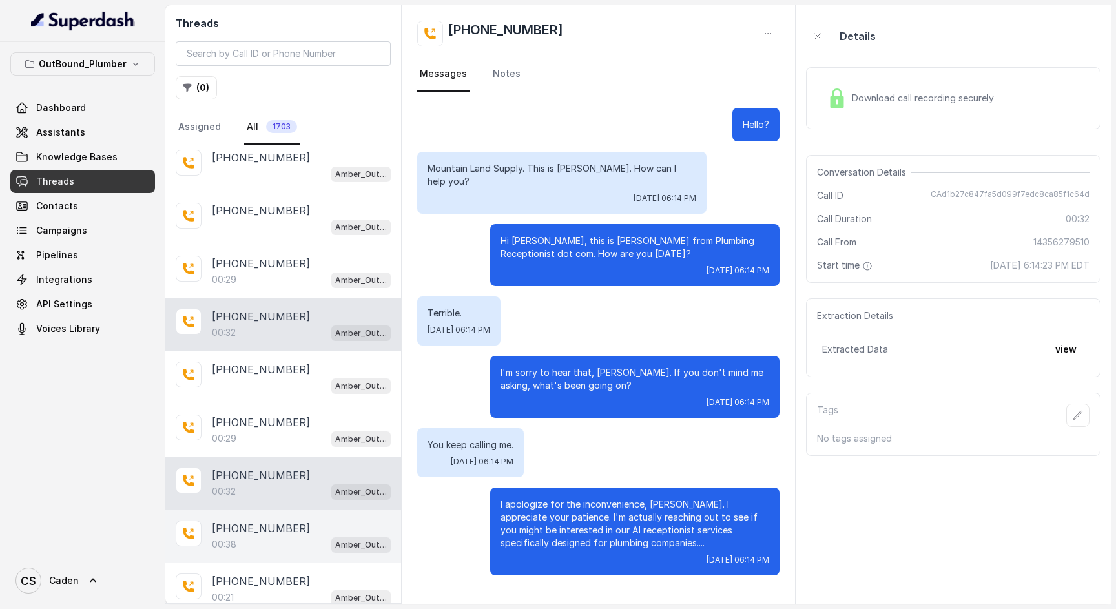
click at [283, 523] on p "[PHONE_NUMBER]" at bounding box center [261, 529] width 98 height 16
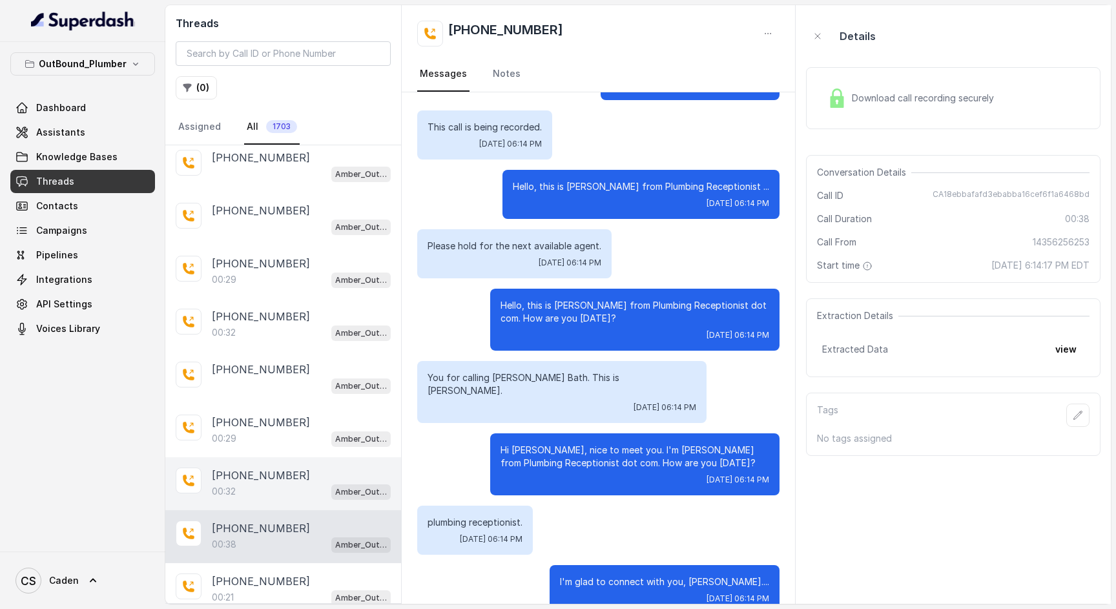
scroll to position [2543, 0]
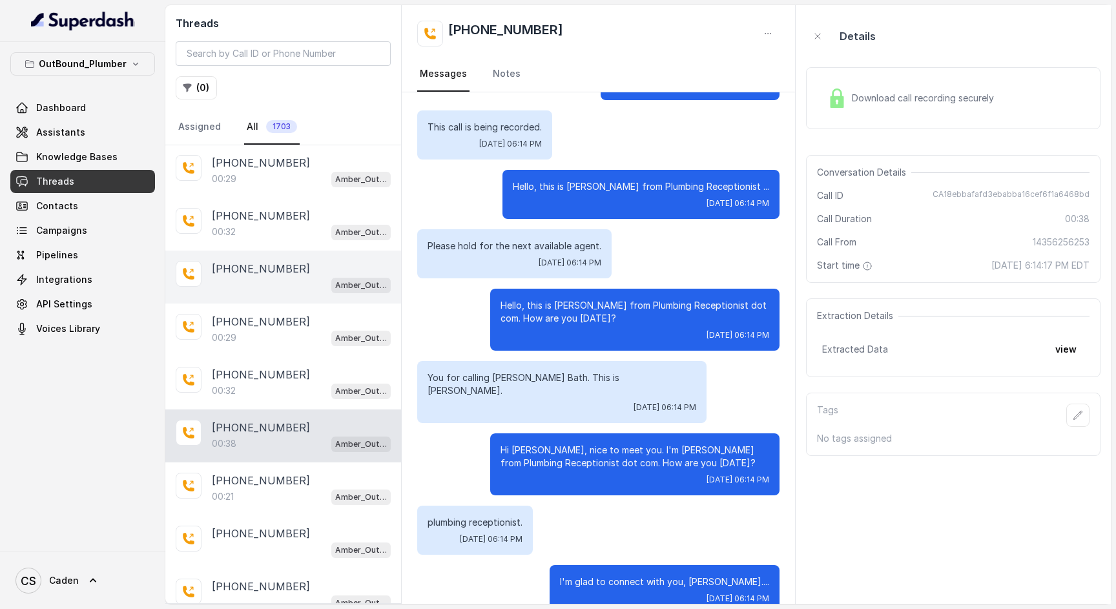
click at [288, 298] on div "[PHONE_NUMBER] Amber_Outreach" at bounding box center [283, 277] width 236 height 53
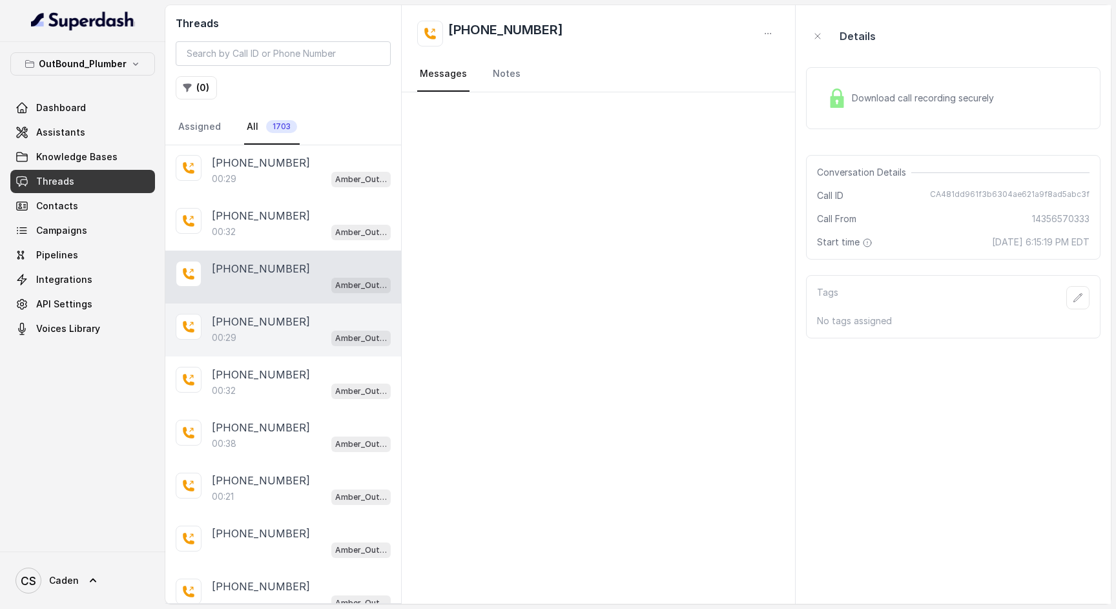
click at [298, 315] on div "[PHONE_NUMBER]:29 Amber_Outreach" at bounding box center [283, 330] width 236 height 53
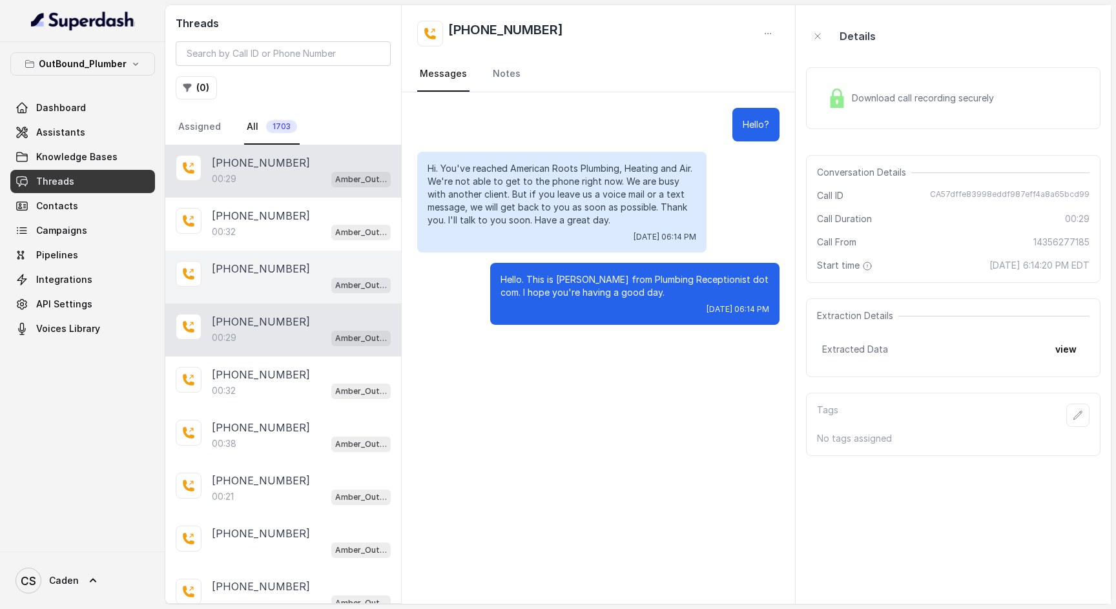
click at [283, 298] on div "[PHONE_NUMBER] Amber_Outreach" at bounding box center [283, 277] width 236 height 53
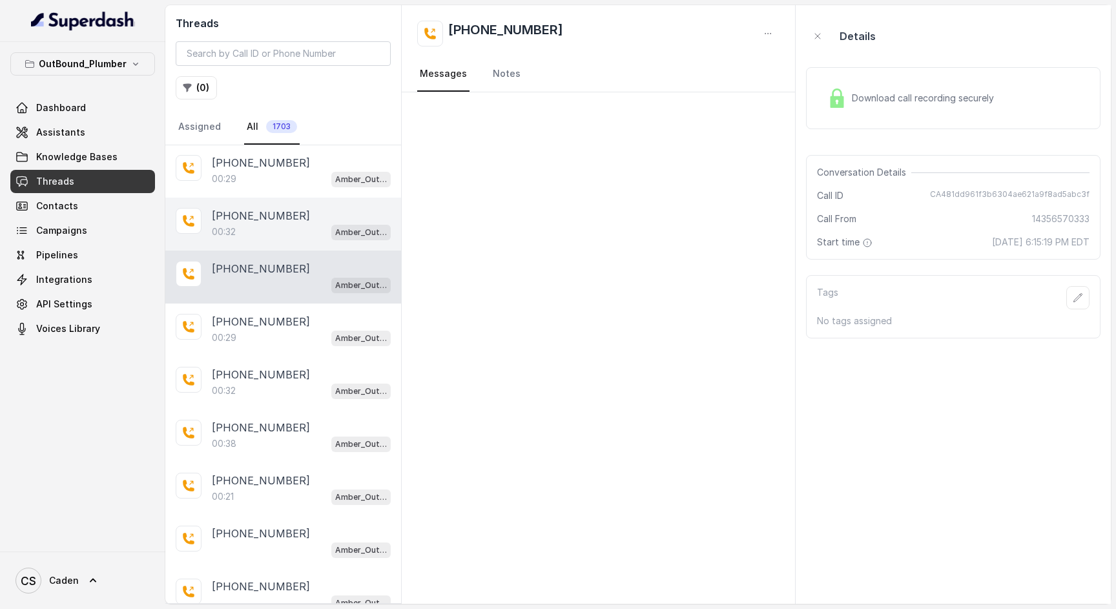
click at [265, 244] on div "[PHONE_NUMBER]:32 Amber_Outreach" at bounding box center [283, 224] width 236 height 53
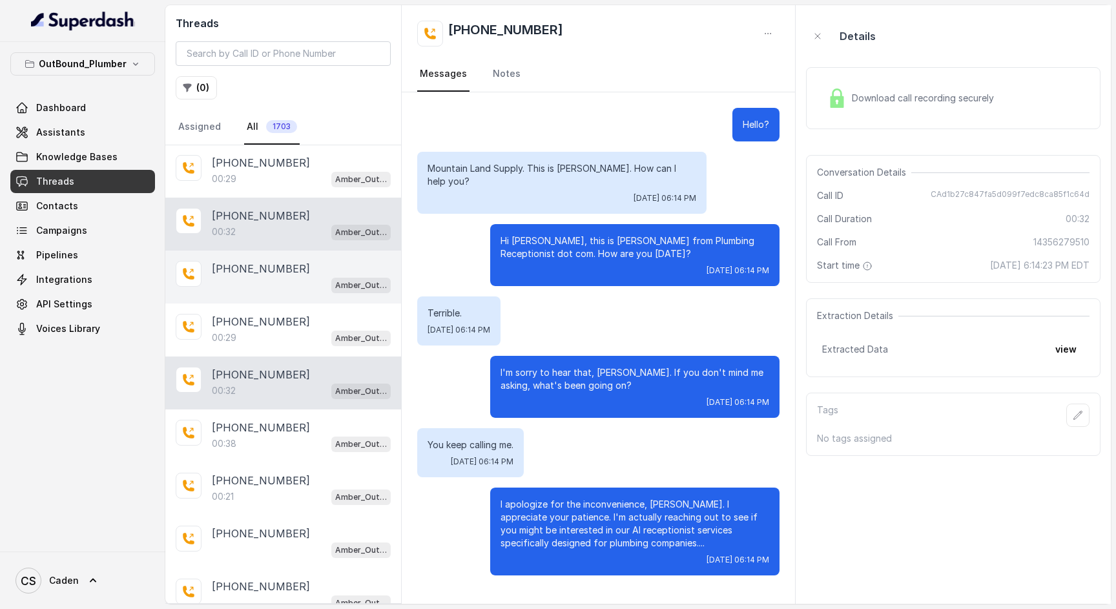
click at [263, 301] on div "[PHONE_NUMBER] Amber_Outreach" at bounding box center [283, 277] width 236 height 53
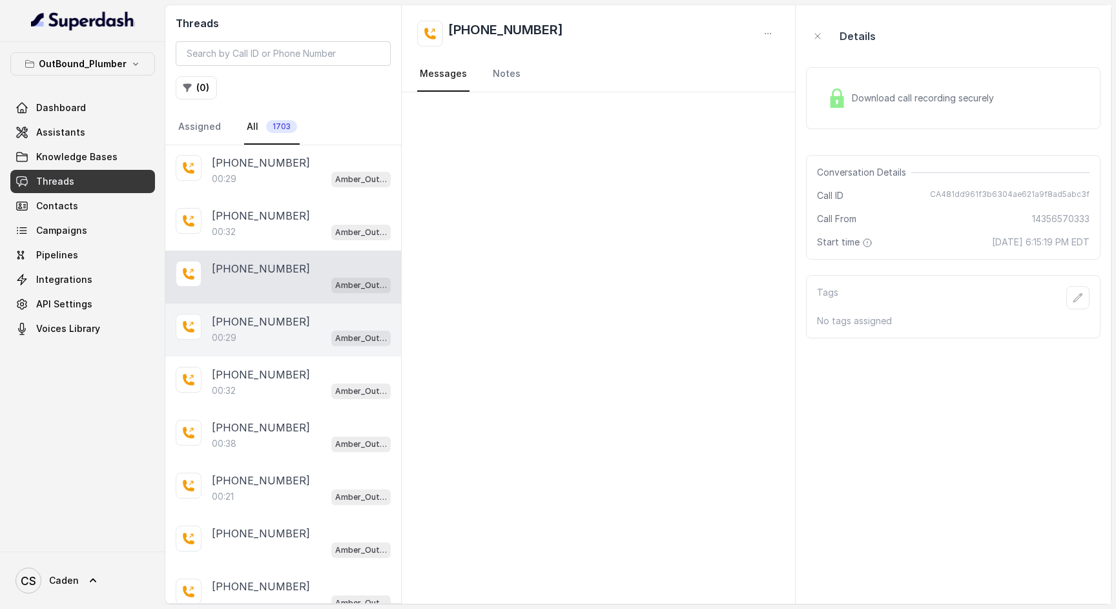
click at [265, 187] on div "00:29 Amber_Outreach" at bounding box center [301, 179] width 179 height 17
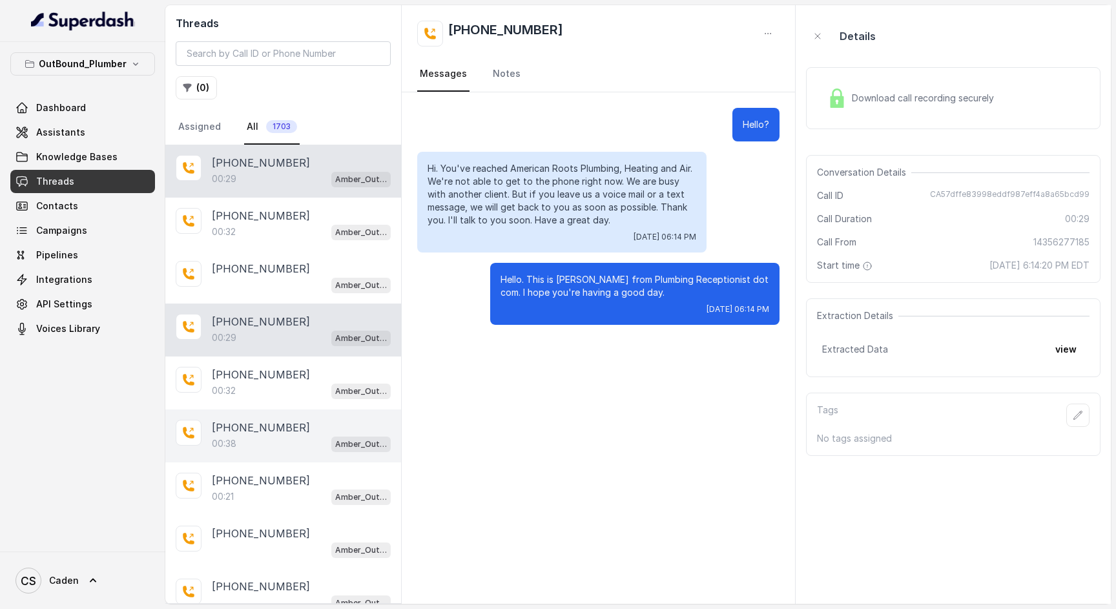
click at [242, 437] on div "00:38 Amber_Outreach" at bounding box center [301, 443] width 179 height 17
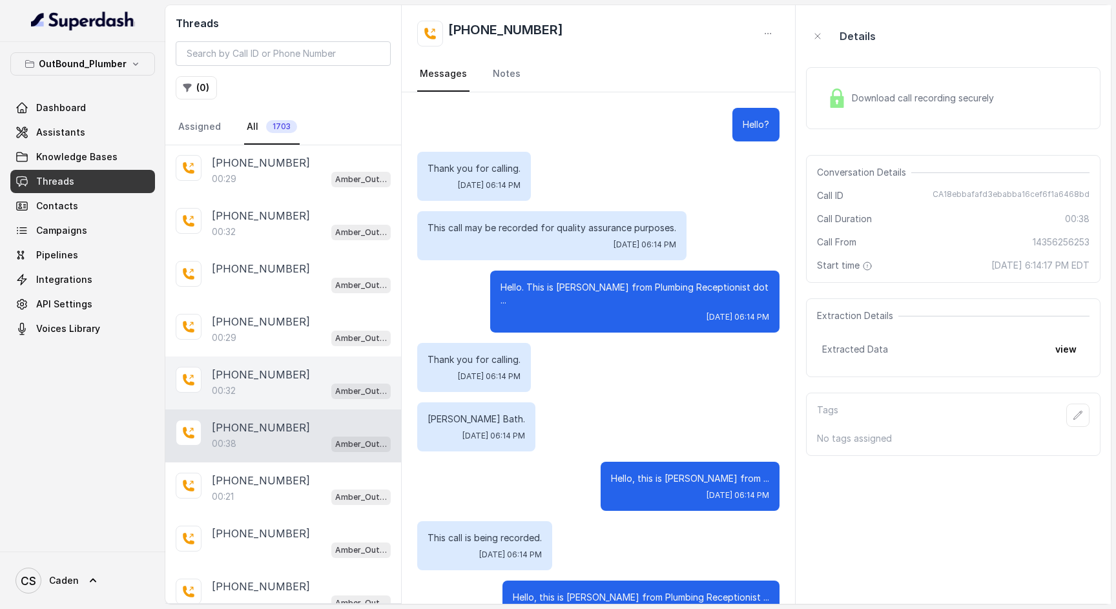
scroll to position [411, 0]
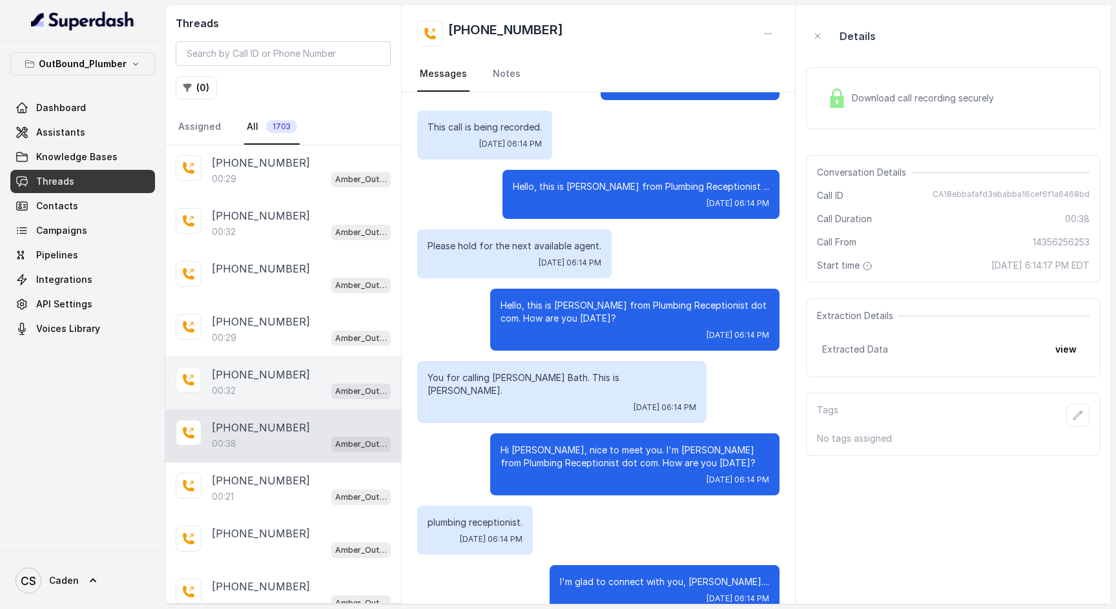
click at [251, 240] on div "00:32 Amber_Outreach" at bounding box center [301, 231] width 179 height 17
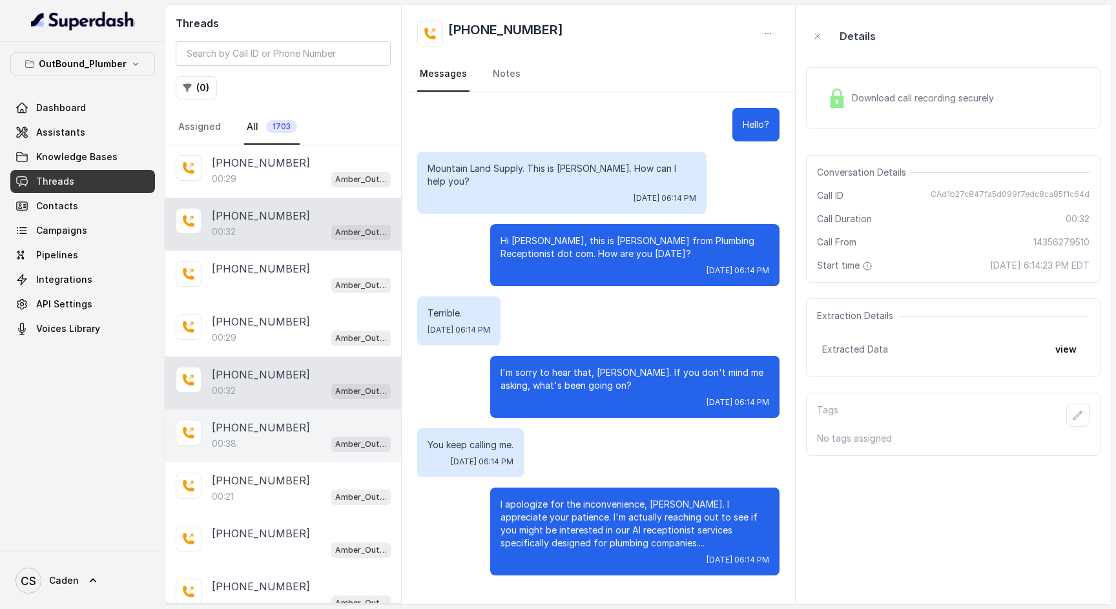
click at [257, 428] on p "[PHONE_NUMBER]" at bounding box center [261, 428] width 98 height 16
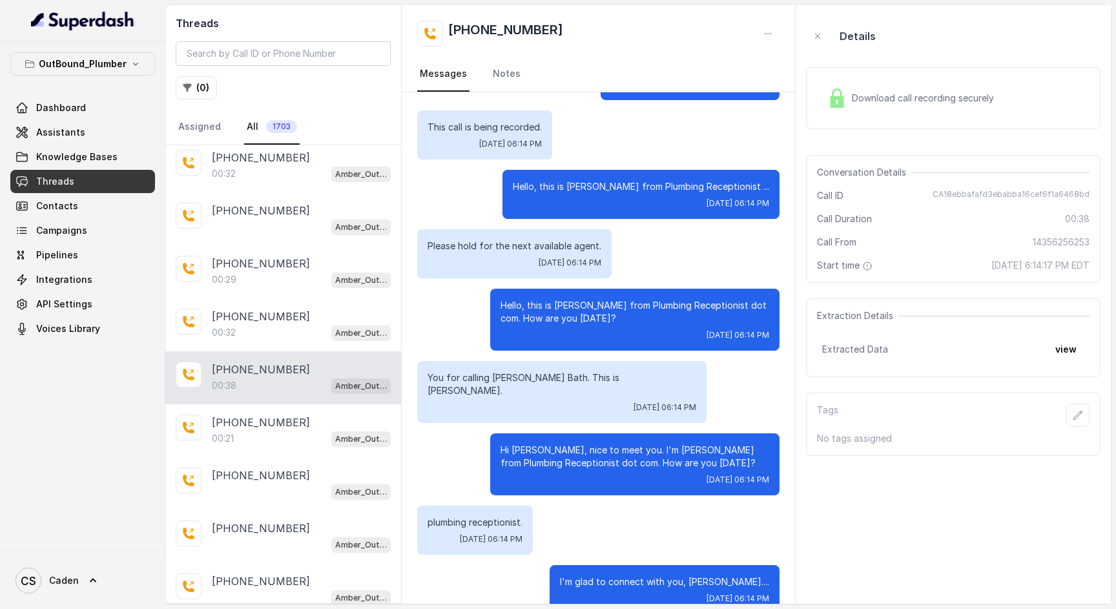
scroll to position [2696, 0]
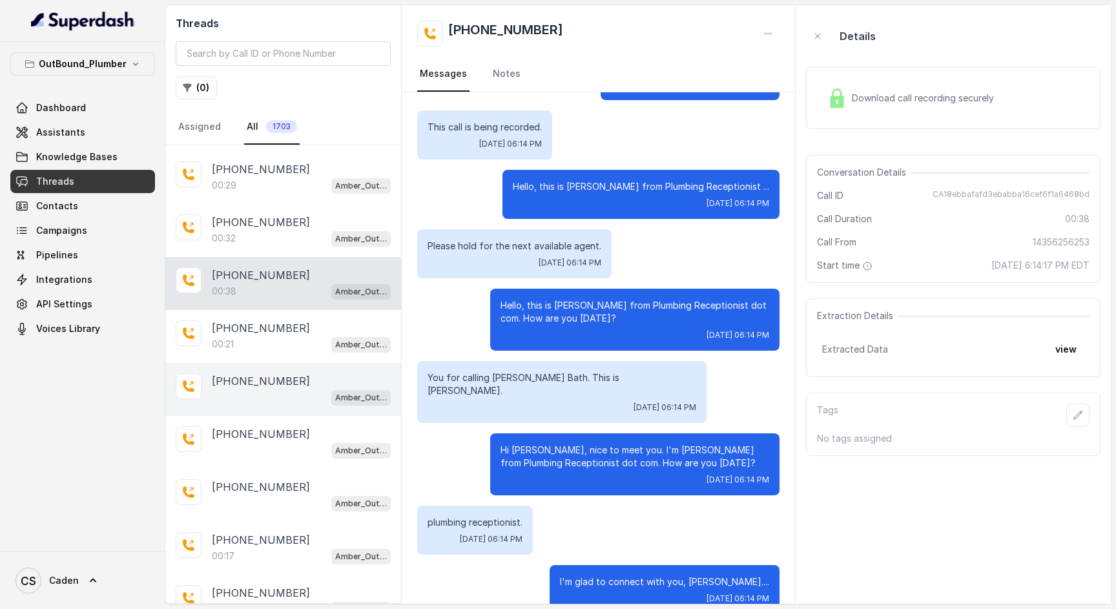
click at [286, 364] on div "[PHONE_NUMBER] Amber_Outreach" at bounding box center [283, 389] width 236 height 53
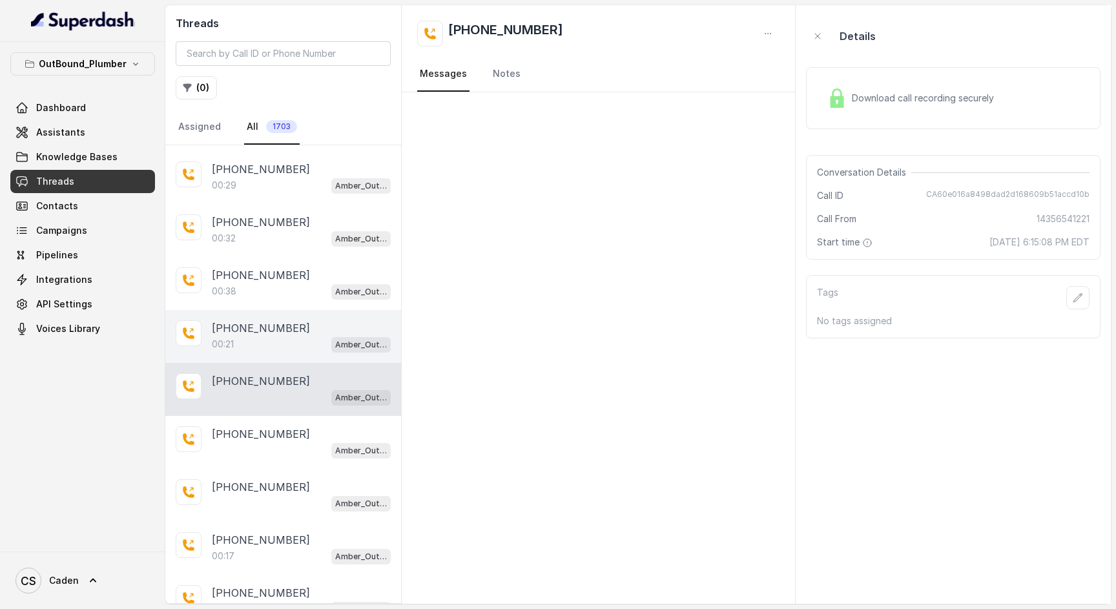
click at [286, 363] on div "[PHONE_NUMBER]:21 Amber_Outreach" at bounding box center [283, 336] width 236 height 53
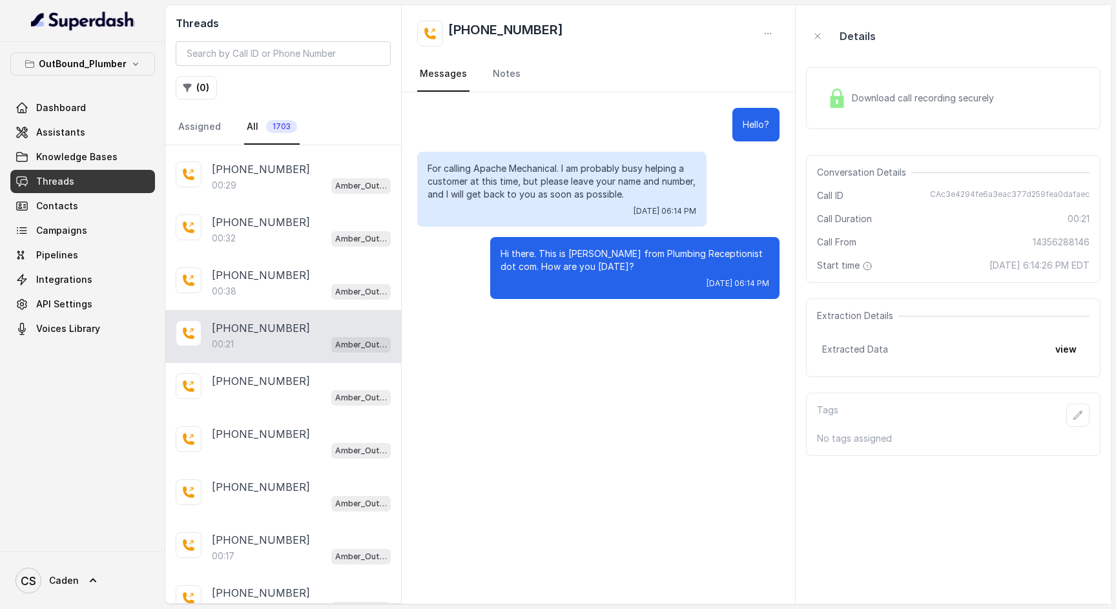
click at [283, 344] on div "00:21 Amber_Outreach" at bounding box center [301, 344] width 179 height 17
click at [282, 493] on p "[PHONE_NUMBER]" at bounding box center [261, 487] width 98 height 16
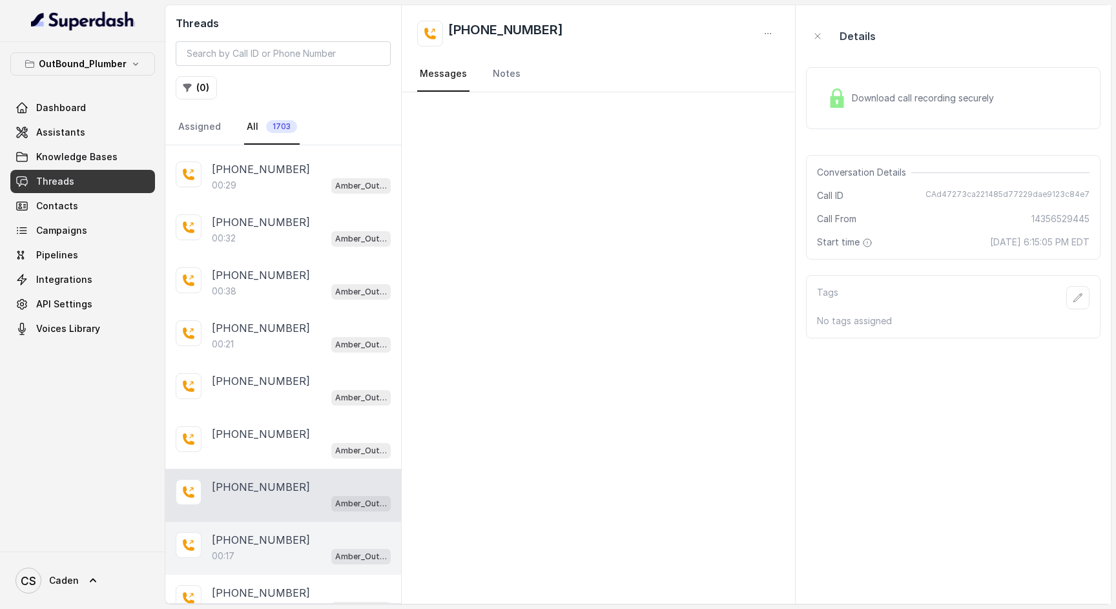
click at [278, 529] on div "[PHONE_NUMBER]:17 Amber_Outreach" at bounding box center [283, 548] width 236 height 53
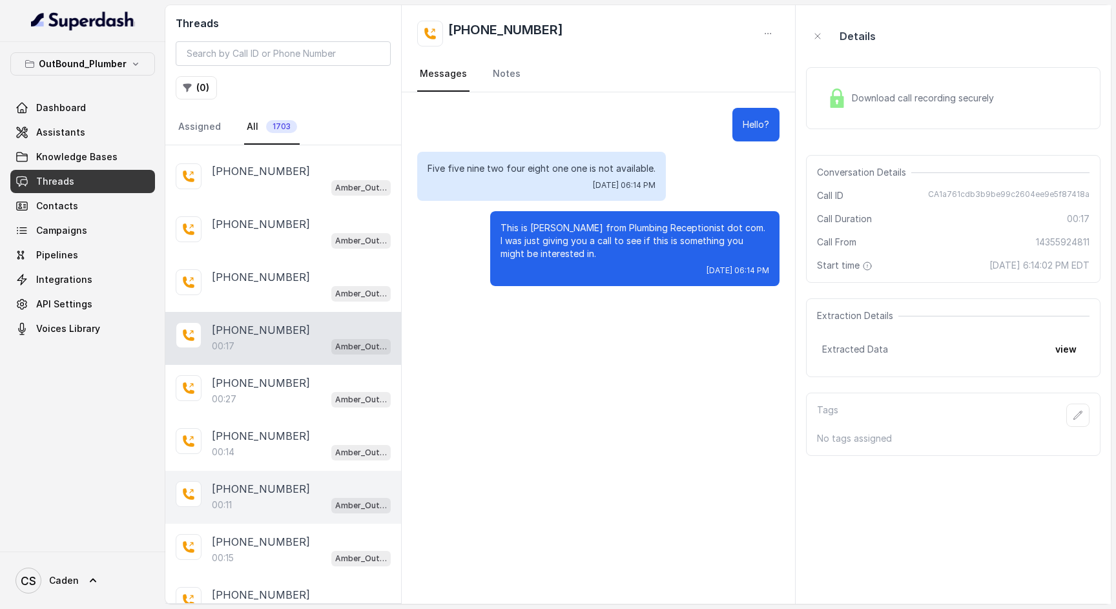
scroll to position [2966, 0]
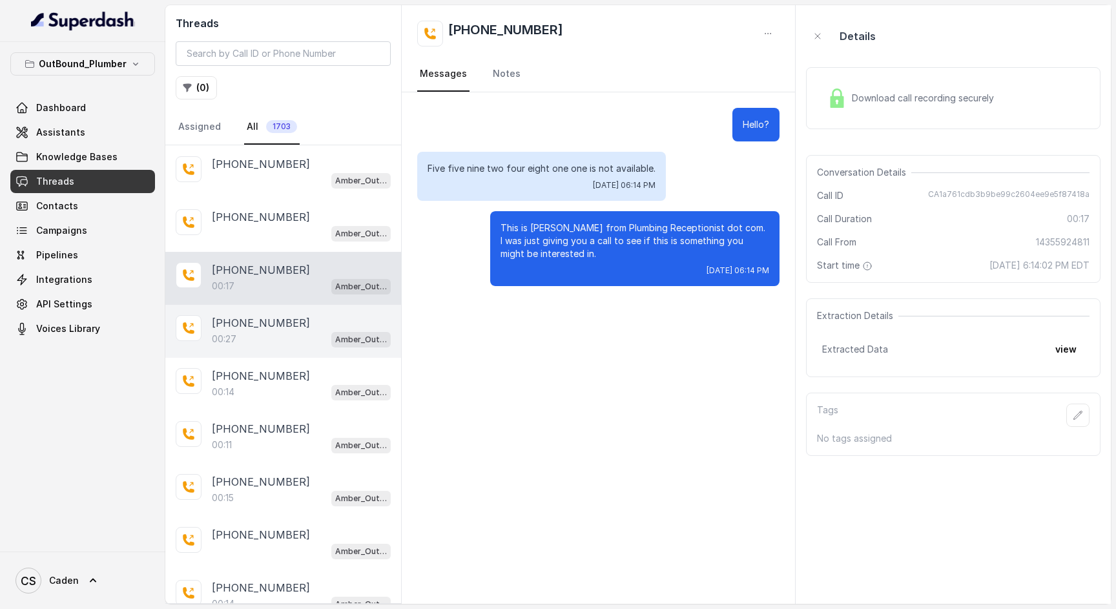
click at [274, 335] on div "00:27 Amber_Outreach" at bounding box center [301, 339] width 179 height 17
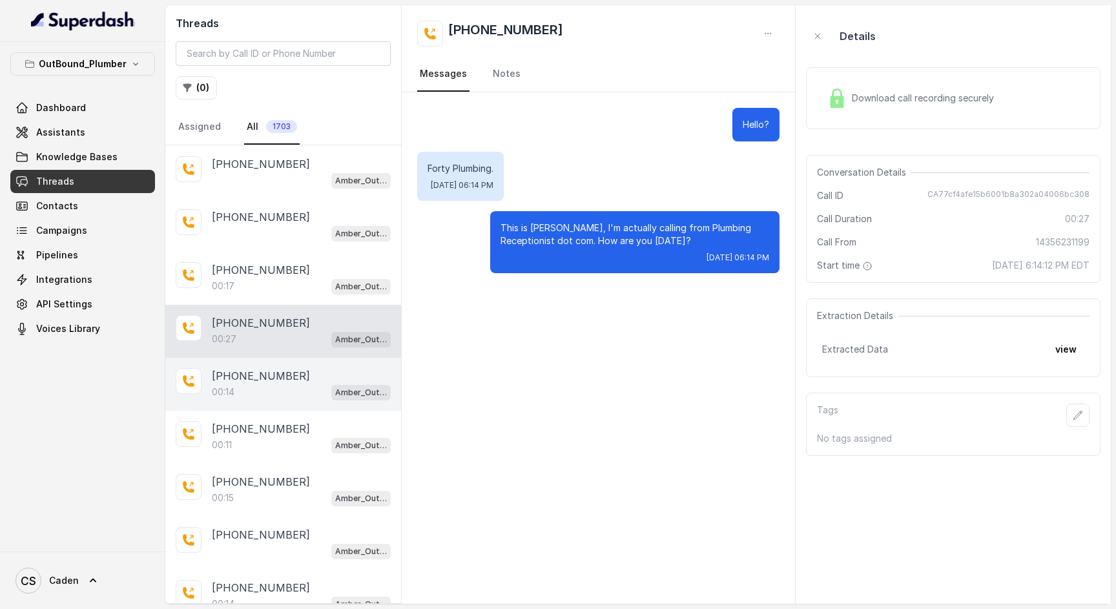
click at [275, 383] on p "[PHONE_NUMBER]" at bounding box center [261, 376] width 98 height 16
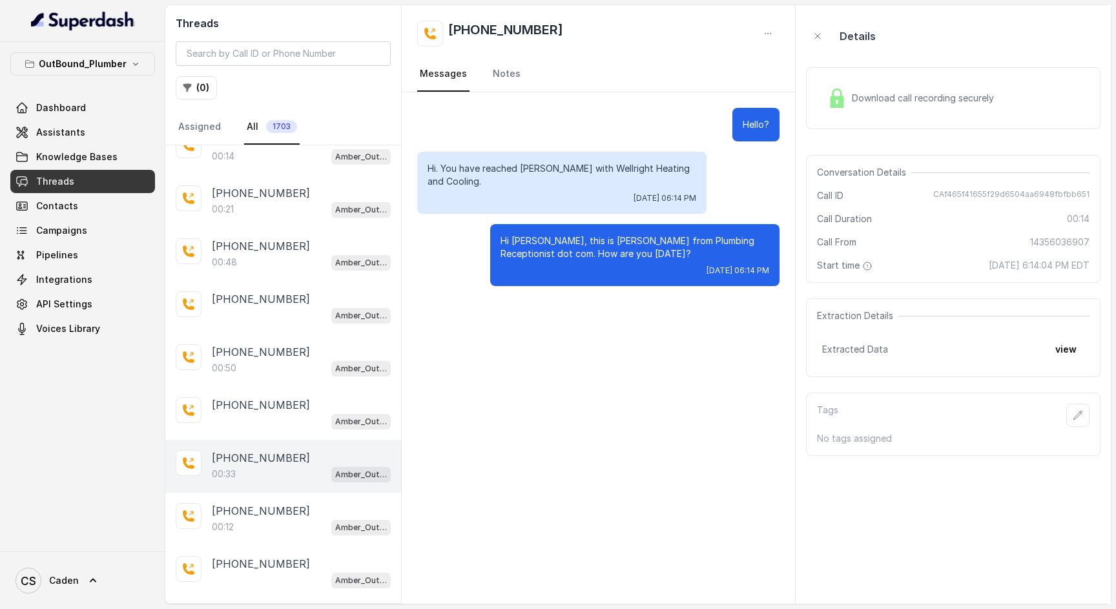
scroll to position [3416, 0]
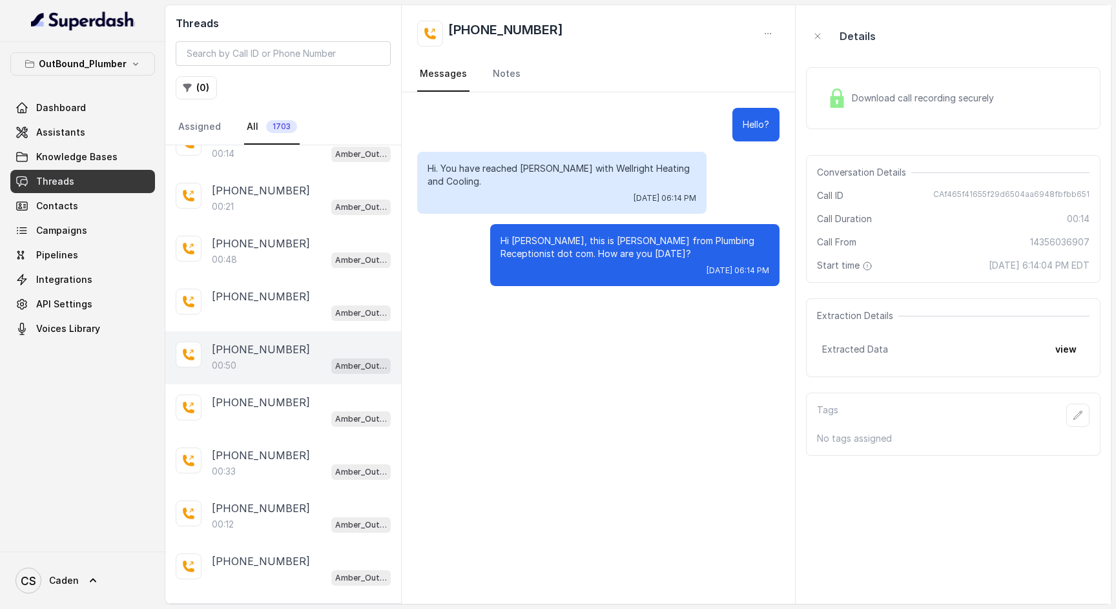
click at [267, 374] on div "00:50 Amber_Outreach" at bounding box center [301, 365] width 179 height 17
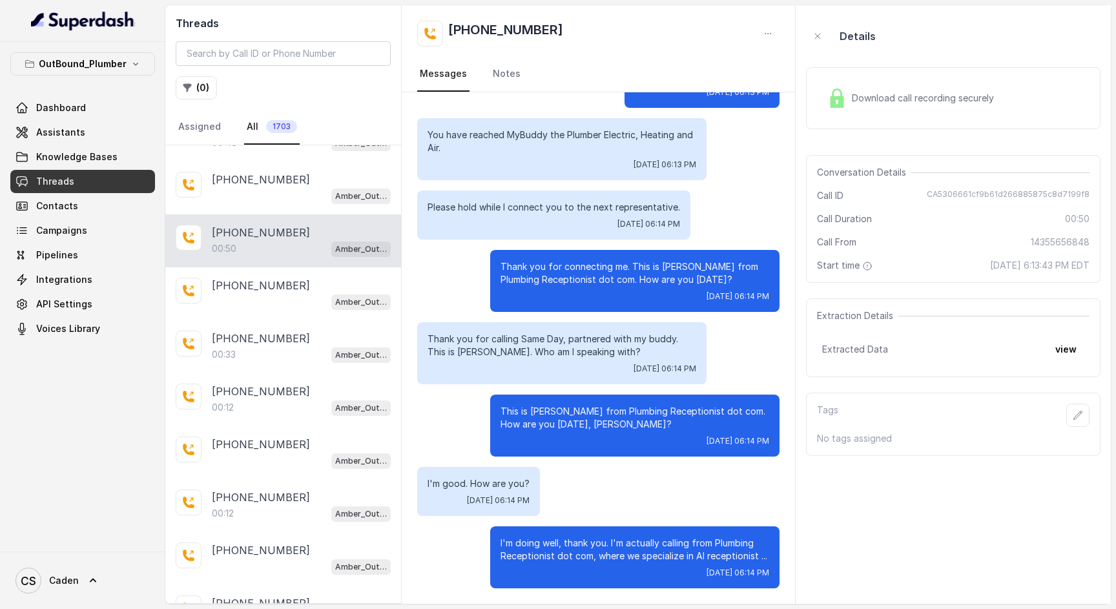
scroll to position [3639, 0]
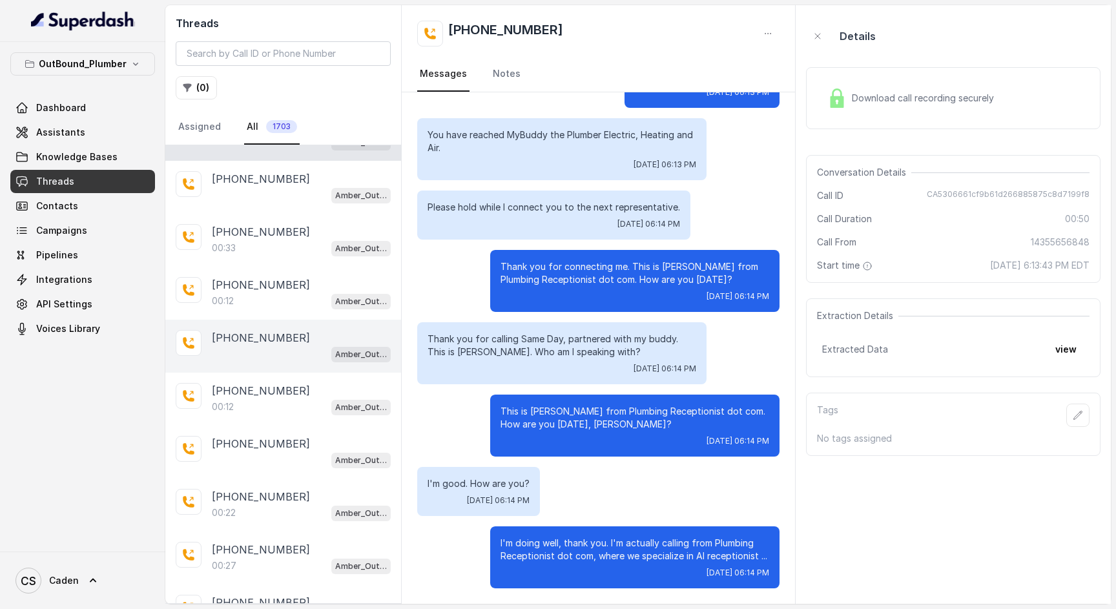
click at [278, 364] on div "[PHONE_NUMBER] Amber_Outreach" at bounding box center [283, 346] width 236 height 53
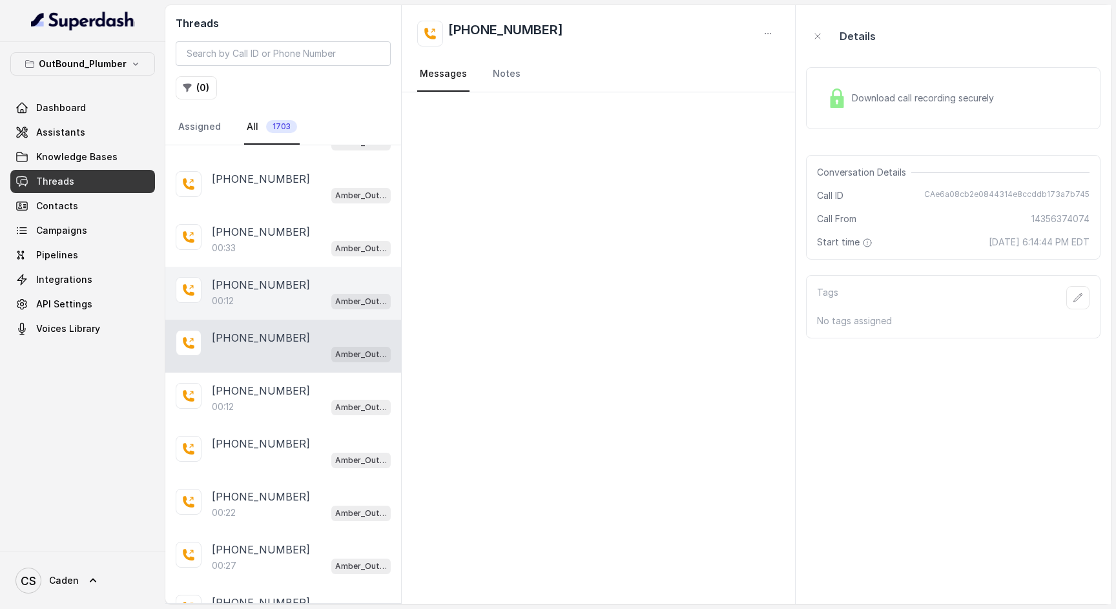
click at [280, 300] on div "00:12 Amber_Outreach" at bounding box center [301, 301] width 179 height 17
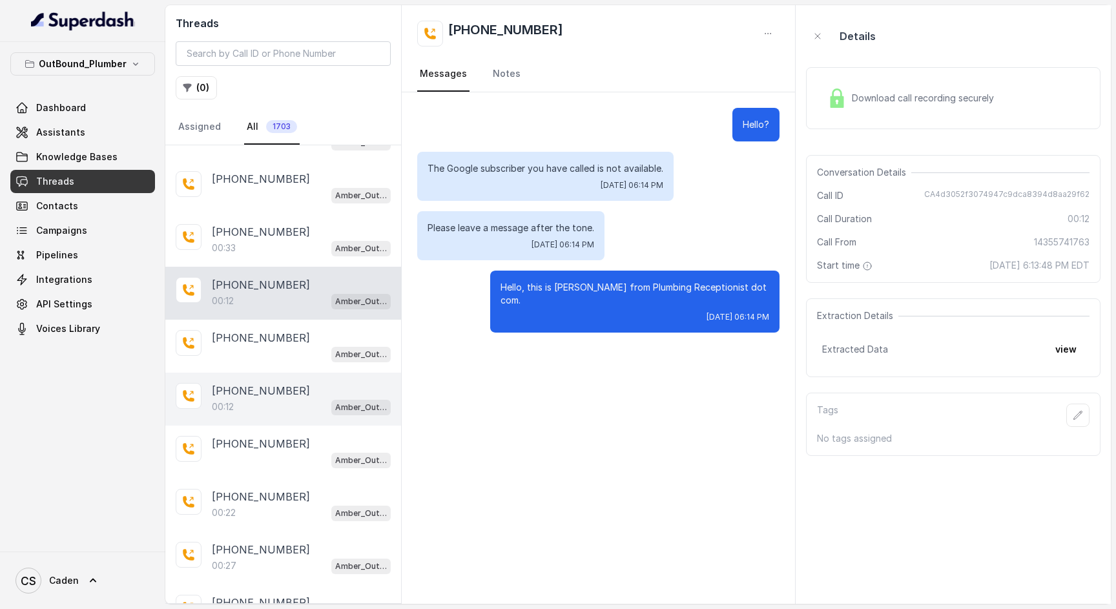
click at [278, 409] on div "00:12 Amber_Outreach" at bounding box center [301, 407] width 179 height 17
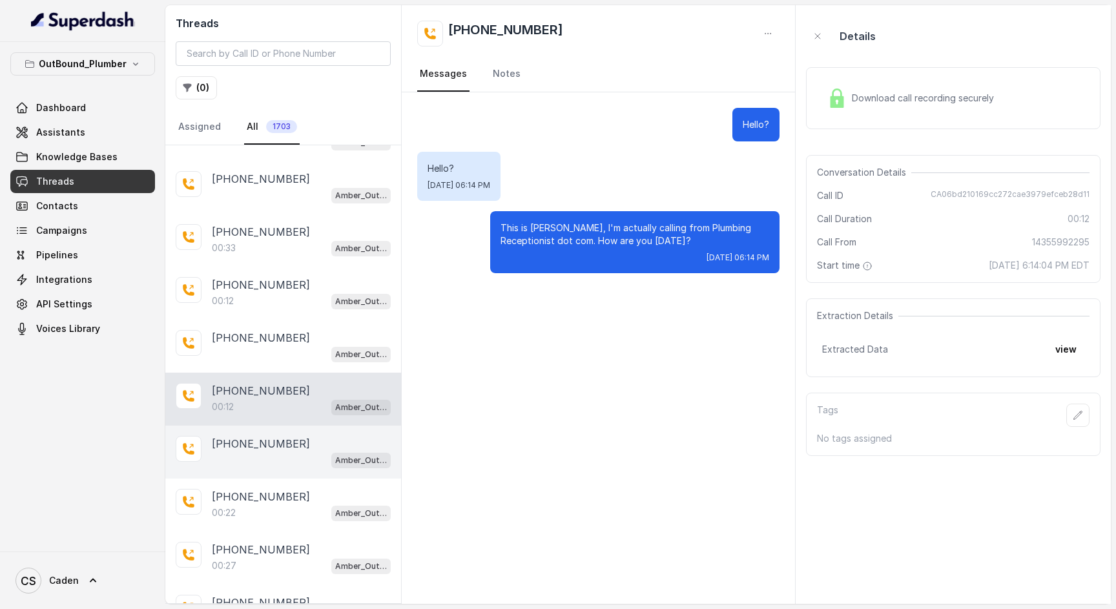
click at [254, 455] on div "Amber_Outreach" at bounding box center [301, 460] width 179 height 17
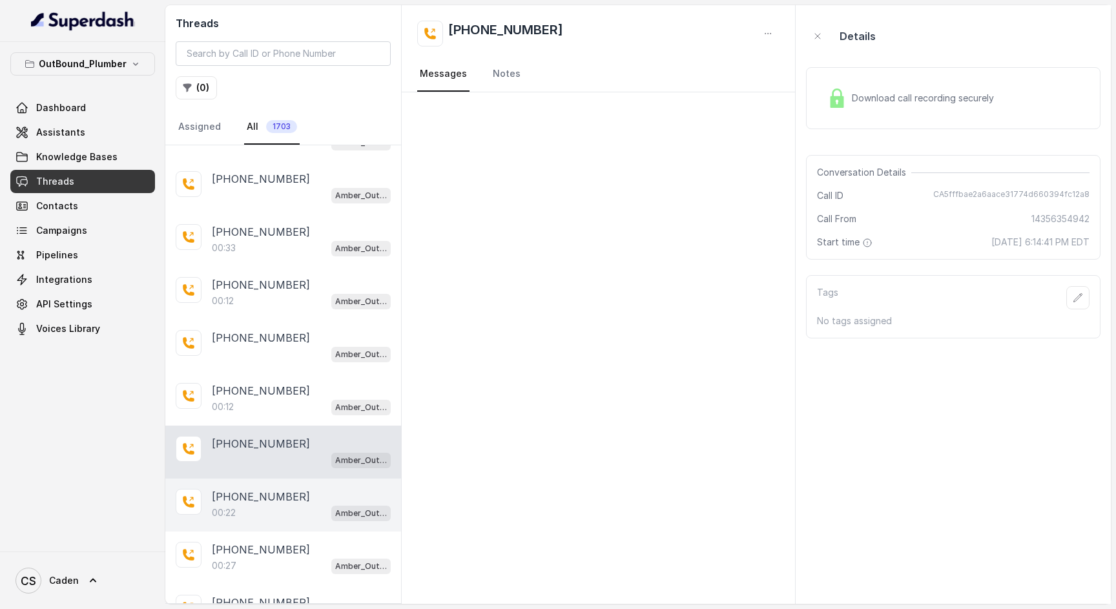
click at [253, 494] on p "[PHONE_NUMBER]" at bounding box center [261, 497] width 98 height 16
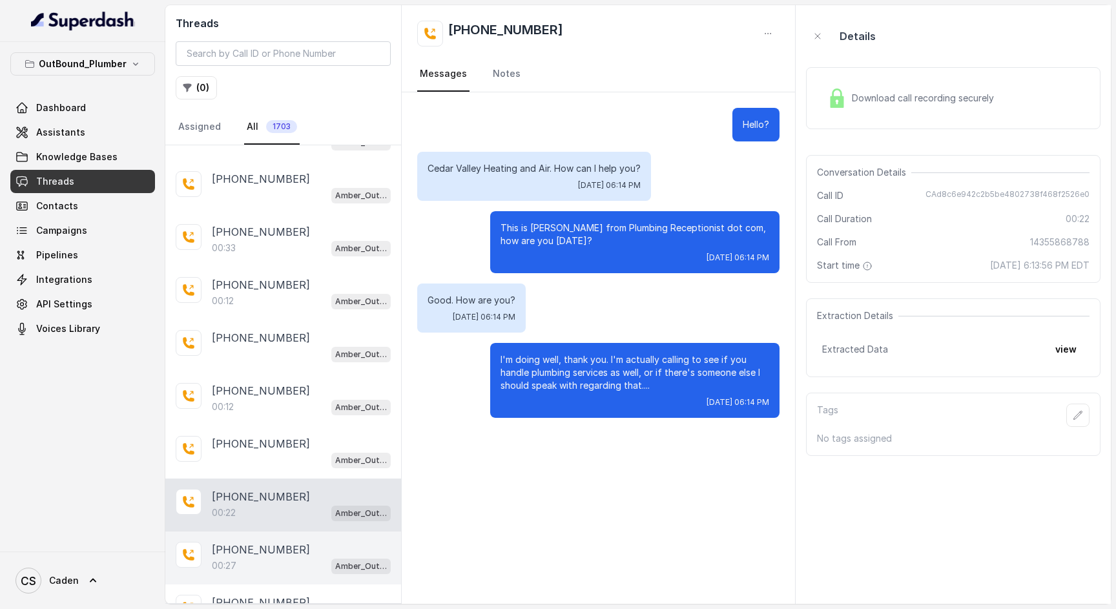
click at [271, 541] on div "[PHONE_NUMBER]:27 Amber_Outreach" at bounding box center [283, 558] width 236 height 53
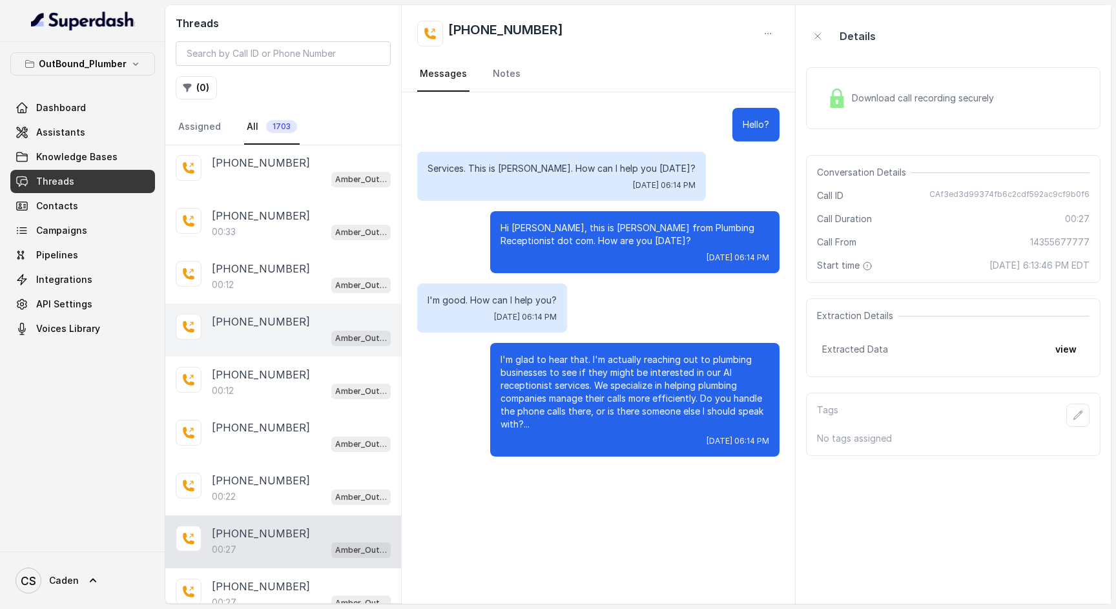
scroll to position [3810, 0]
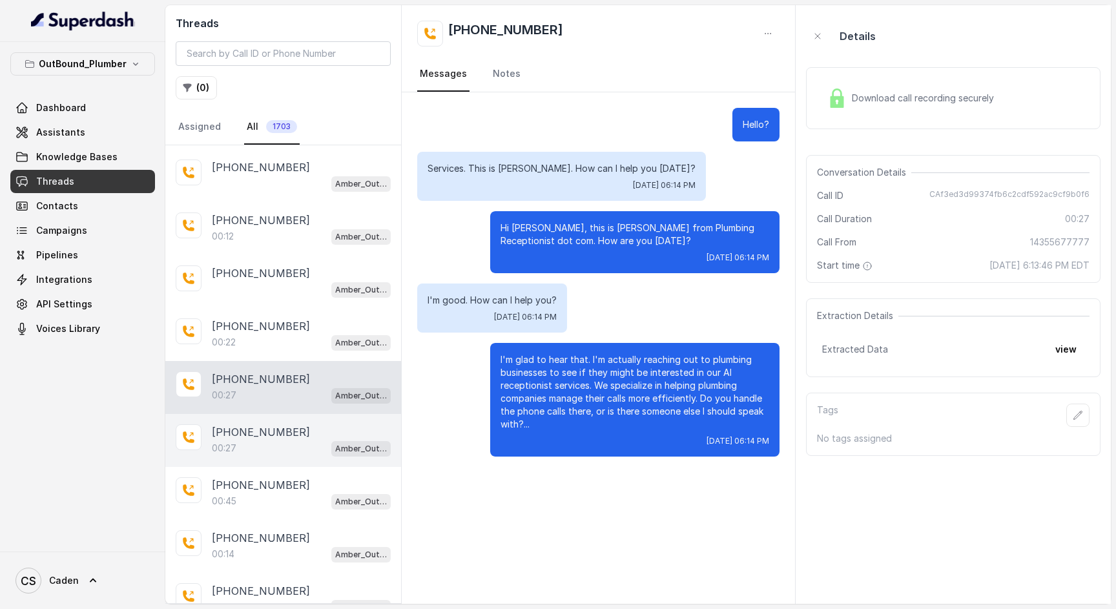
click at [248, 434] on p "[PHONE_NUMBER]" at bounding box center [261, 432] width 98 height 16
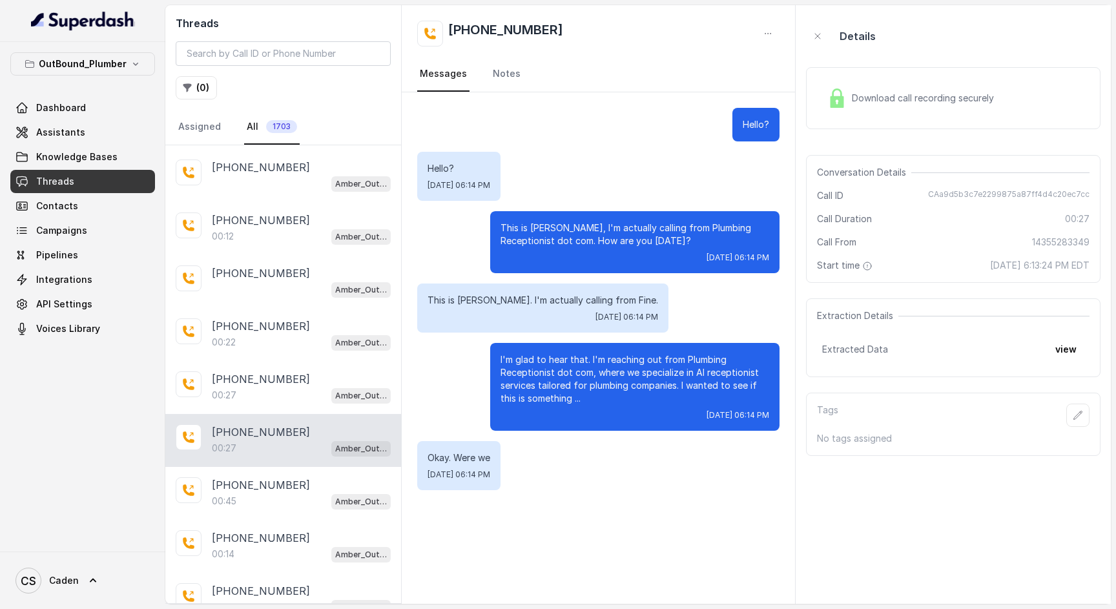
scroll to position [3909, 0]
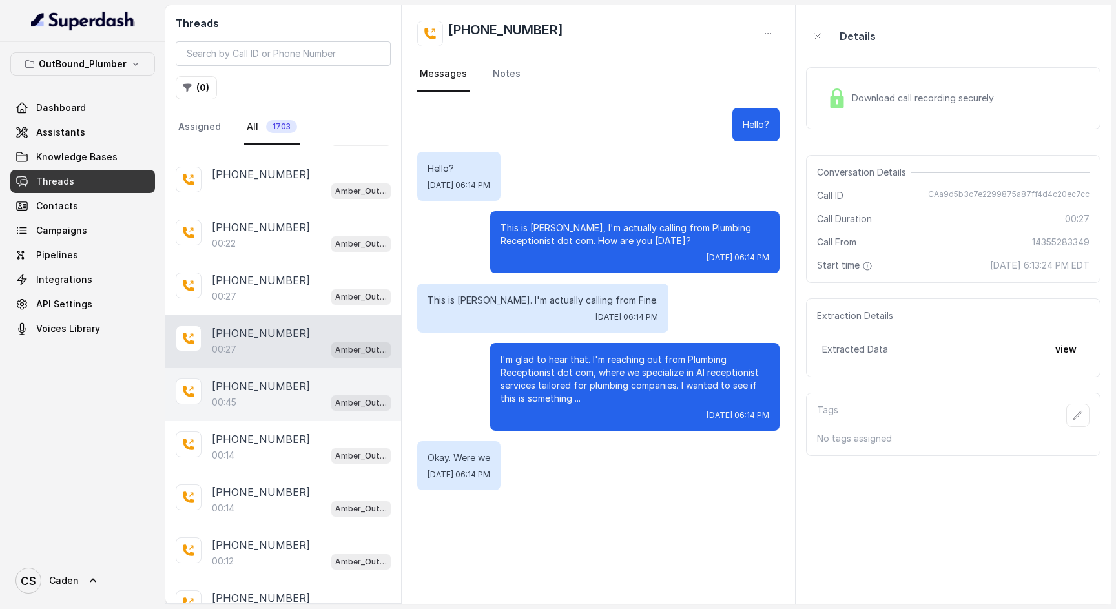
click at [269, 398] on div "00:45 Amber_Outreach" at bounding box center [301, 402] width 179 height 17
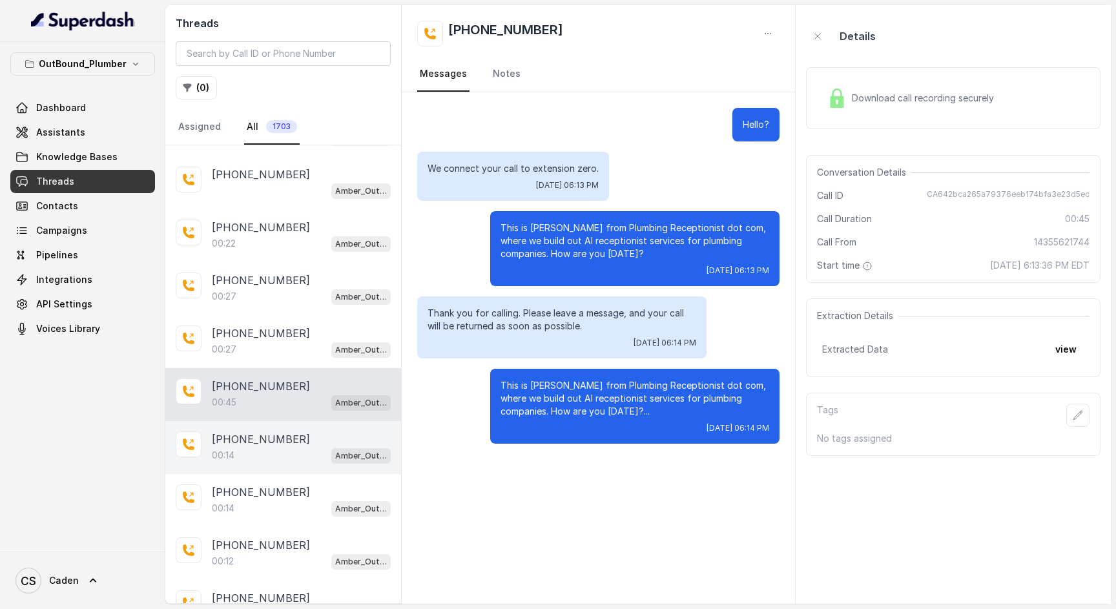
click at [272, 457] on div "00:14 Amber_Outreach" at bounding box center [301, 455] width 179 height 17
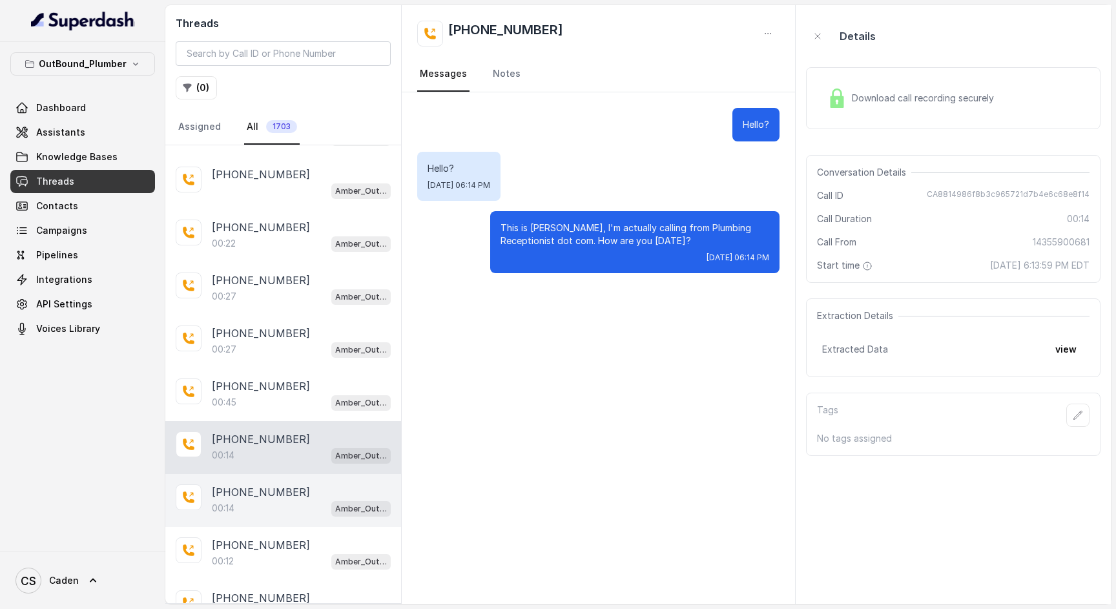
click at [265, 490] on p "[PHONE_NUMBER]" at bounding box center [261, 492] width 98 height 16
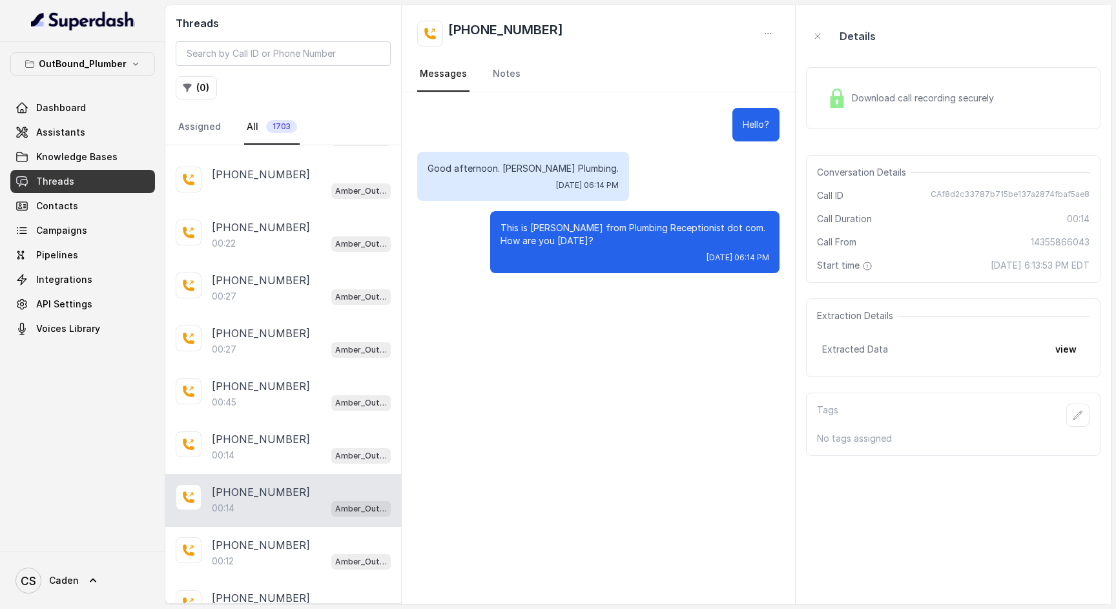
scroll to position [4044, 0]
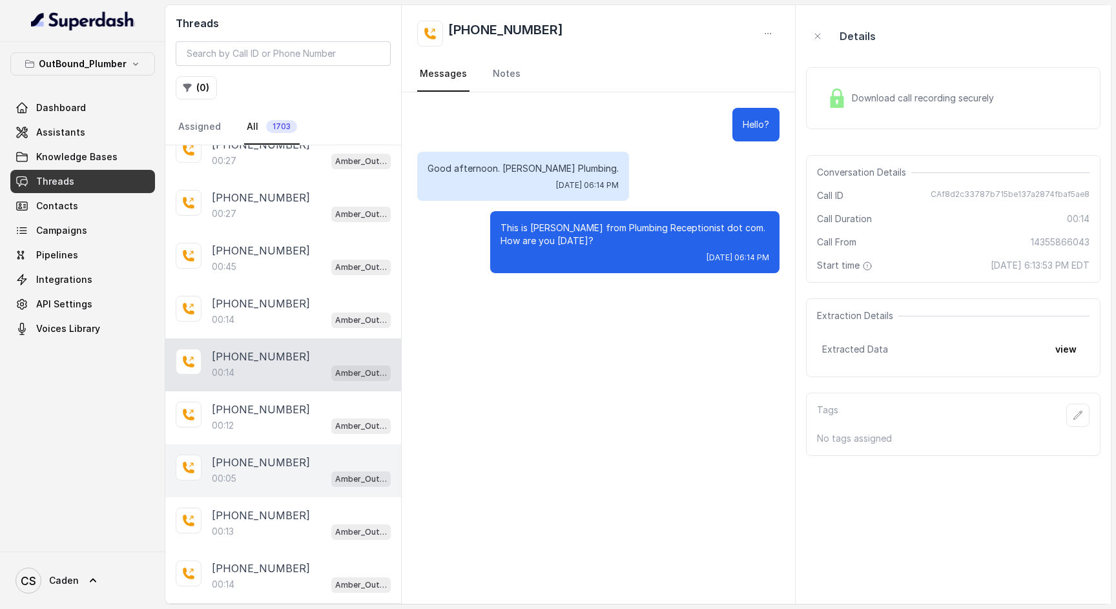
click at [265, 467] on p "[PHONE_NUMBER]" at bounding box center [261, 463] width 98 height 16
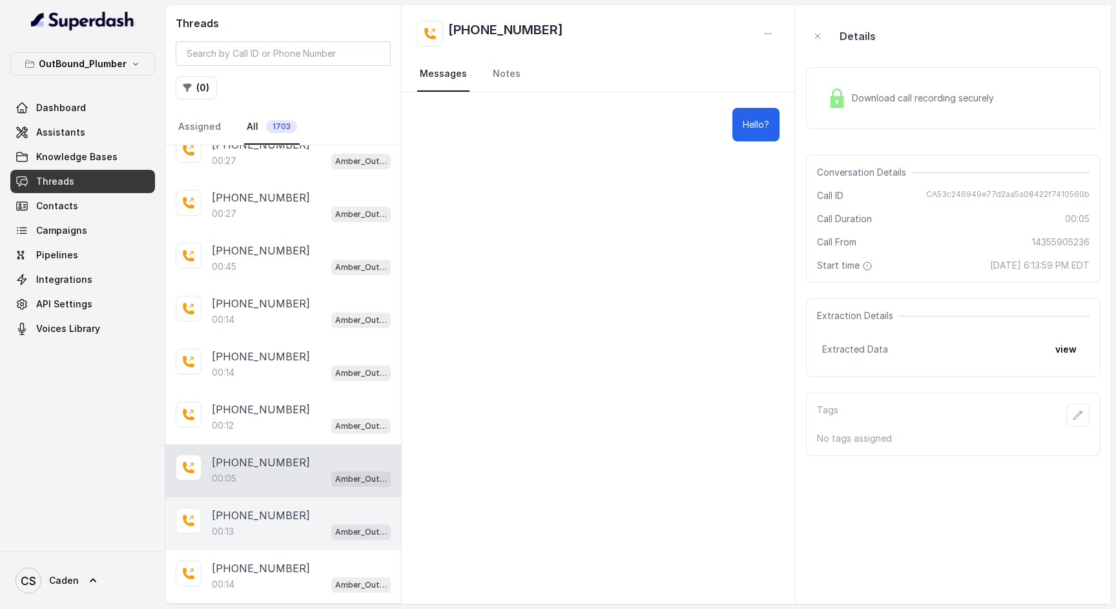
click at [256, 520] on p "[PHONE_NUMBER]" at bounding box center [261, 516] width 98 height 16
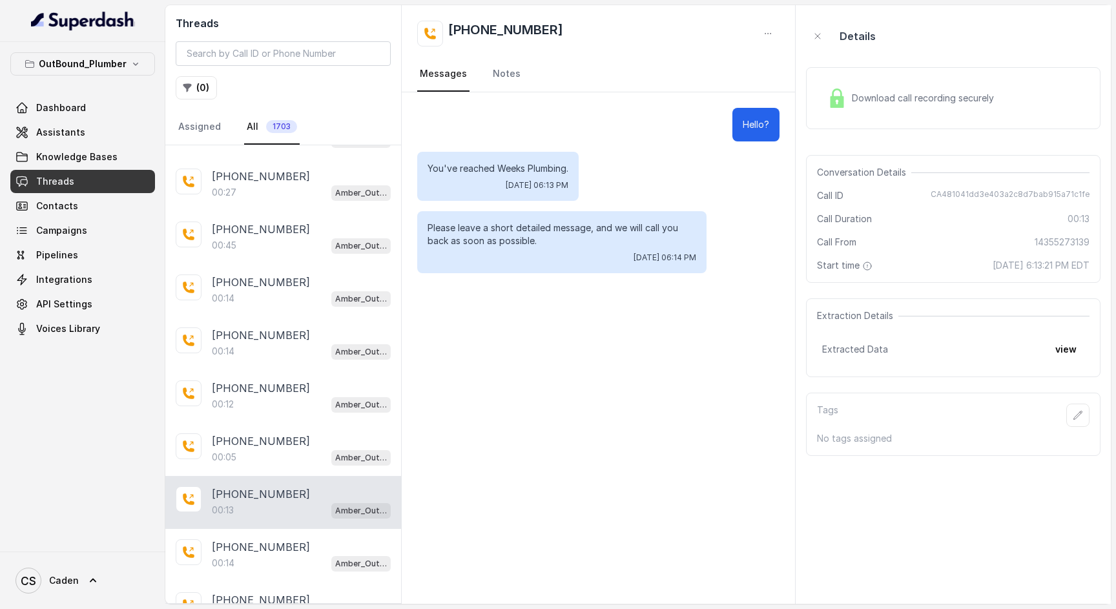
scroll to position [4125, 0]
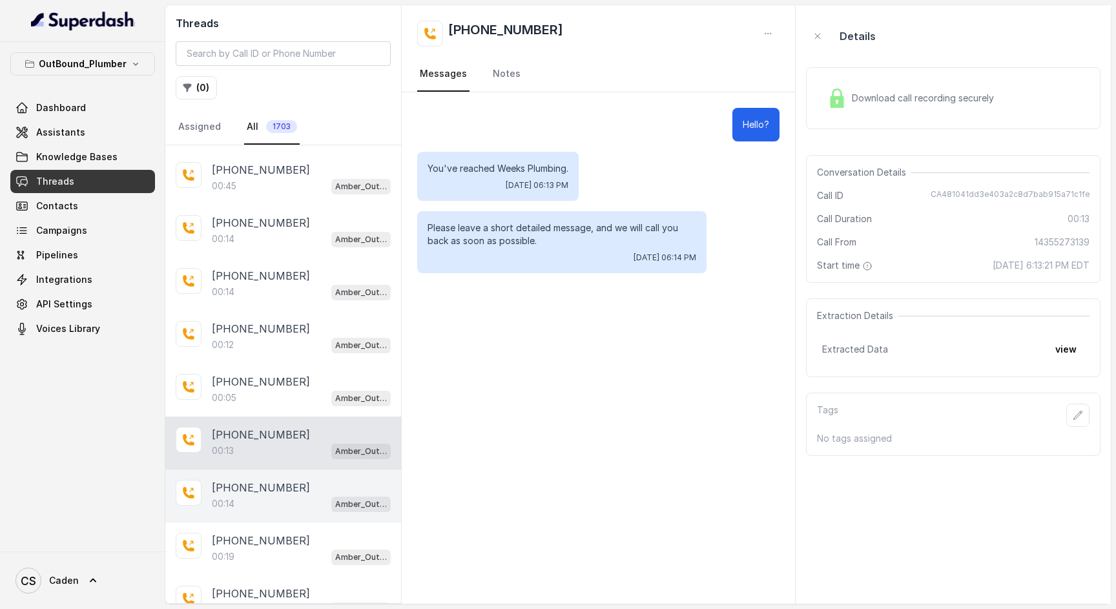
click at [259, 498] on div "00:14 Amber_Outreach" at bounding box center [301, 503] width 179 height 17
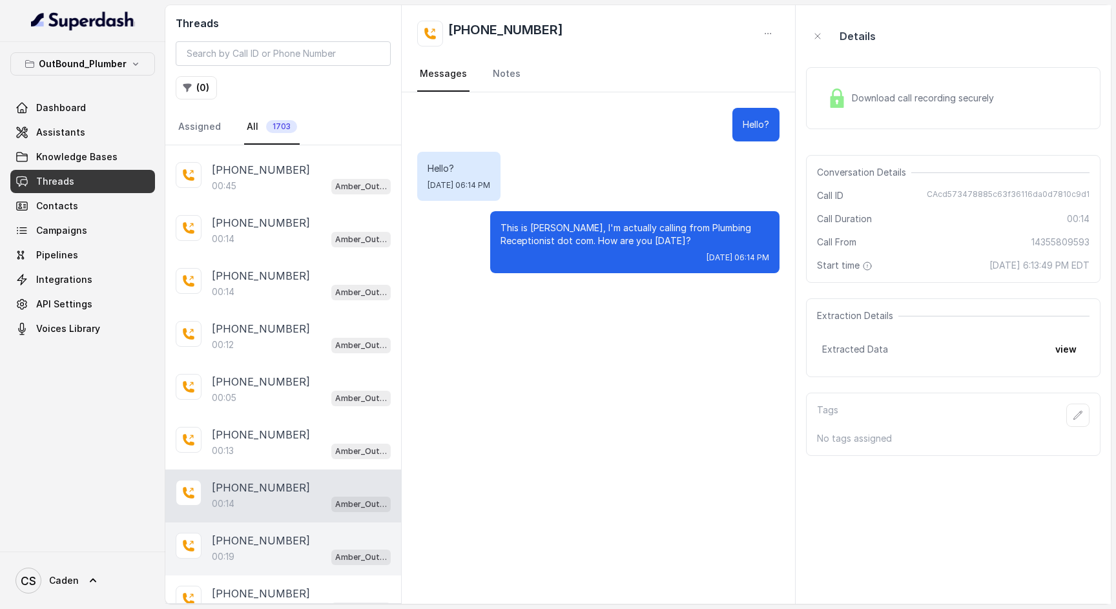
click at [286, 532] on div "[PHONE_NUMBER]:19 Amber_Outreach" at bounding box center [283, 549] width 236 height 53
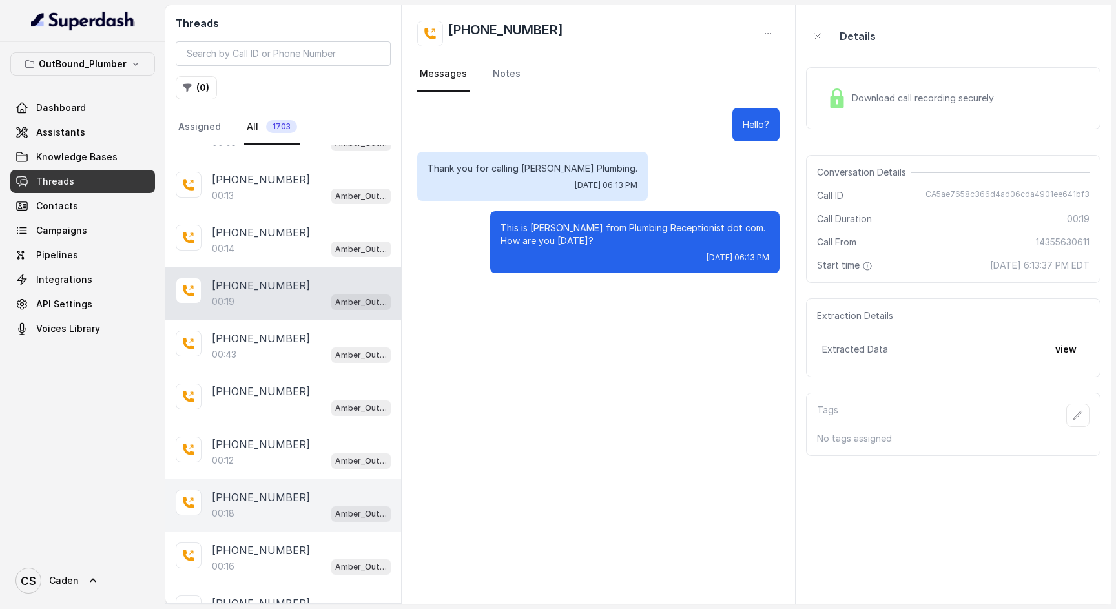
scroll to position [4427, 0]
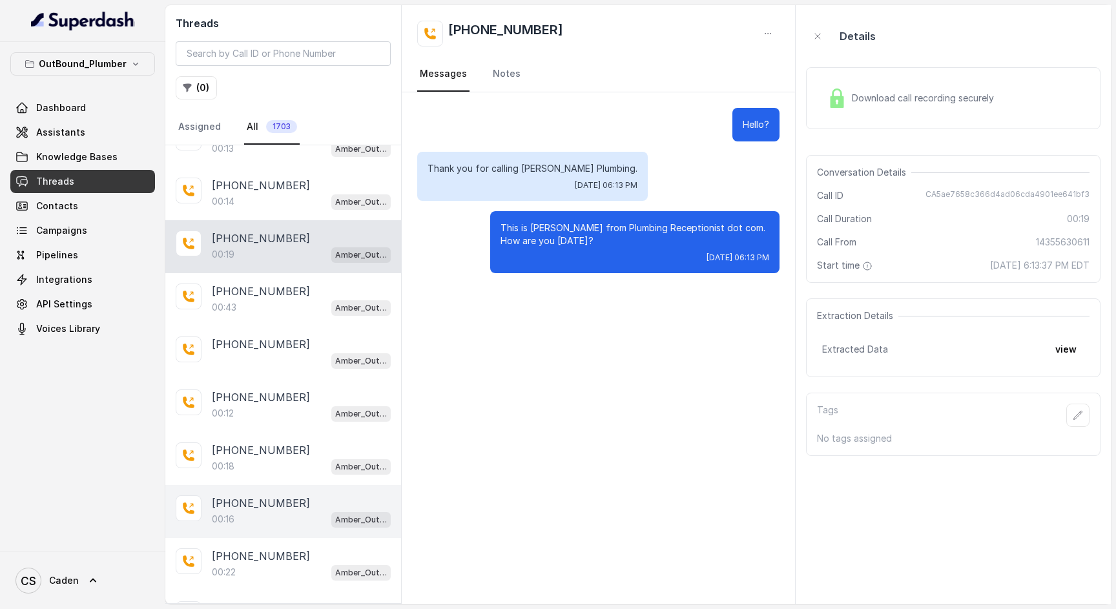
click at [279, 496] on div "[PHONE_NUMBER]:16 Amber_Outreach" at bounding box center [283, 511] width 236 height 53
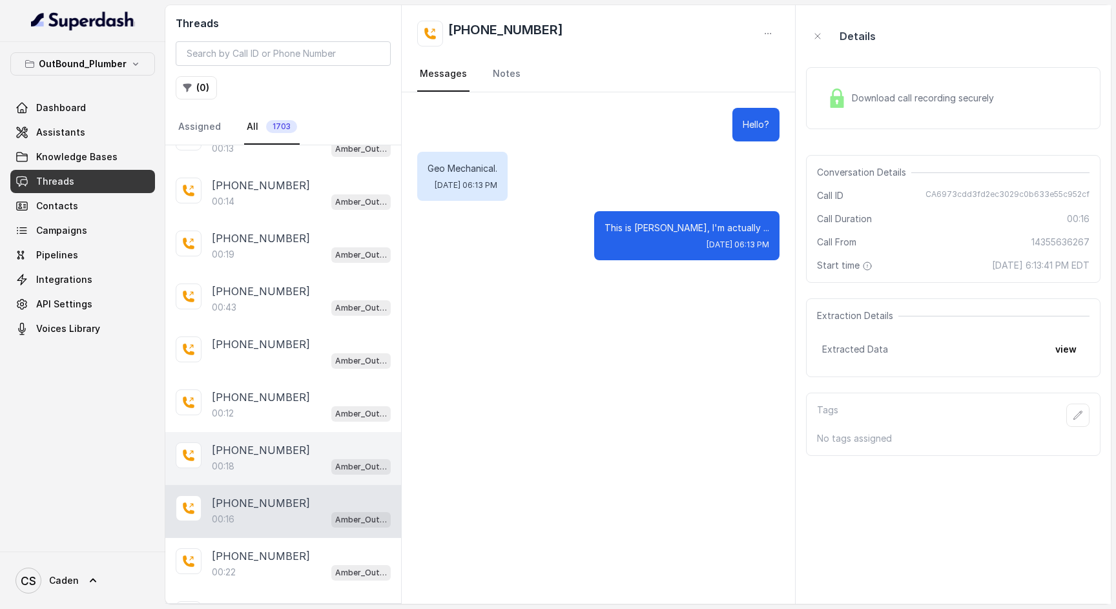
click at [283, 458] on p "[PHONE_NUMBER]" at bounding box center [261, 450] width 98 height 16
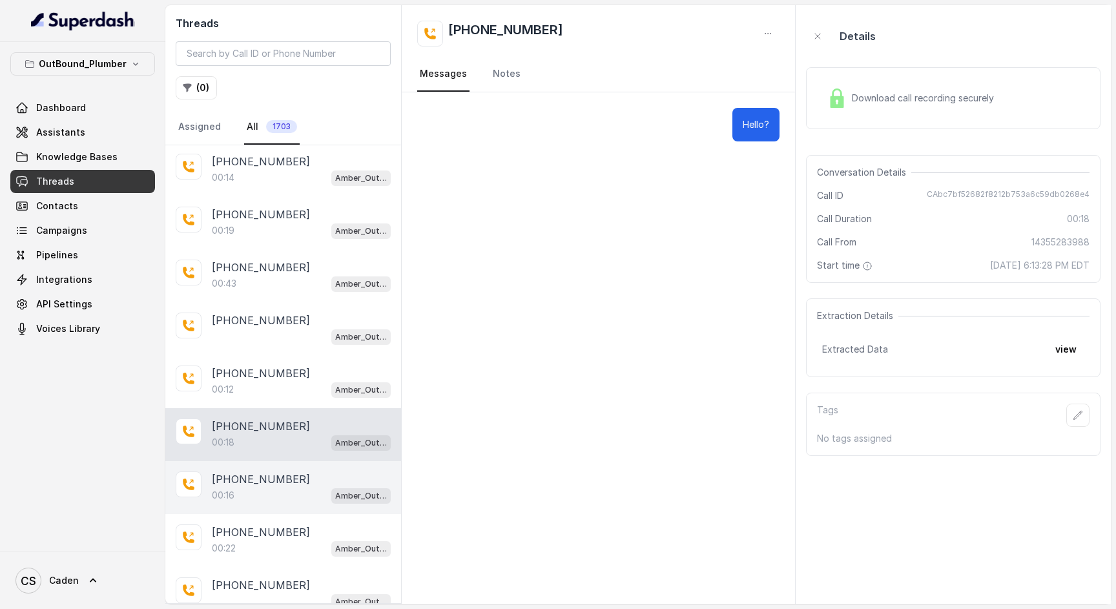
scroll to position [4524, 0]
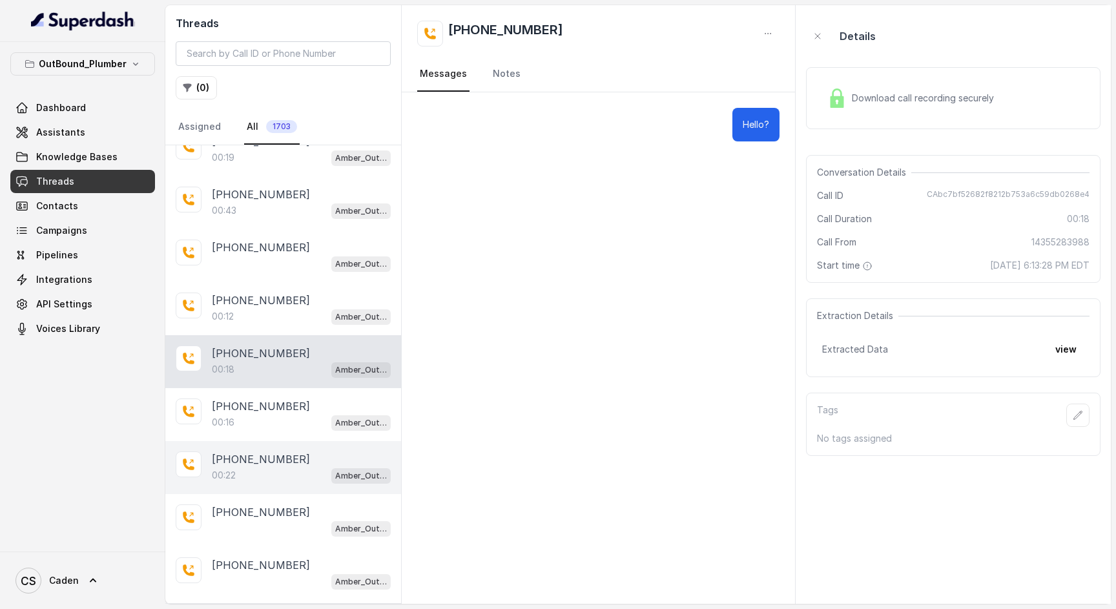
click at [294, 477] on div "00:22 Amber_Outreach" at bounding box center [301, 475] width 179 height 17
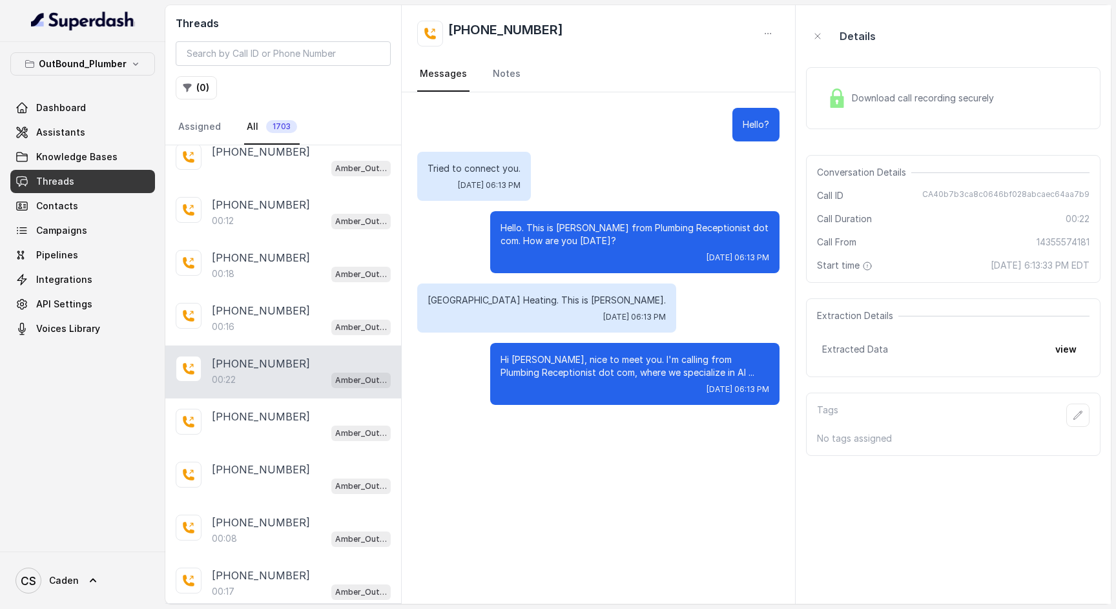
scroll to position [4708, 0]
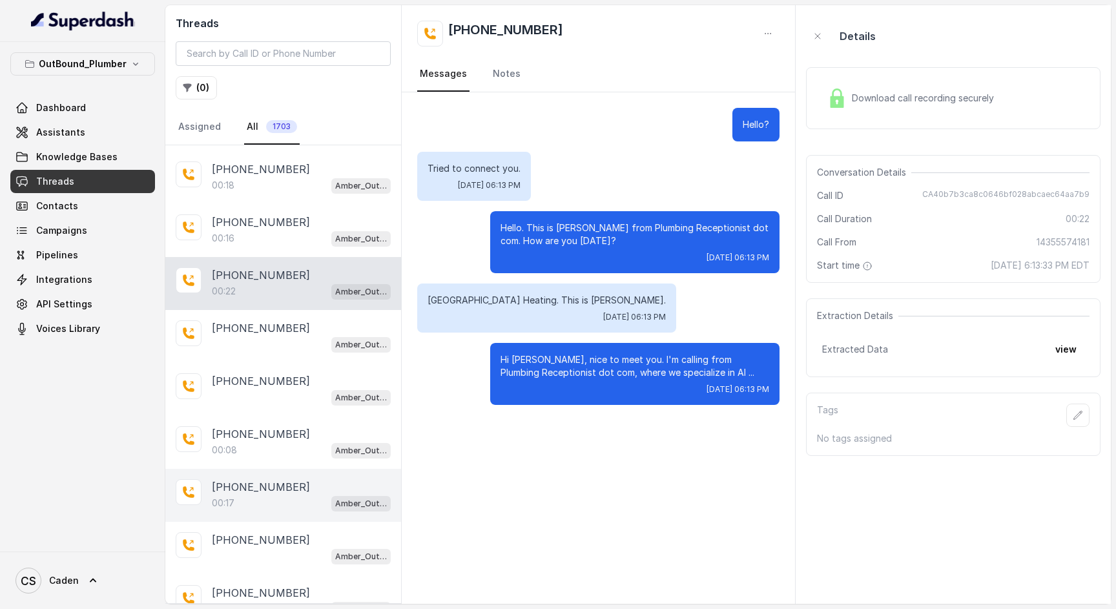
click at [293, 477] on div "[PHONE_NUMBER]:17 Amber_Outreach" at bounding box center [283, 495] width 236 height 53
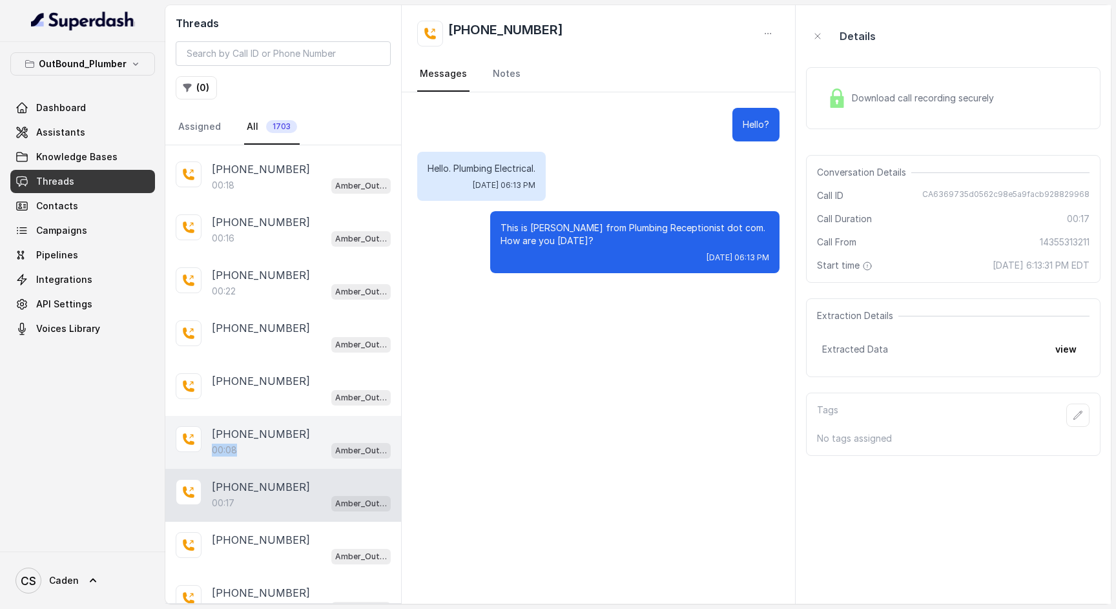
click at [277, 444] on div "00:08 Amber_Outreach" at bounding box center [301, 450] width 179 height 17
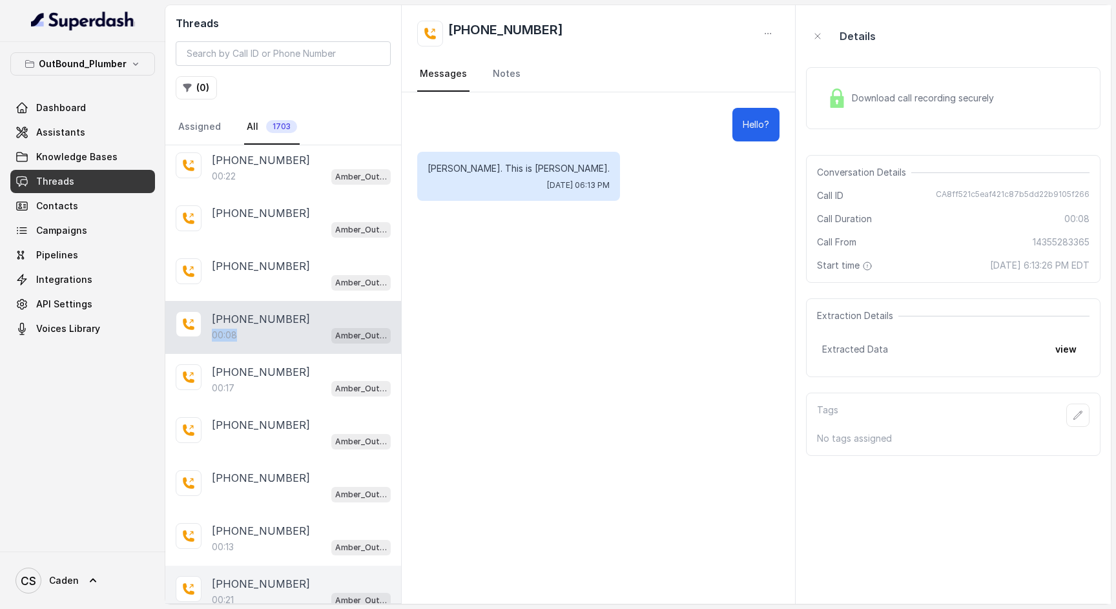
scroll to position [4876, 0]
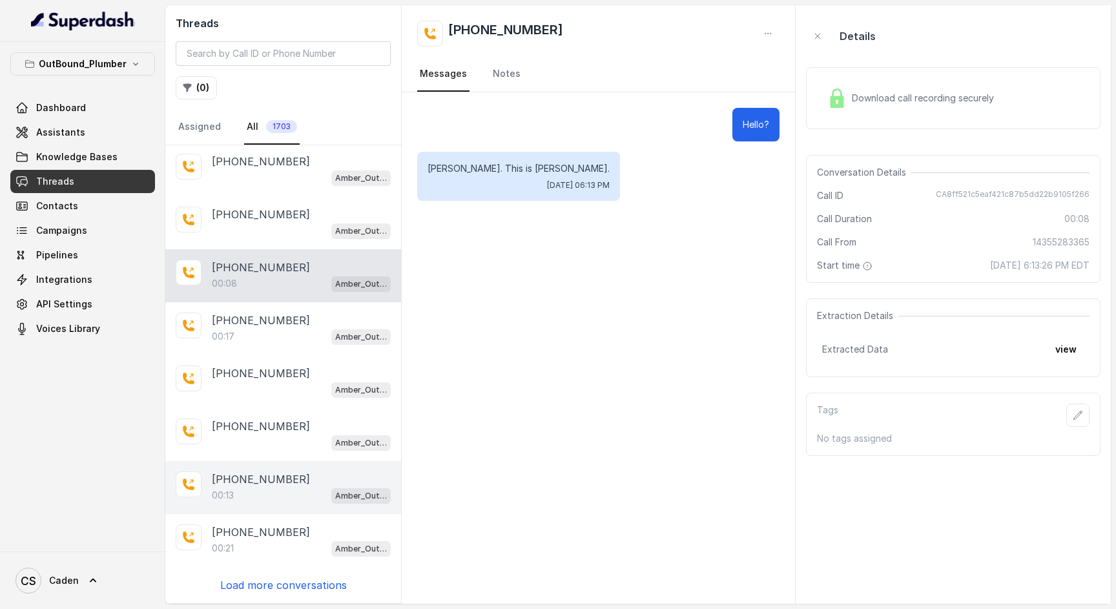
click at [260, 492] on div "00:13 Amber_Outreach" at bounding box center [301, 495] width 179 height 17
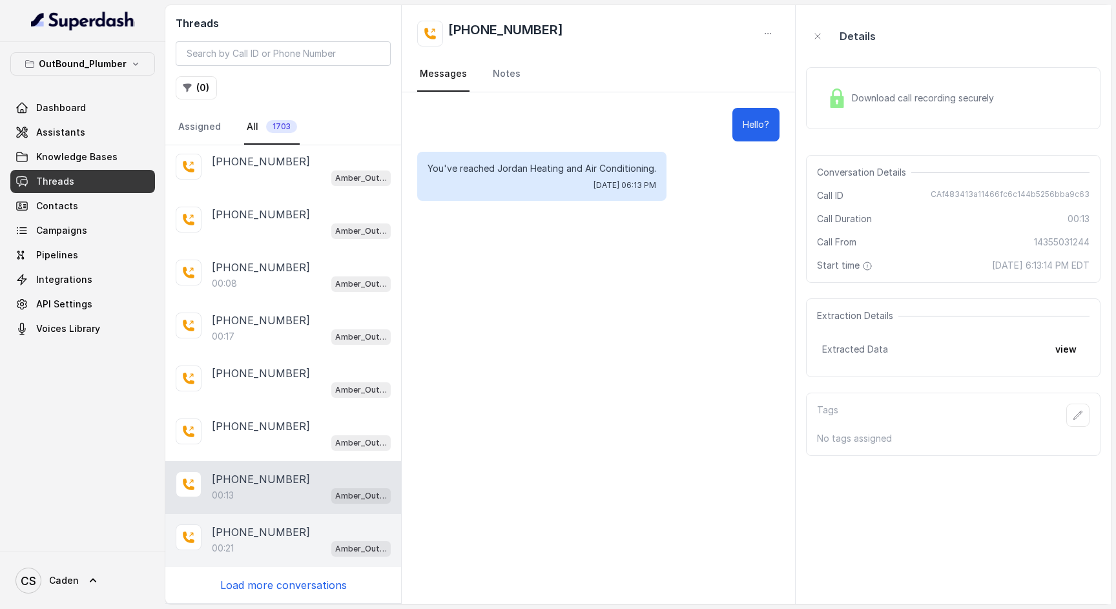
click at [262, 530] on p "[PHONE_NUMBER]" at bounding box center [261, 533] width 98 height 16
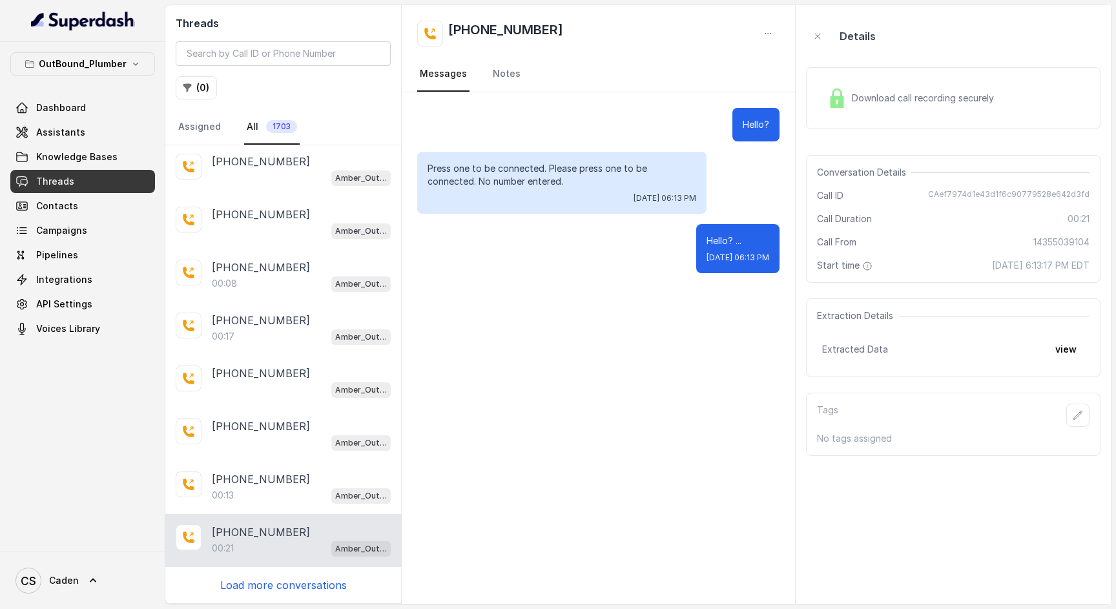
click at [273, 124] on span "1703" at bounding box center [281, 126] width 31 height 13
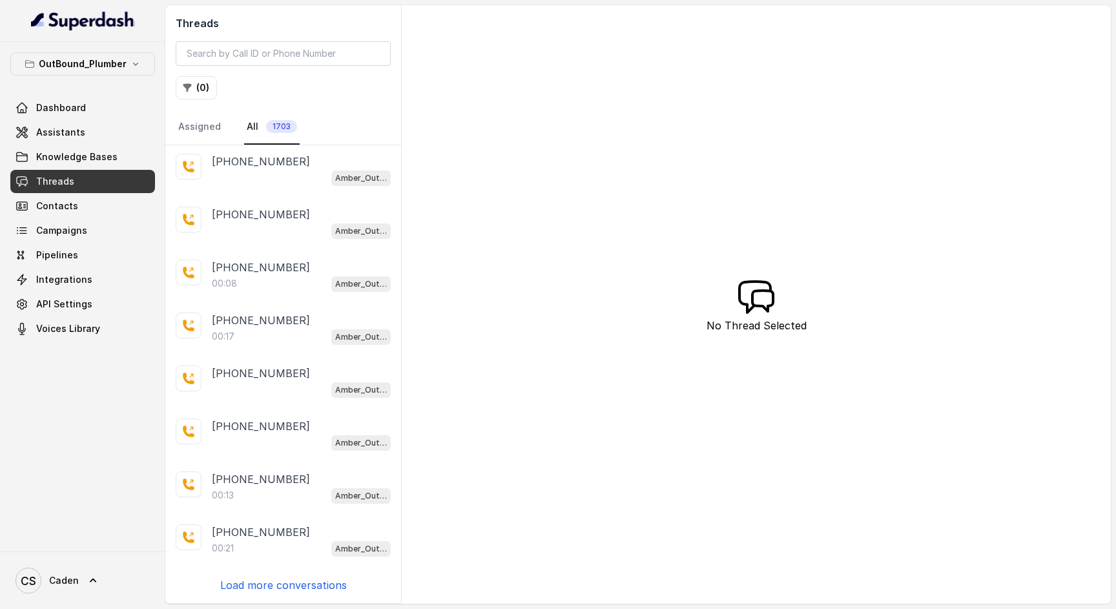
click at [273, 124] on span "1703" at bounding box center [281, 126] width 31 height 13
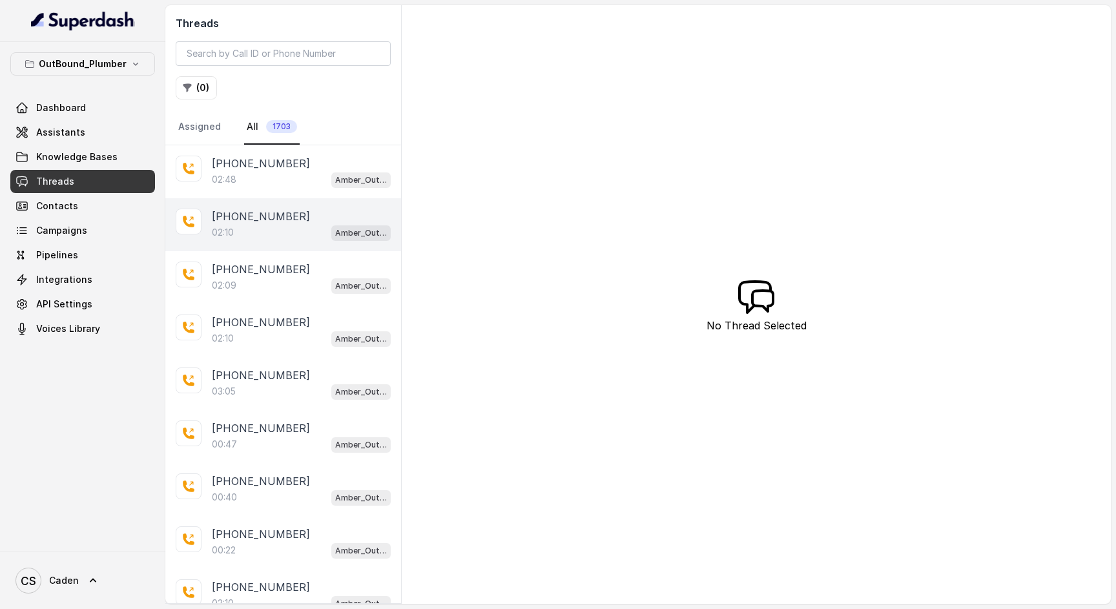
click at [313, 204] on div "[PHONE_NUMBER]:10 Amber_Outreach" at bounding box center [283, 224] width 236 height 53
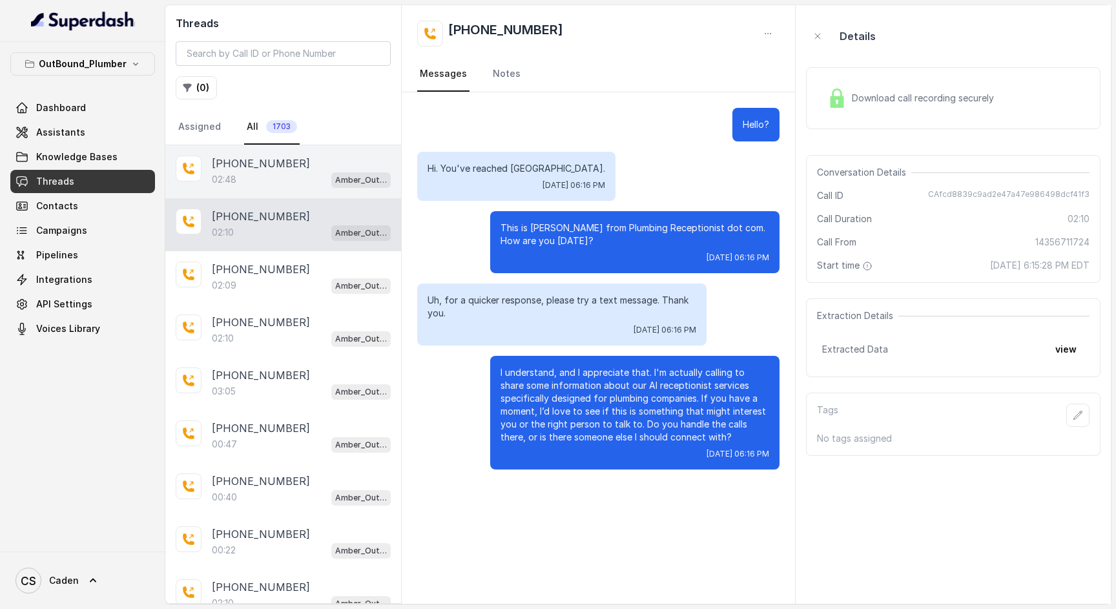
click at [306, 190] on div "[PHONE_NUMBER]:48 Amber_Outreach" at bounding box center [283, 171] width 236 height 53
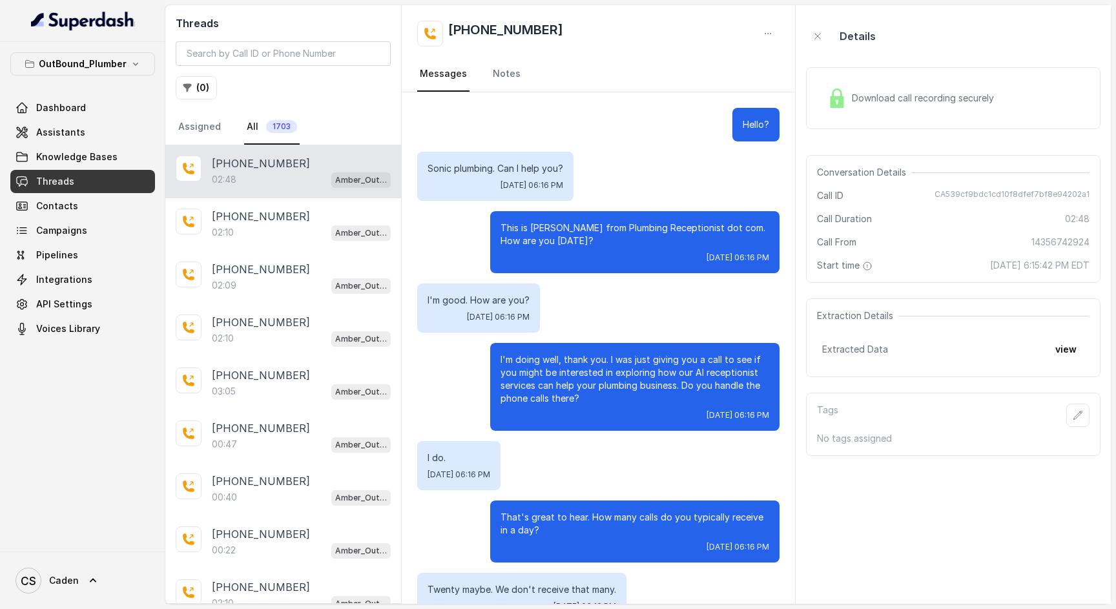
scroll to position [1418, 0]
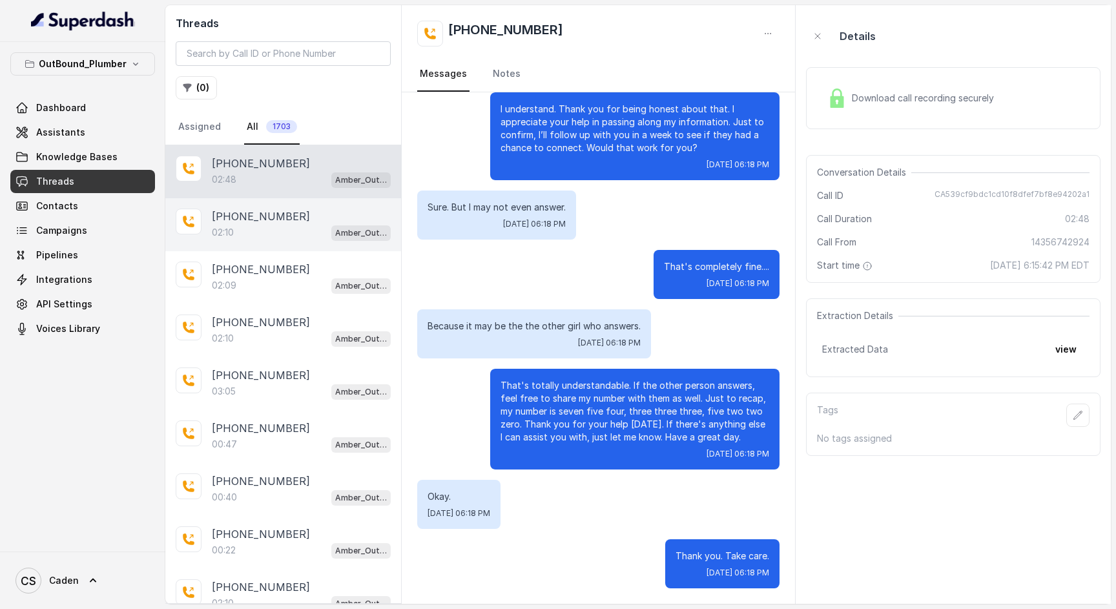
click at [303, 208] on div "[PHONE_NUMBER]:10 Amber_Outreach" at bounding box center [283, 224] width 236 height 53
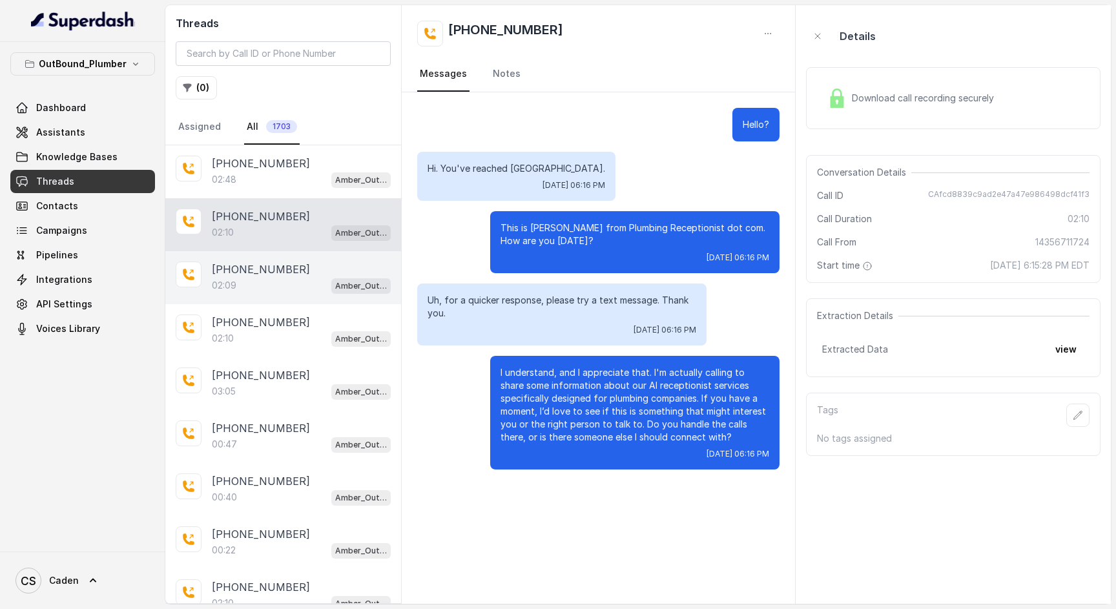
click at [298, 282] on div "02:09 Amber_Outreach" at bounding box center [301, 285] width 179 height 17
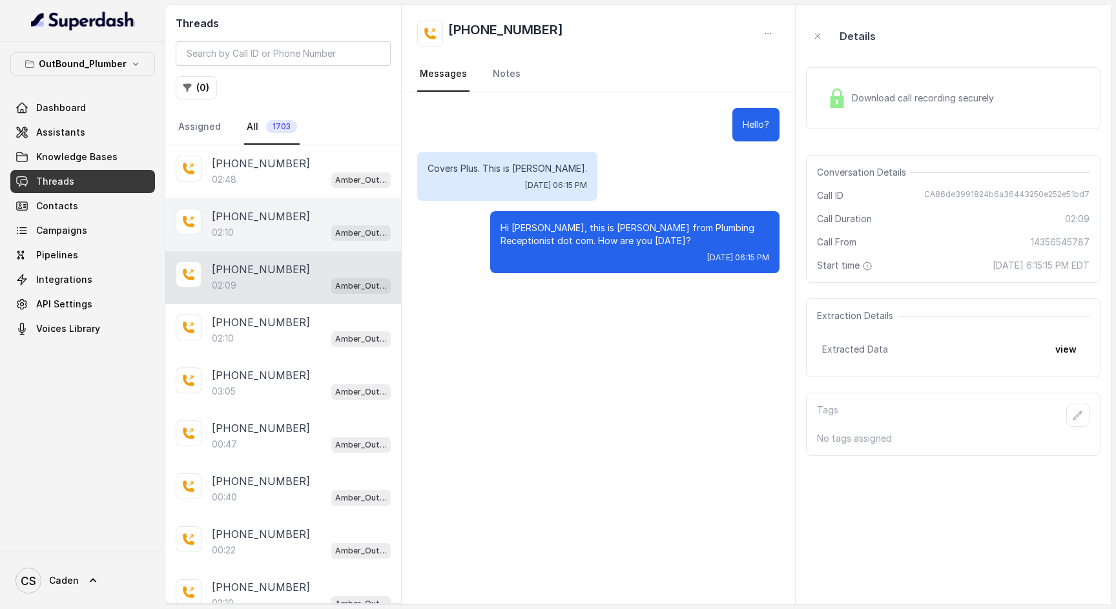
click at [295, 236] on div "02:10 Amber_Outreach" at bounding box center [301, 232] width 179 height 17
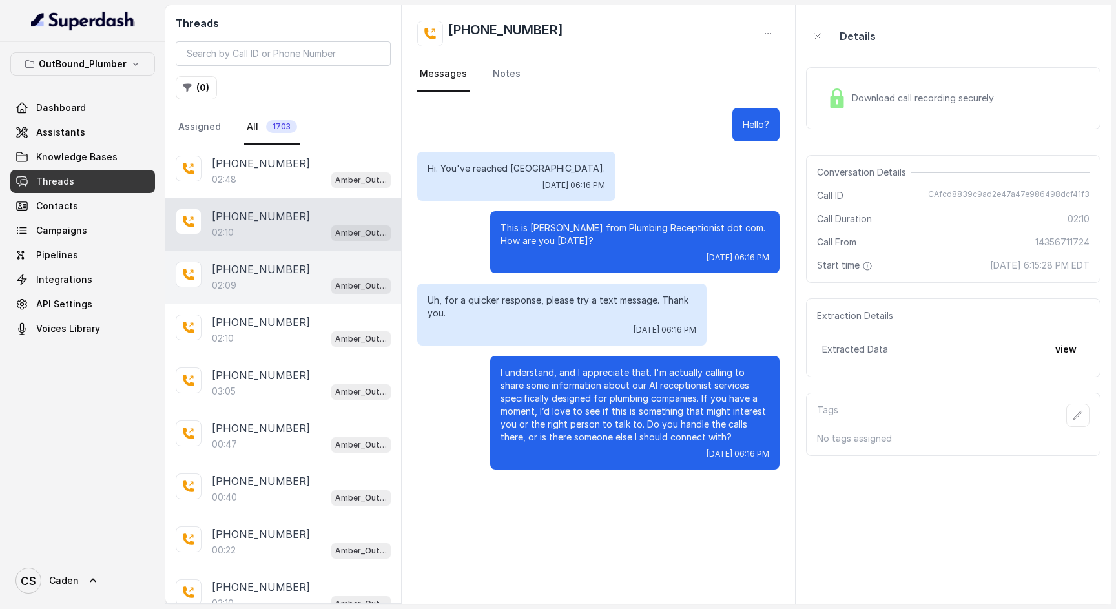
click at [278, 273] on p "[PHONE_NUMBER]" at bounding box center [261, 270] width 98 height 16
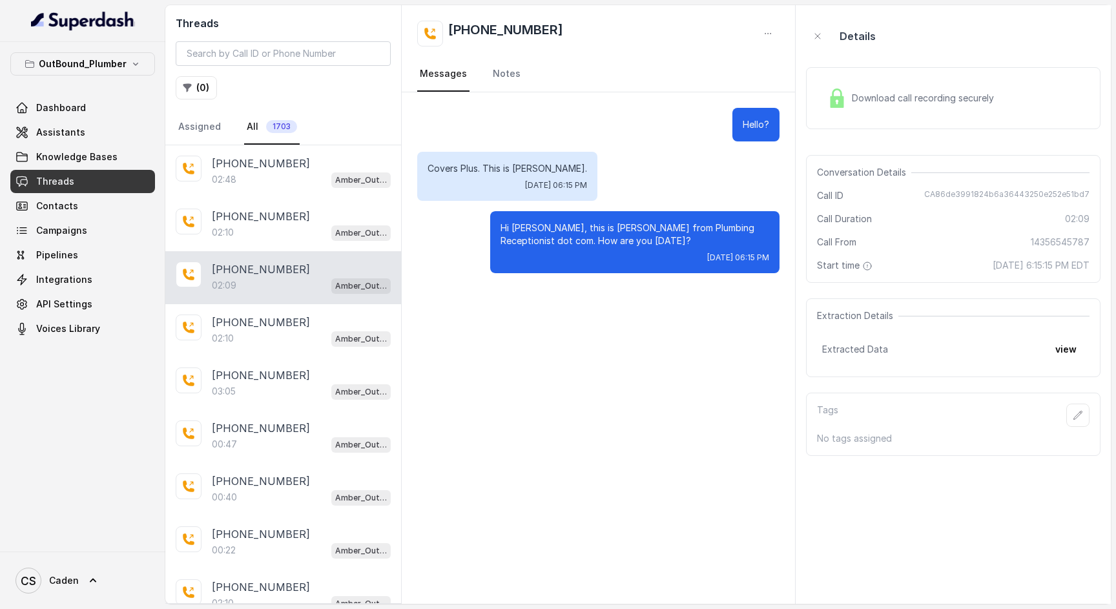
click at [275, 292] on div "02:09 Amber_Outreach" at bounding box center [301, 285] width 179 height 17
click at [273, 318] on p "[PHONE_NUMBER]" at bounding box center [261, 323] width 98 height 16
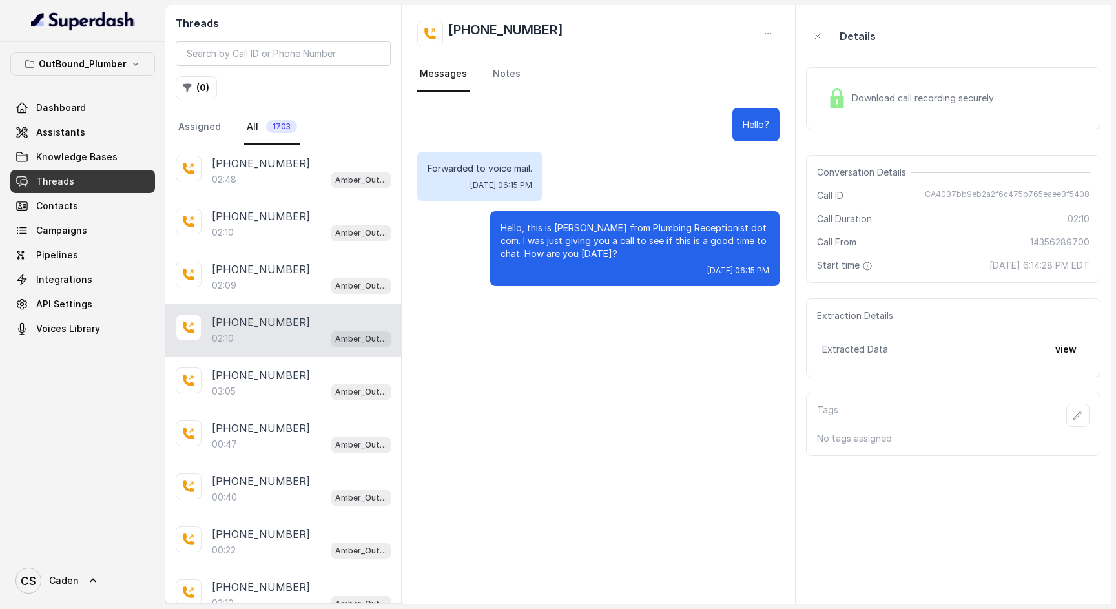
click at [268, 357] on div "[PHONE_NUMBER]:10 Amber_Outreach" at bounding box center [283, 330] width 236 height 53
click at [286, 420] on div "[PHONE_NUMBER]:47 Amber_Outreach" at bounding box center [283, 436] width 236 height 53
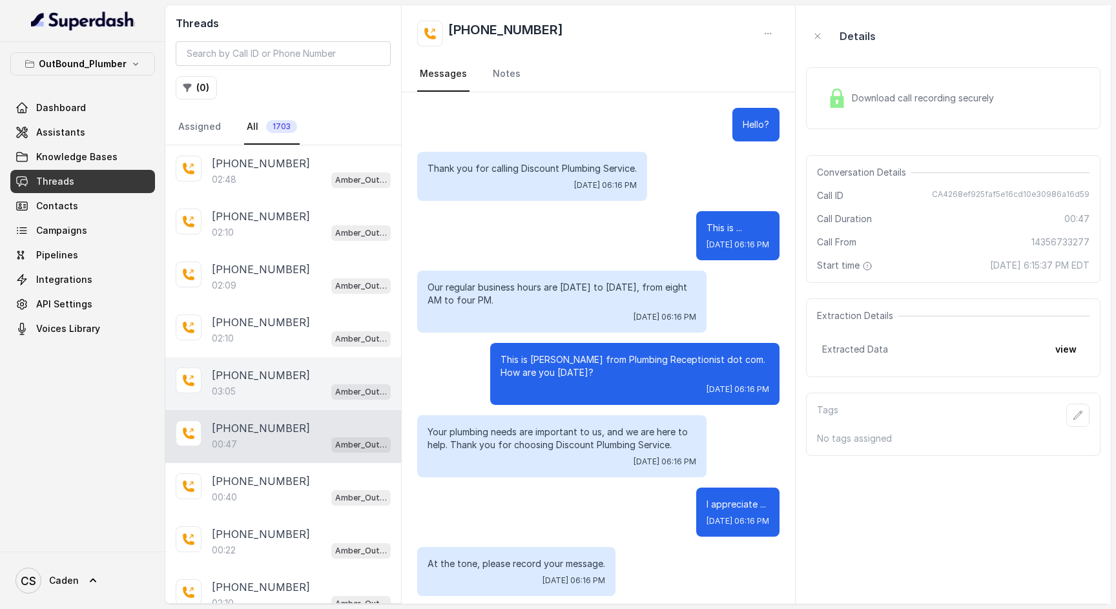
click at [269, 387] on div "03:05 Amber_Outreach" at bounding box center [301, 391] width 179 height 17
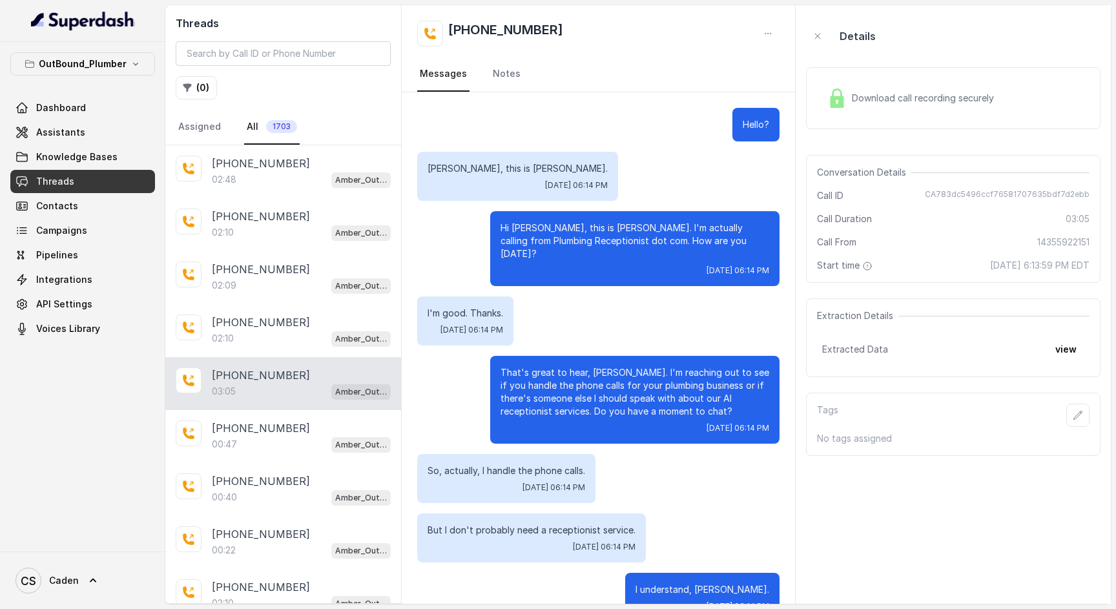
scroll to position [2139, 0]
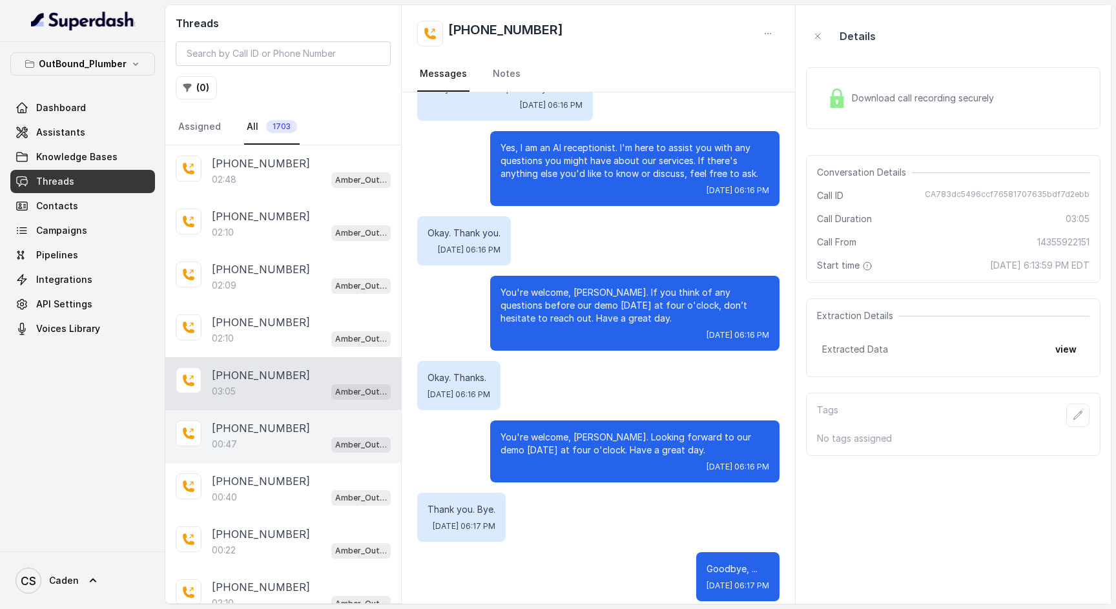
click at [275, 419] on div "[PHONE_NUMBER]:47 Amber_Outreach" at bounding box center [283, 436] width 236 height 53
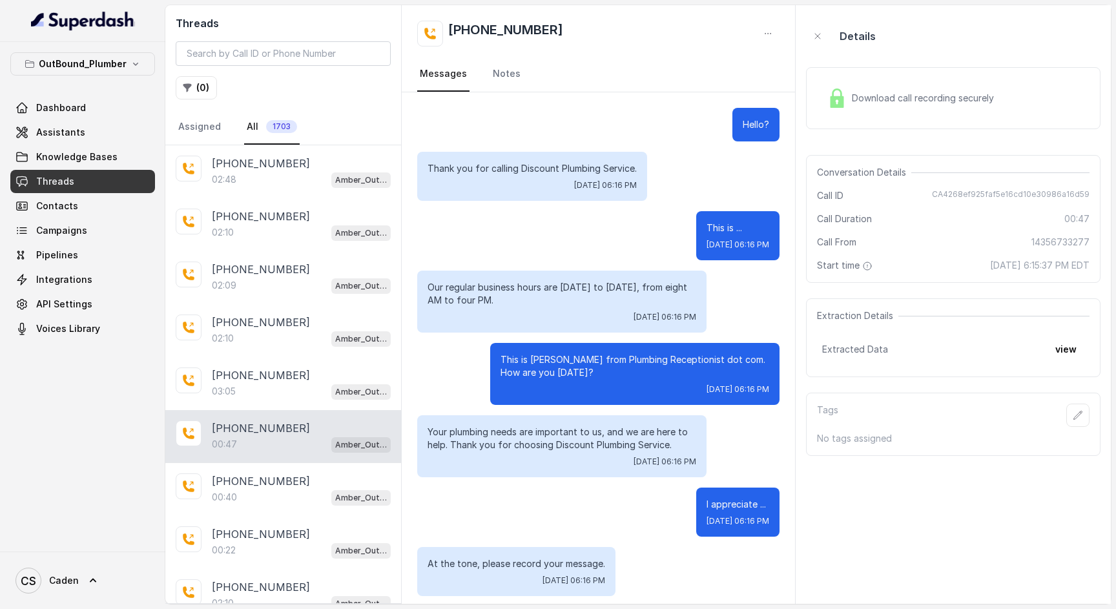
scroll to position [140, 0]
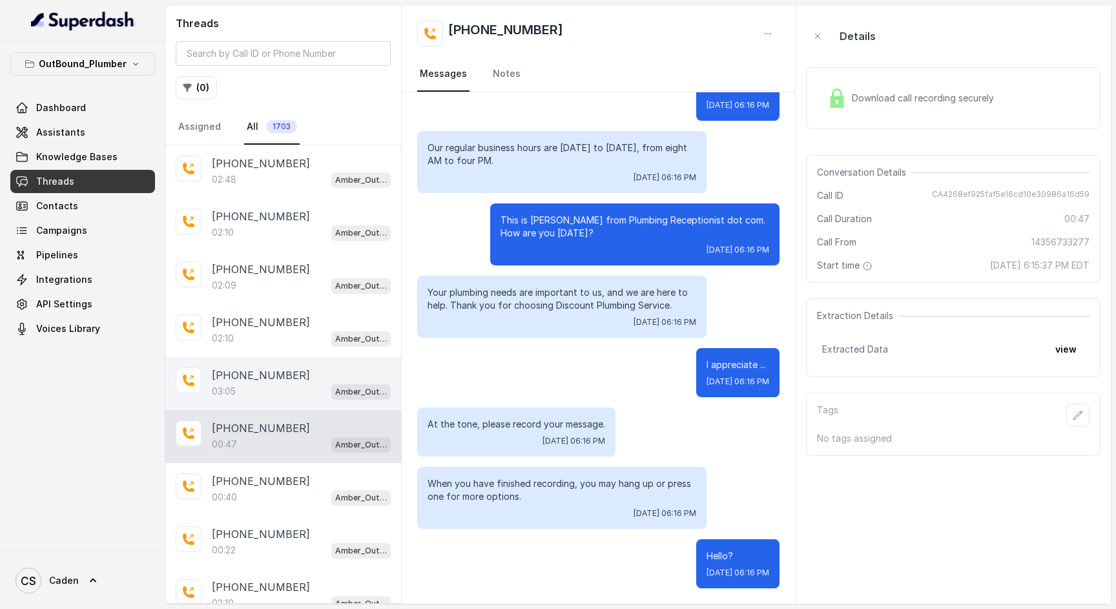
click at [215, 393] on p "03:05" at bounding box center [224, 391] width 24 height 13
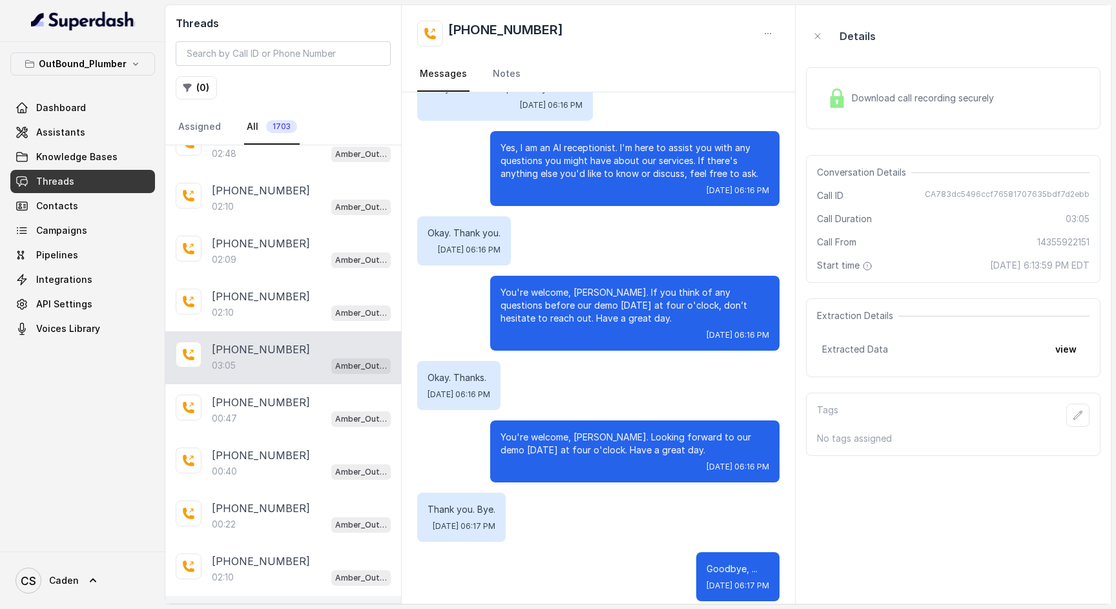
scroll to position [248, 0]
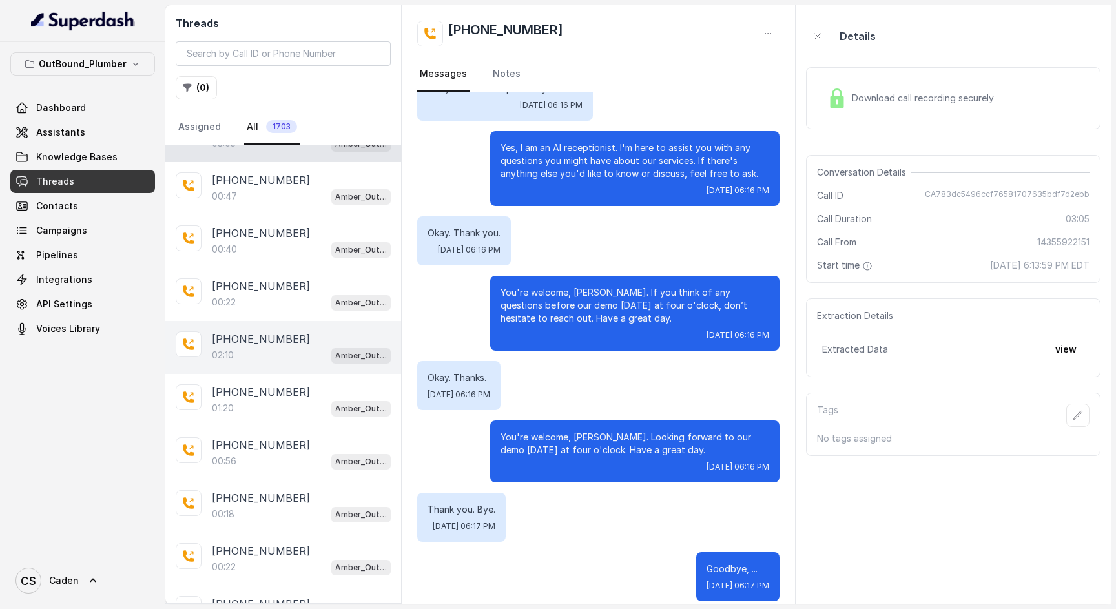
click at [295, 342] on div "[PHONE_NUMBER]" at bounding box center [301, 339] width 179 height 16
